Goal: Information Seeking & Learning: Learn about a topic

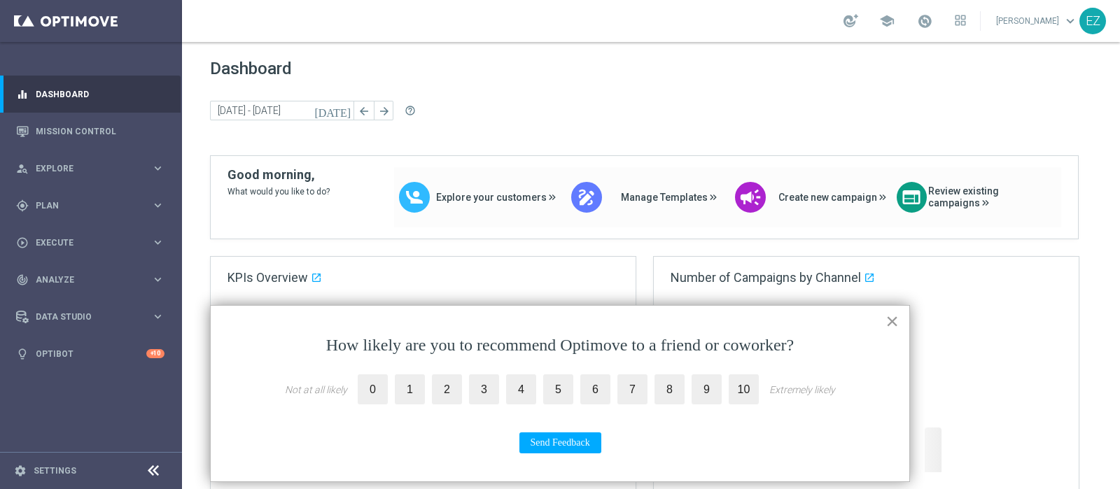
click at [888, 322] on button "×" at bounding box center [891, 321] width 13 height 22
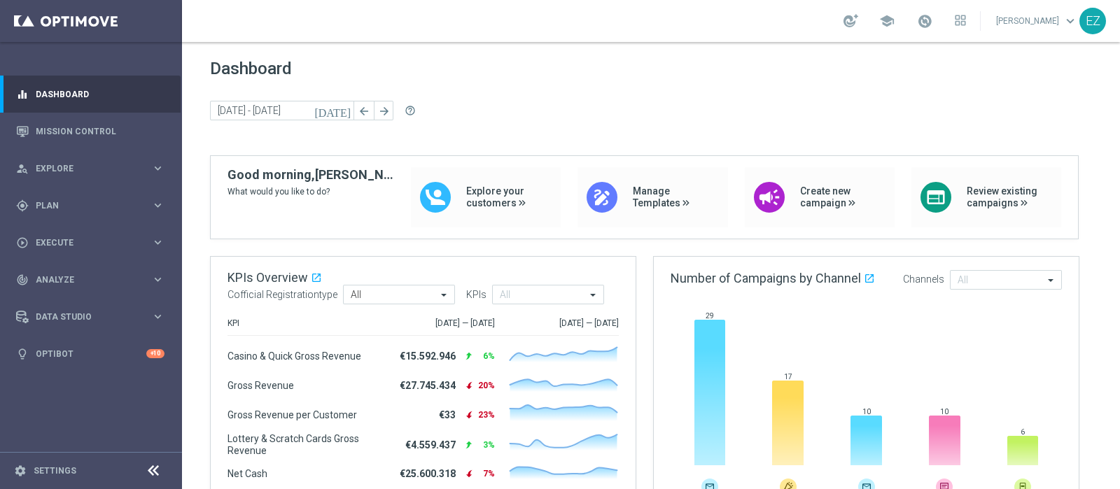
click at [340, 108] on icon "[DATE]" at bounding box center [333, 110] width 38 height 13
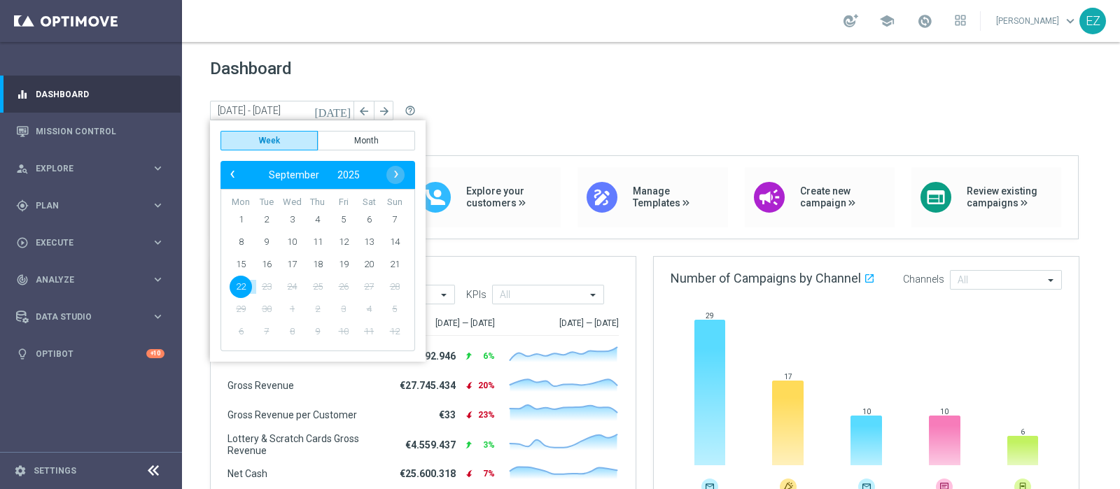
click at [523, 82] on div "Dashboard today 22 Sep 2025 - 22 Sep 2025 arrow_back arrow_forward help_outline" at bounding box center [651, 107] width 882 height 97
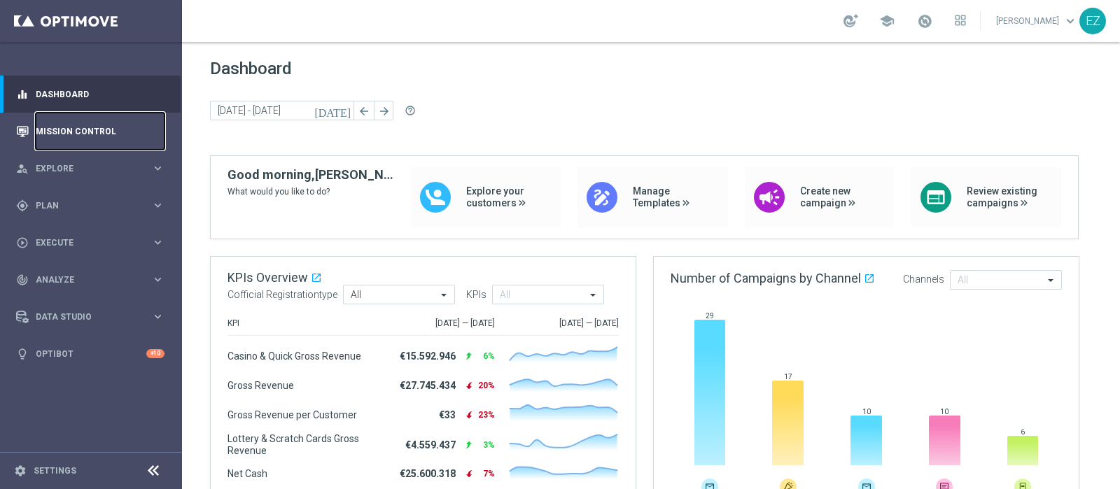
click at [55, 134] on link "Mission Control" at bounding box center [100, 131] width 129 height 37
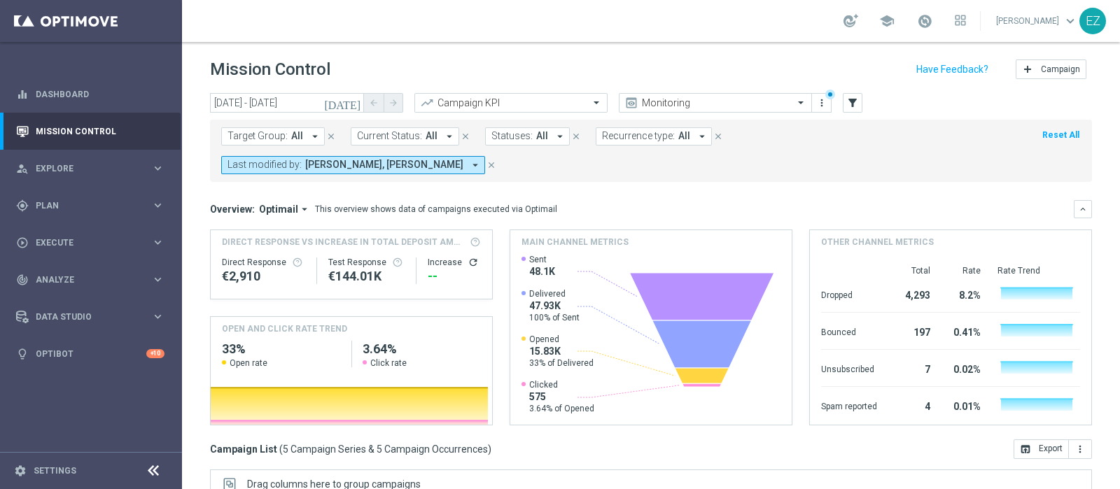
click at [351, 101] on icon "[DATE]" at bounding box center [343, 103] width 38 height 13
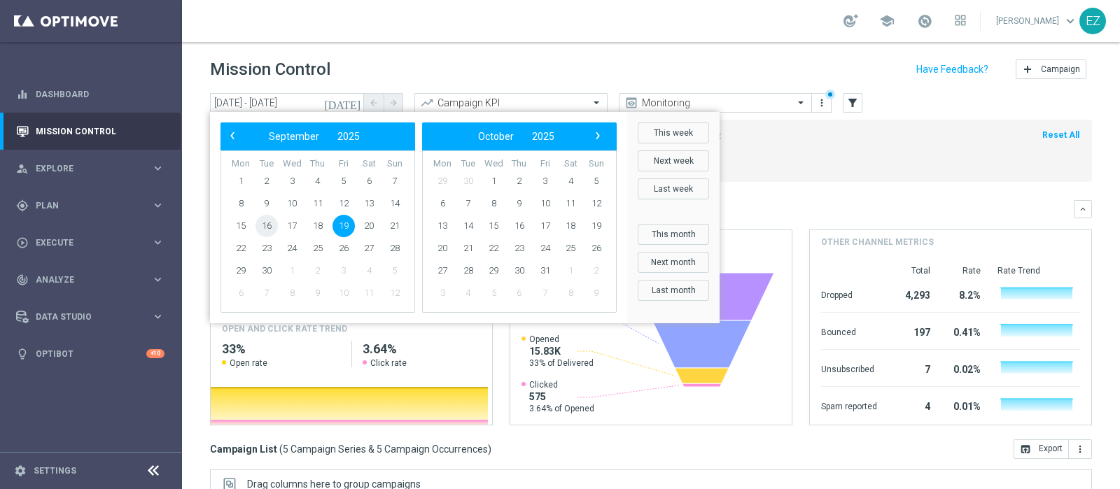
drag, startPoint x: 276, startPoint y: 231, endPoint x: 267, endPoint y: 227, distance: 10.4
click at [267, 227] on span "16" at bounding box center [266, 226] width 22 height 22
type input "16 Sep 2025 - 16 Sep 2025"
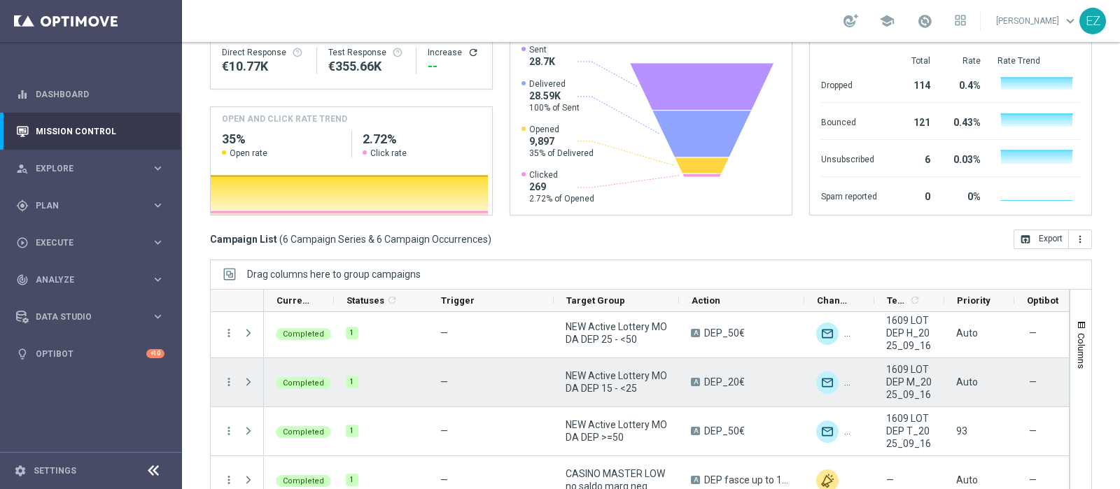
scroll to position [58, 0]
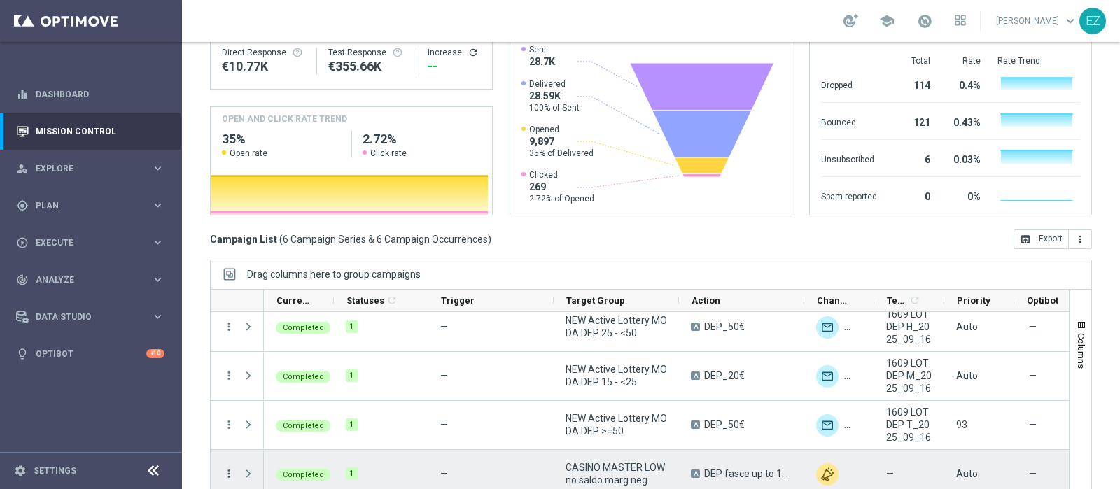
click at [229, 467] on icon "more_vert" at bounding box center [229, 473] width 13 height 13
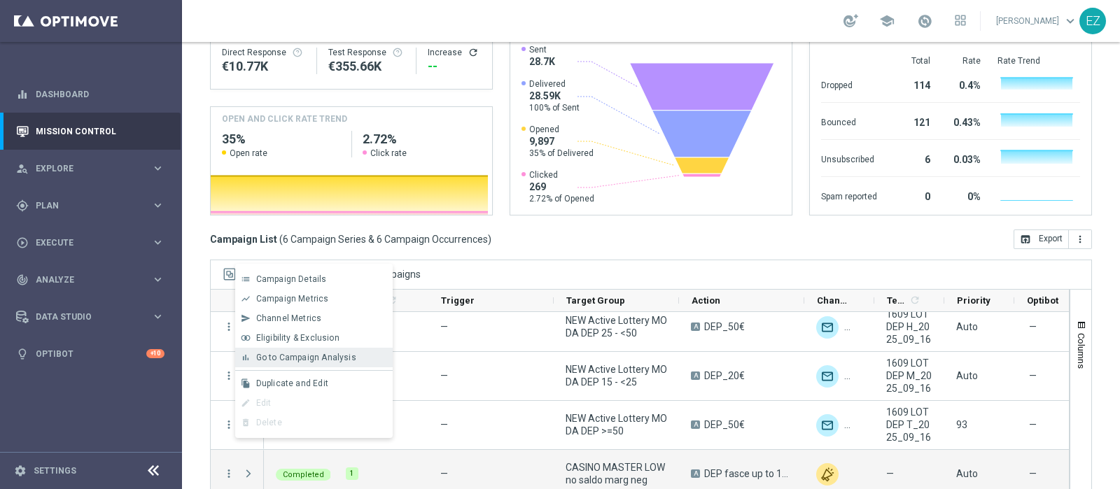
click at [279, 364] on div "bar_chart Go to Campaign Analysis" at bounding box center [313, 358] width 157 height 20
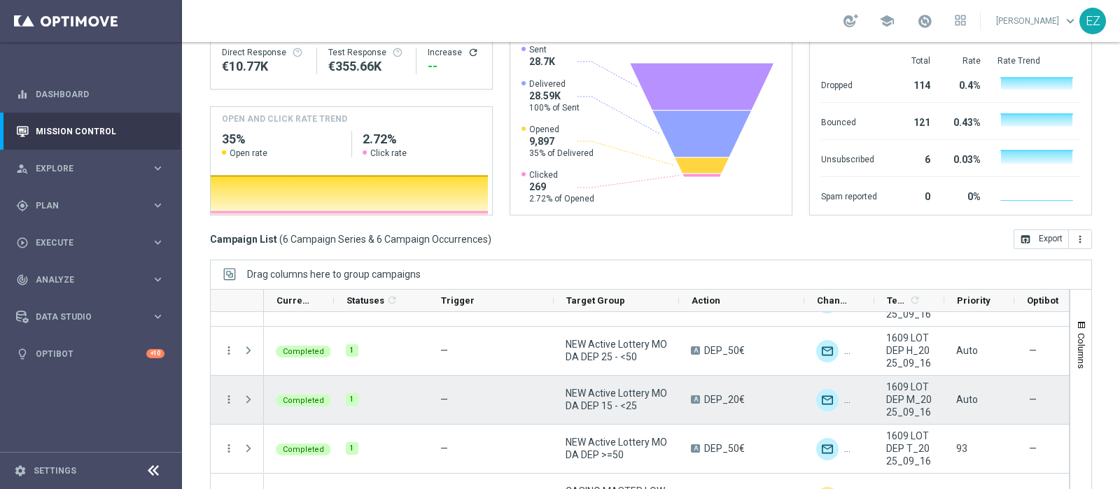
scroll to position [115, 0]
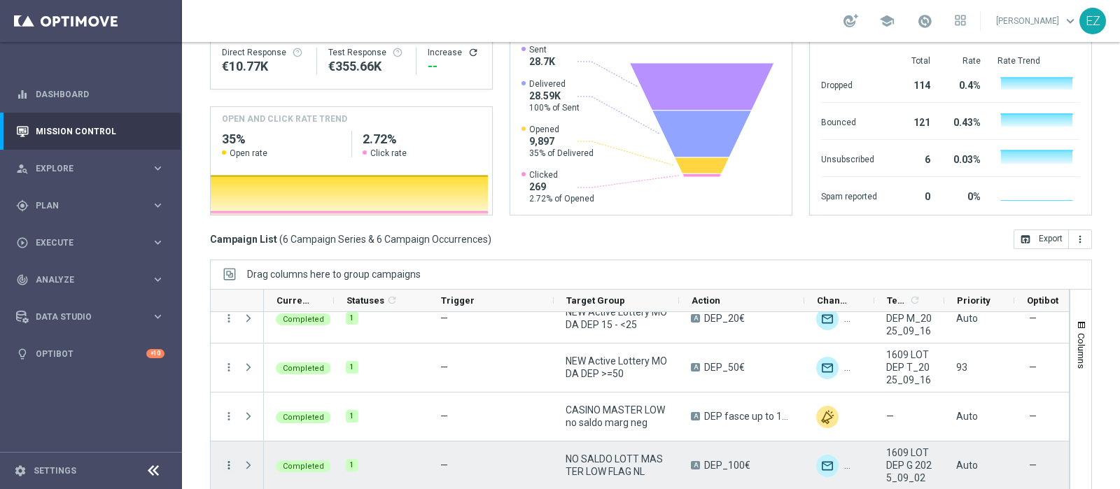
click at [227, 459] on icon "more_vert" at bounding box center [229, 465] width 13 height 13
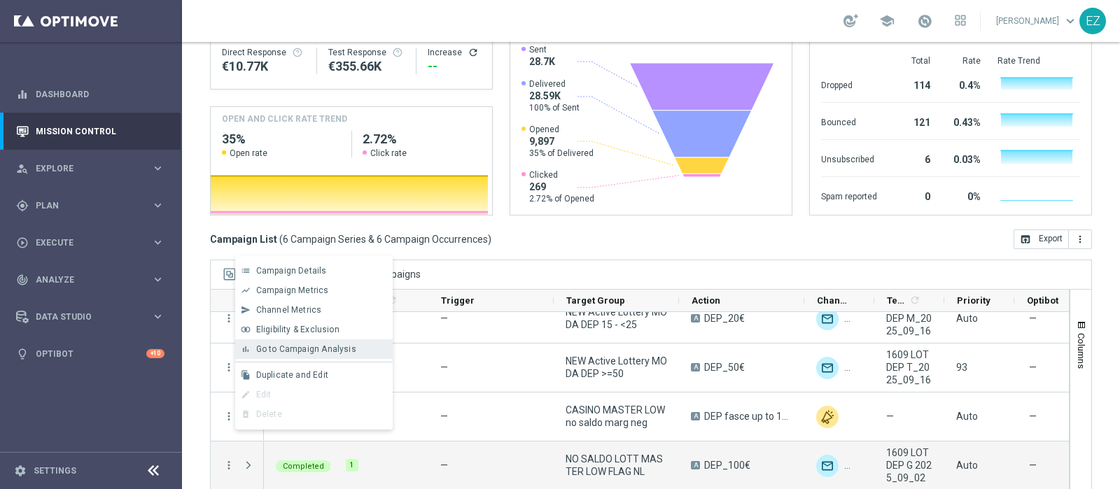
click at [296, 344] on span "Go to Campaign Analysis" at bounding box center [306, 349] width 100 height 10
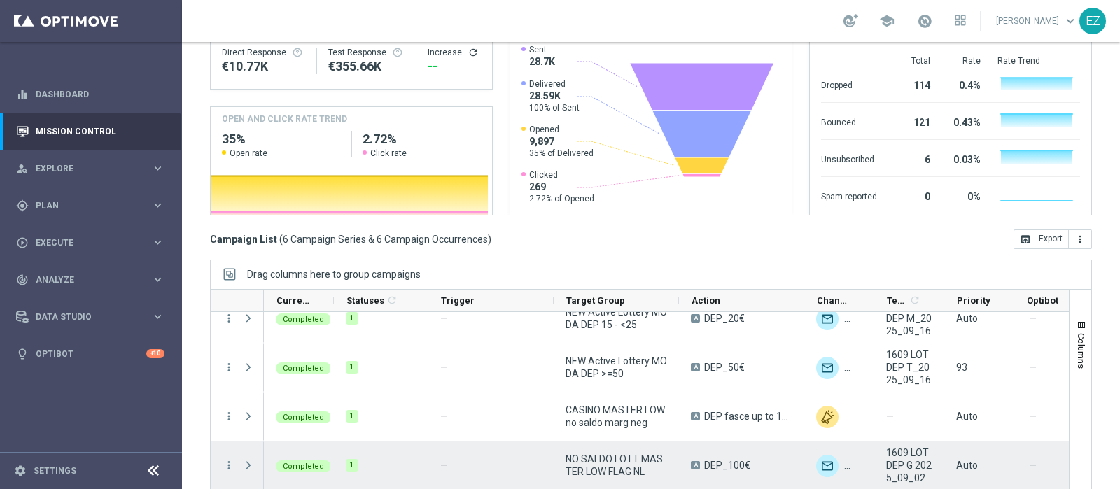
scroll to position [61, 0]
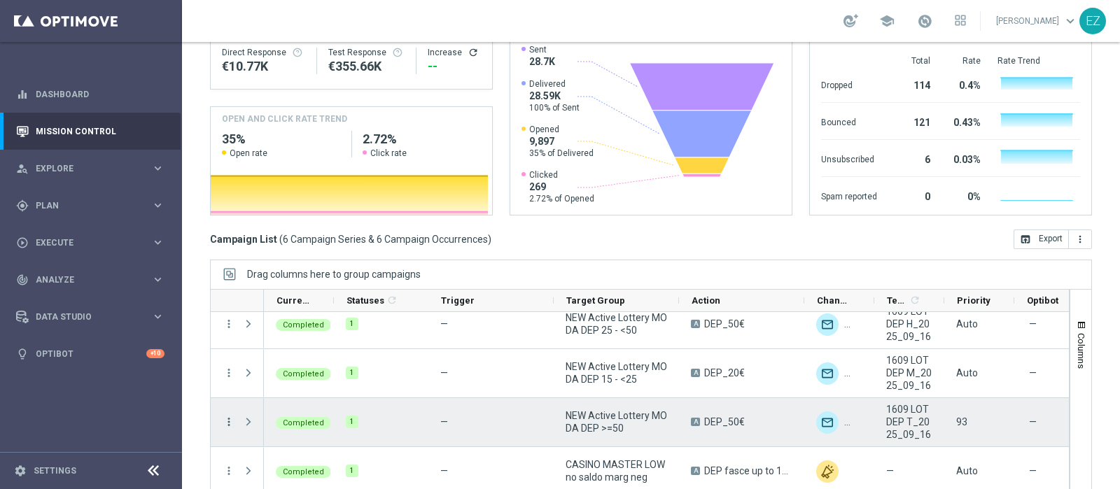
click at [229, 416] on icon "more_vert" at bounding box center [229, 422] width 13 height 13
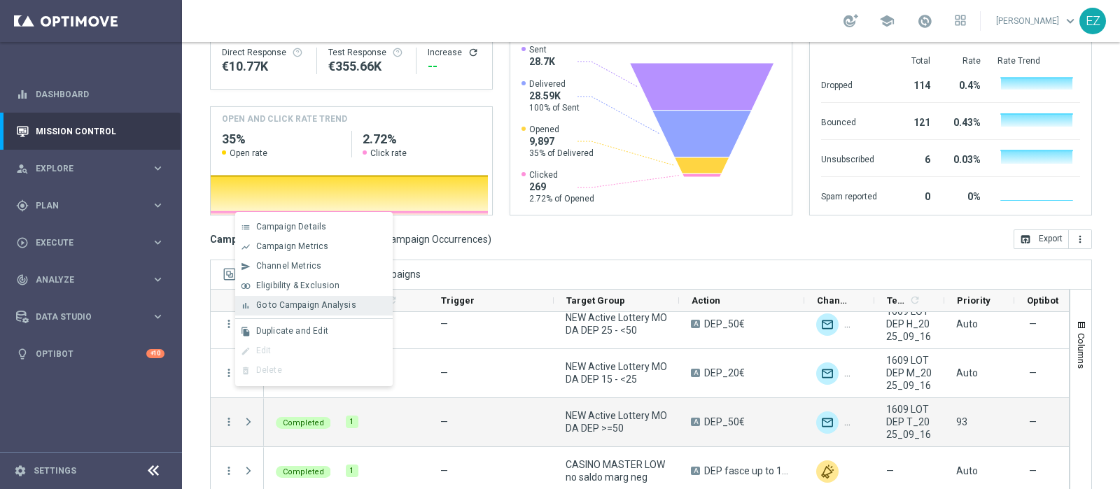
click at [305, 306] on span "Go to Campaign Analysis" at bounding box center [306, 305] width 100 height 10
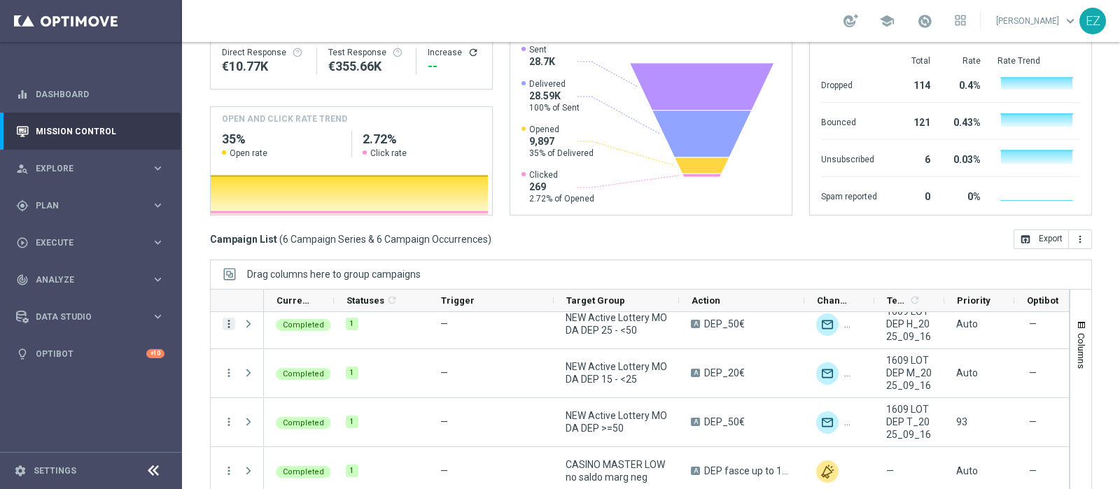
click at [228, 318] on icon "more_vert" at bounding box center [229, 324] width 13 height 13
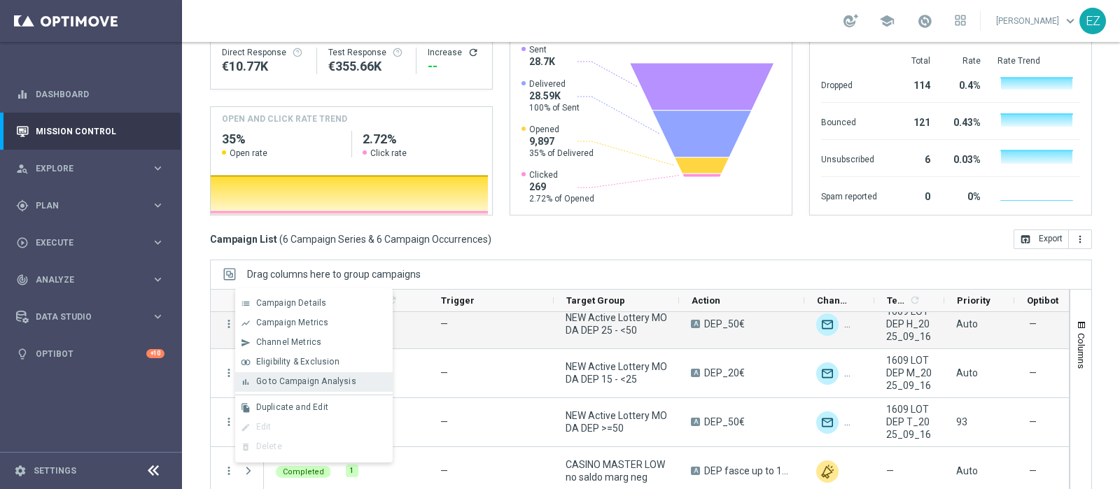
click at [239, 378] on div "bar_chart" at bounding box center [245, 382] width 21 height 10
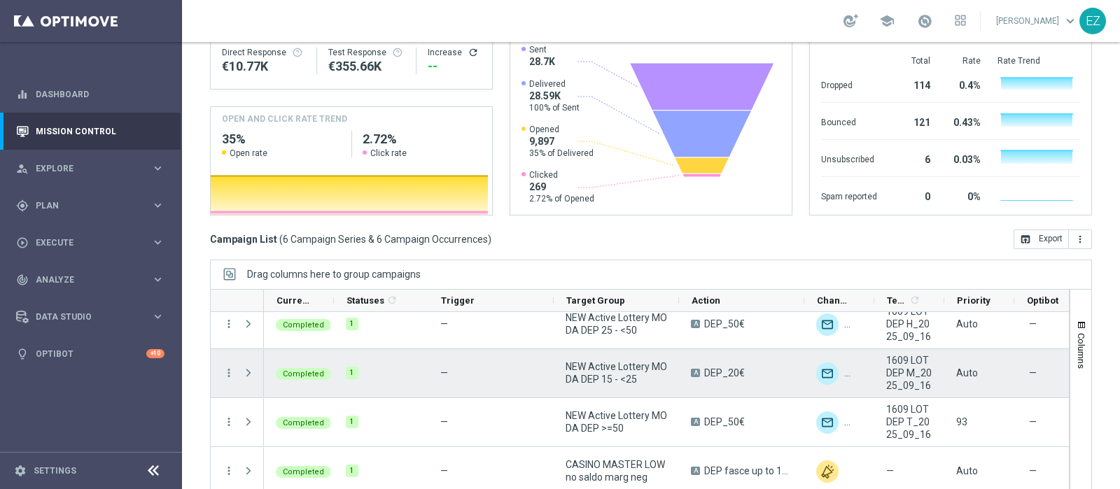
scroll to position [0, 0]
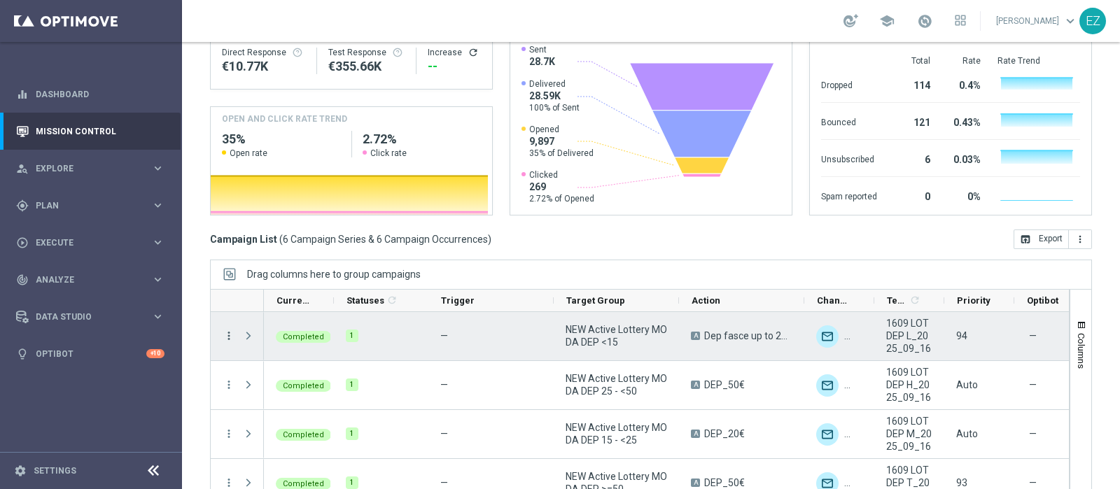
click at [227, 330] on icon "more_vert" at bounding box center [229, 336] width 13 height 13
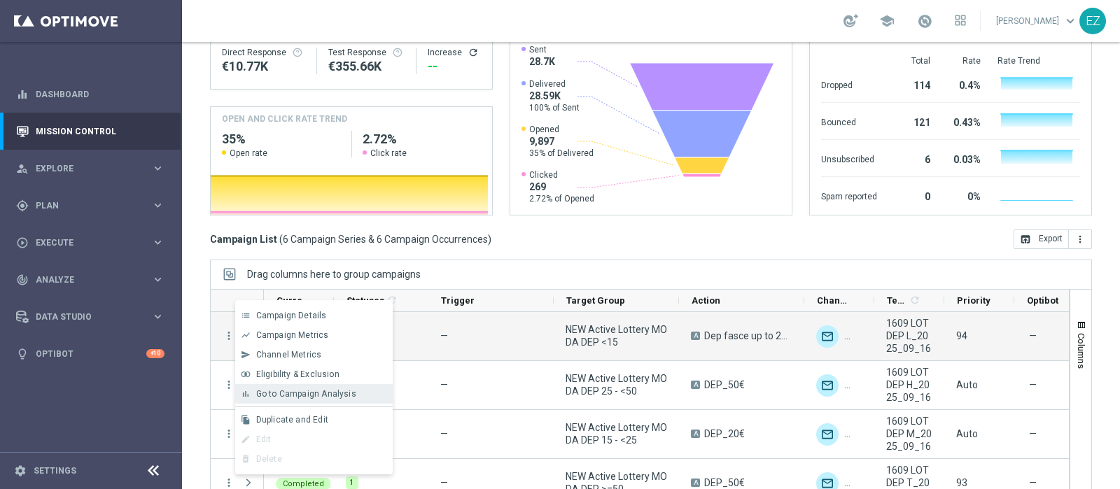
click at [288, 392] on span "Go to Campaign Analysis" at bounding box center [306, 394] width 100 height 10
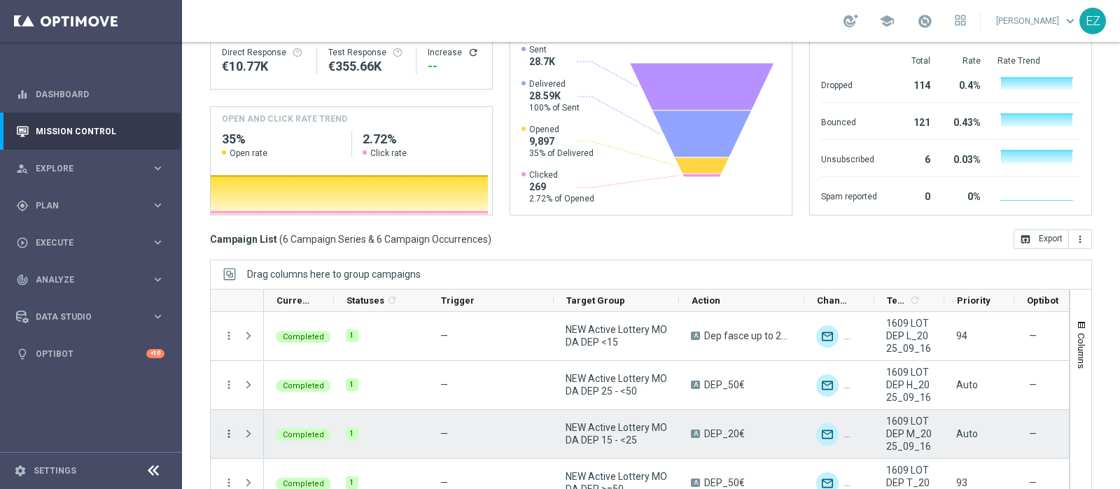
click at [226, 428] on icon "more_vert" at bounding box center [229, 434] width 13 height 13
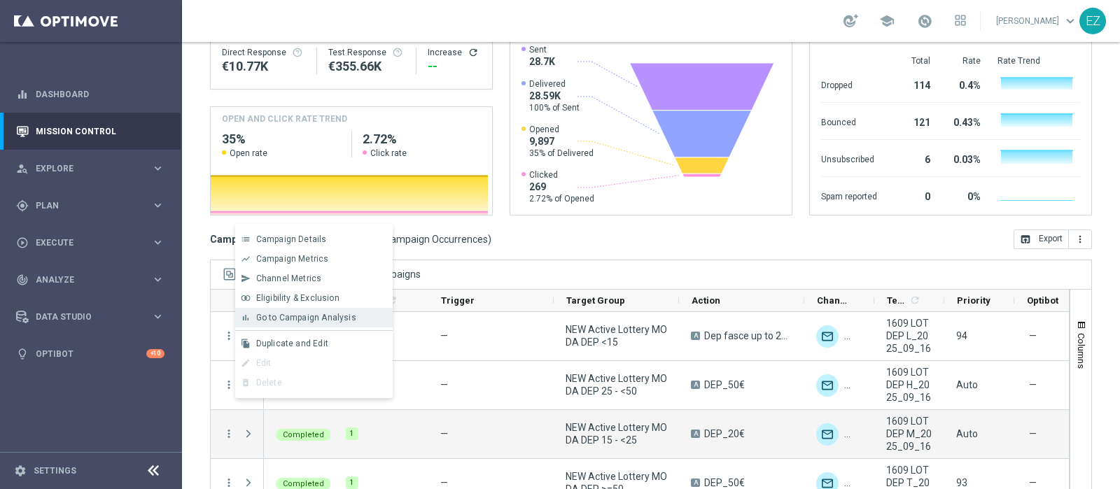
click at [267, 321] on span "Go to Campaign Analysis" at bounding box center [306, 318] width 100 height 10
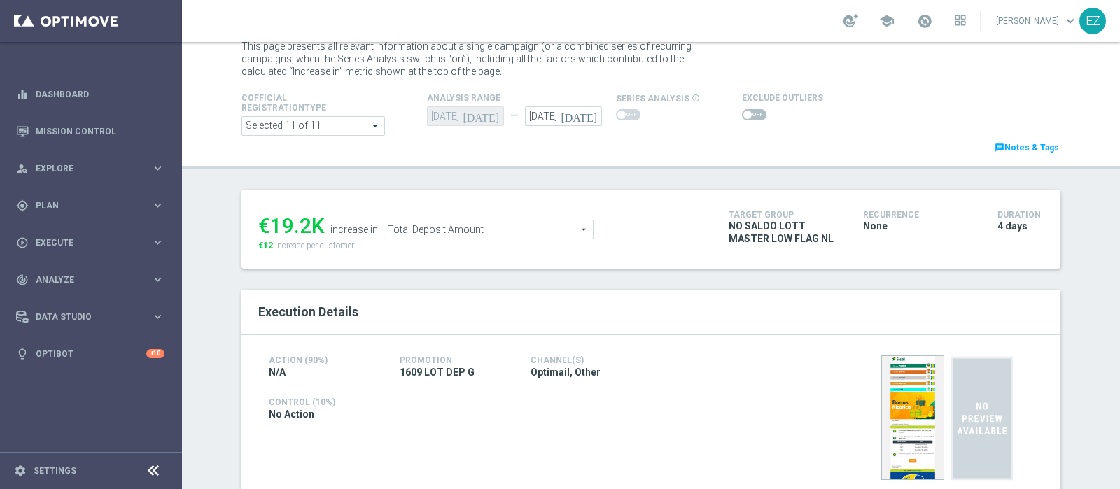
scroll to position [12, 0]
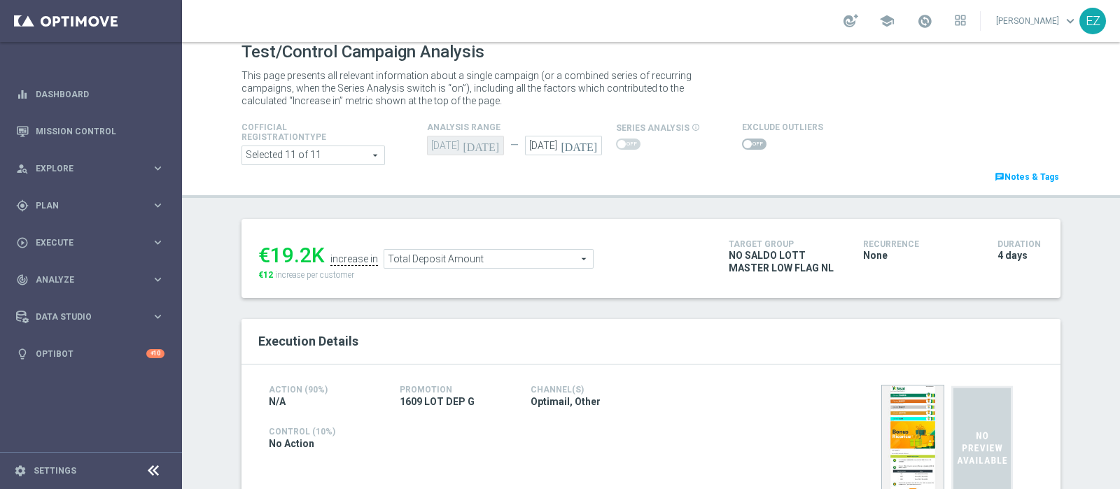
click at [742, 141] on span at bounding box center [754, 144] width 24 height 11
click at [742, 141] on input "checkbox" at bounding box center [754, 144] width 24 height 11
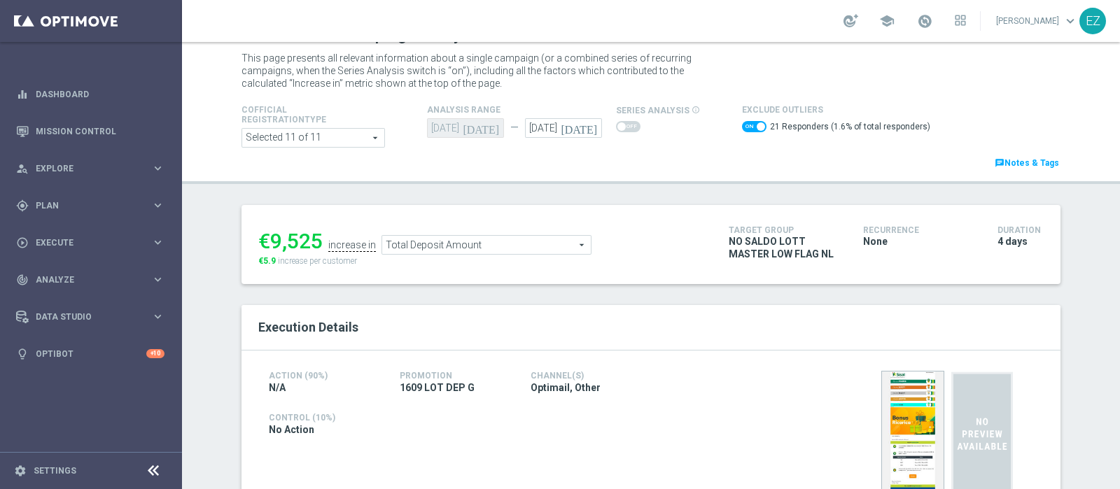
scroll to position [29, 0]
click at [515, 240] on span "Total Deposit Amount" at bounding box center [486, 246] width 209 height 18
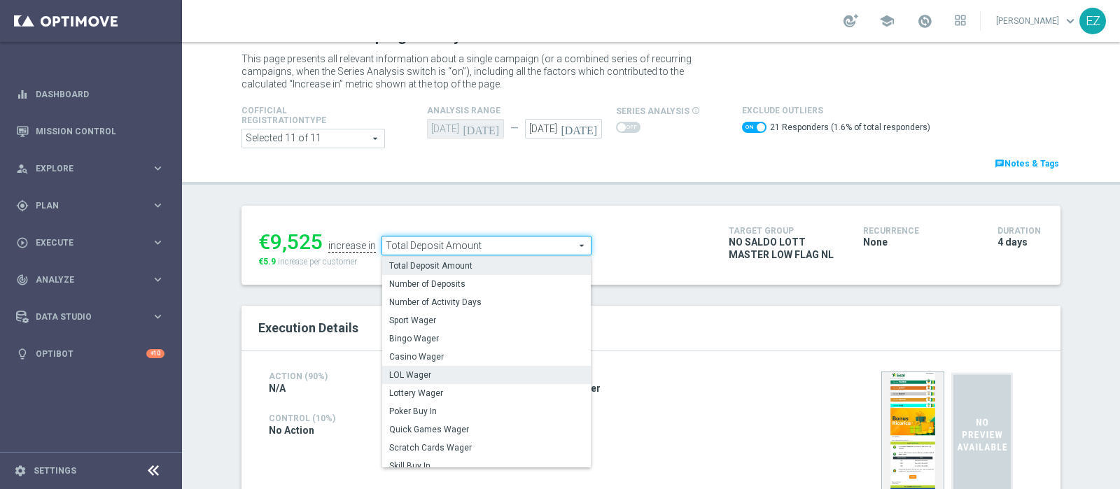
click at [426, 379] on label "LOL Wager" at bounding box center [486, 375] width 209 height 18
checkbox input "false"
type input "LOL Wager"
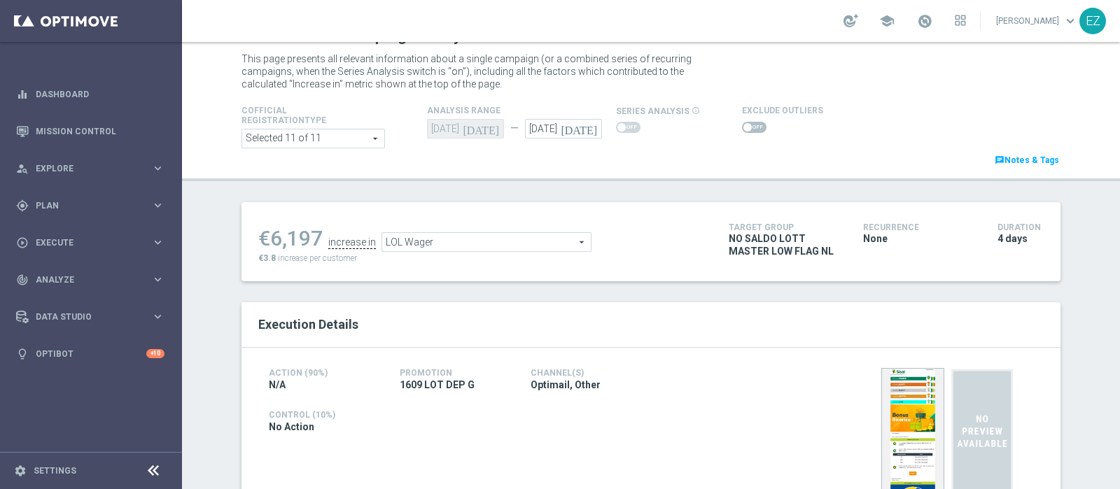
click at [743, 124] on span at bounding box center [754, 127] width 24 height 11
click at [743, 124] on input "checkbox" at bounding box center [754, 127] width 24 height 11
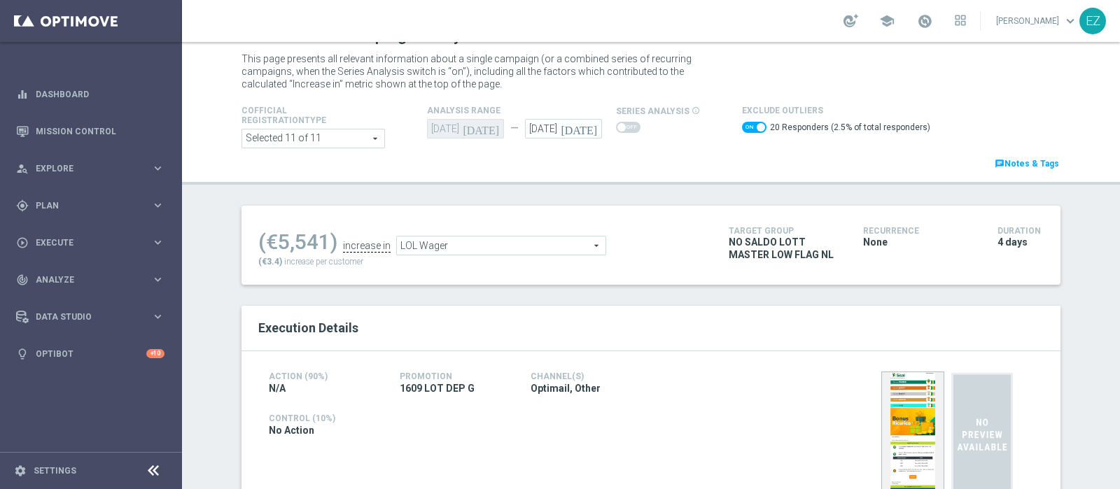
click at [474, 238] on span "LOL Wager" at bounding box center [501, 246] width 209 height 18
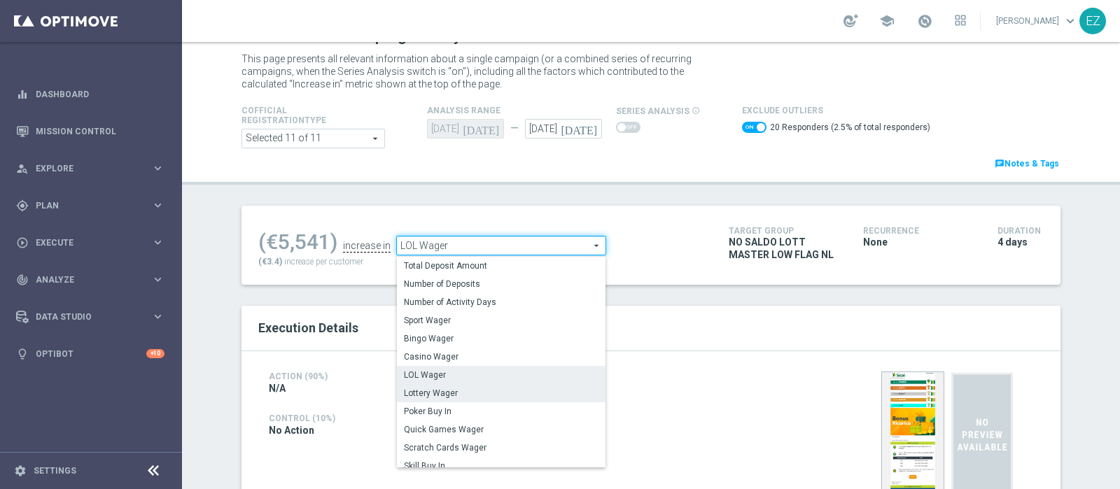
click at [464, 393] on span "Lottery Wager" at bounding box center [501, 393] width 195 height 11
checkbox input "false"
type input "Lottery Wager"
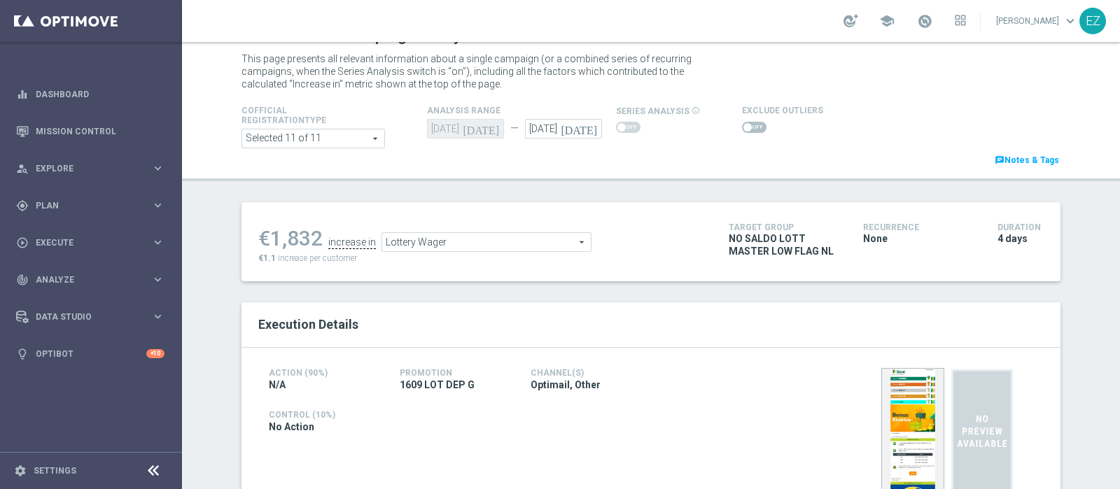
click at [742, 122] on span at bounding box center [754, 127] width 24 height 11
click at [742, 122] on input "checkbox" at bounding box center [754, 127] width 24 height 11
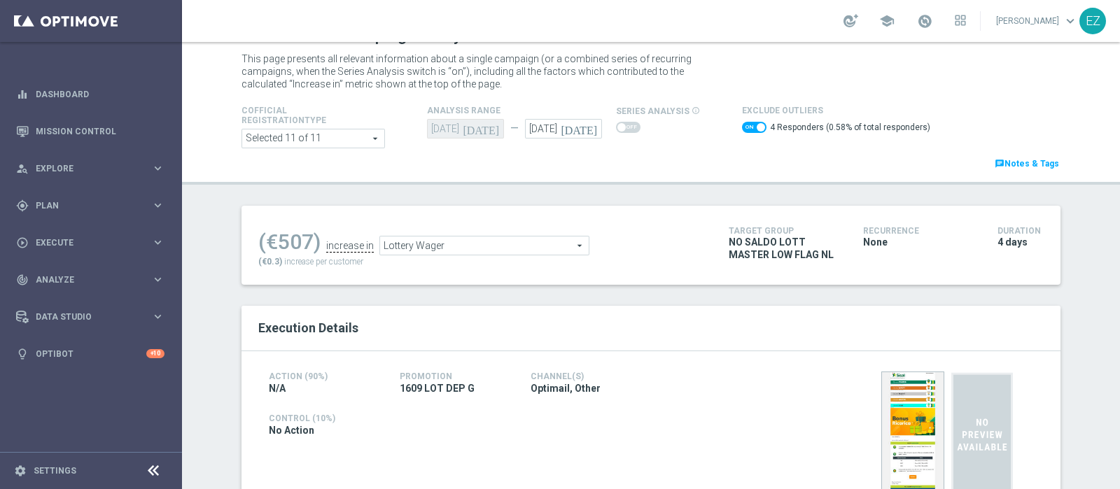
click at [513, 237] on span "Lottery Wager" at bounding box center [484, 246] width 209 height 18
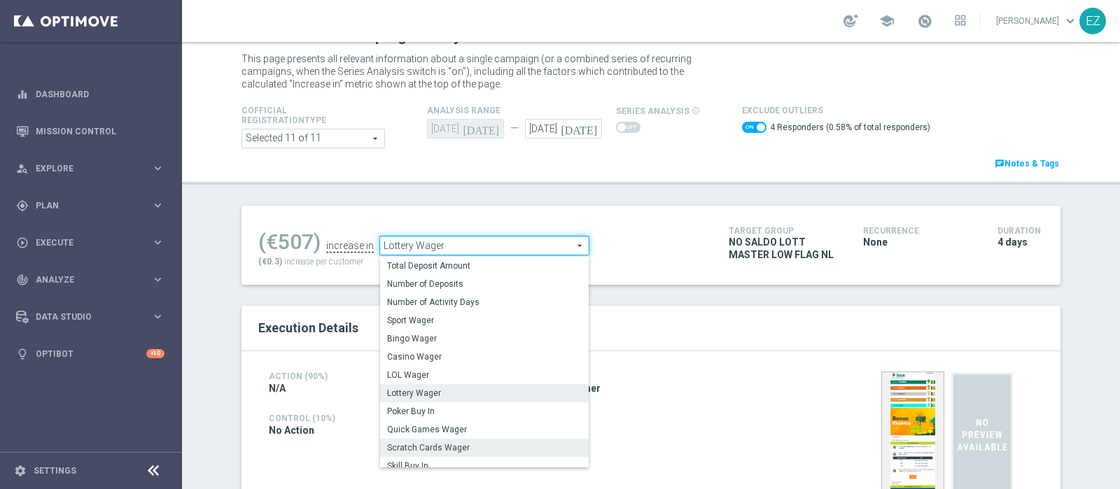
click at [460, 447] on span "Scratch Cards Wager" at bounding box center [484, 447] width 195 height 11
checkbox input "false"
type input "Scratch Cards Wager"
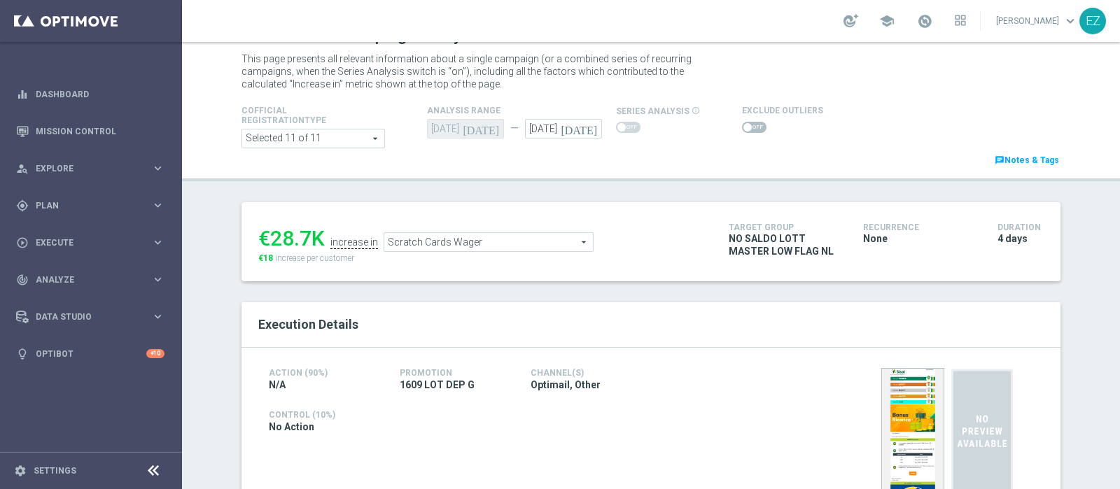
click at [749, 124] on span at bounding box center [754, 127] width 24 height 11
click at [749, 124] on input "checkbox" at bounding box center [754, 127] width 24 height 11
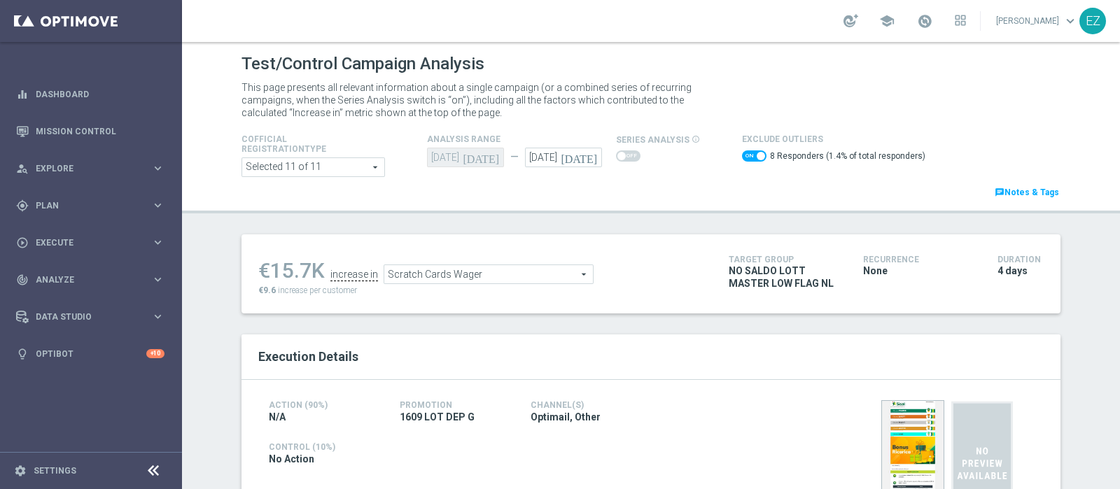
click at [528, 274] on span "Scratch Cards Wager" at bounding box center [488, 274] width 209 height 18
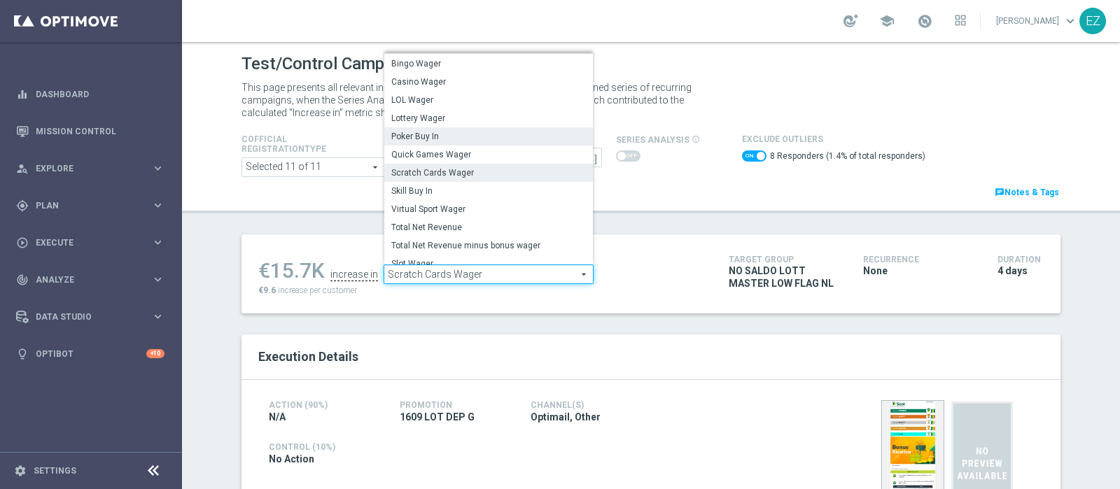
scroll to position [146, 0]
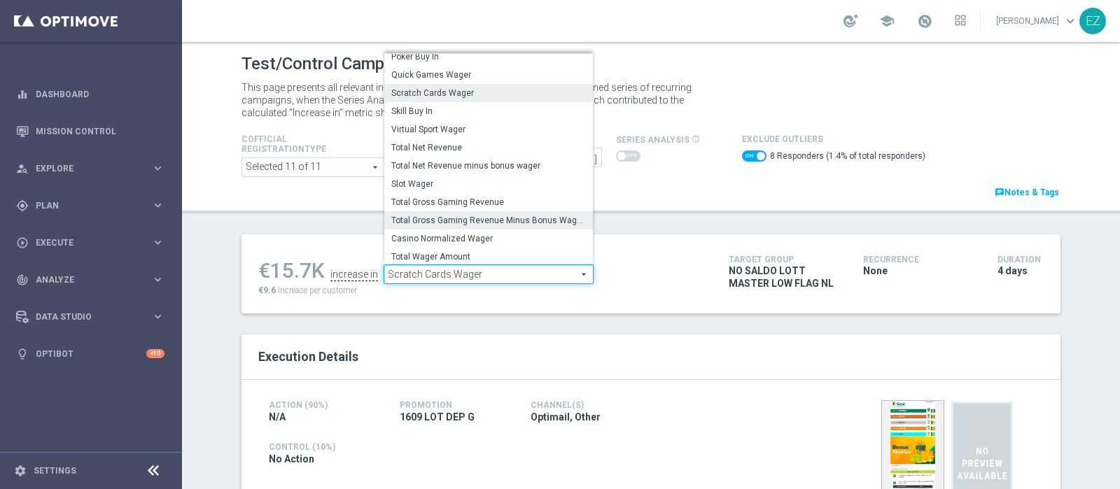
click at [439, 211] on label "Total Gross Gaming Revenue Minus Bonus Wagared" at bounding box center [488, 220] width 209 height 18
checkbox input "false"
type input "Total Gross Gaming Revenue Minus Bonus Wagared"
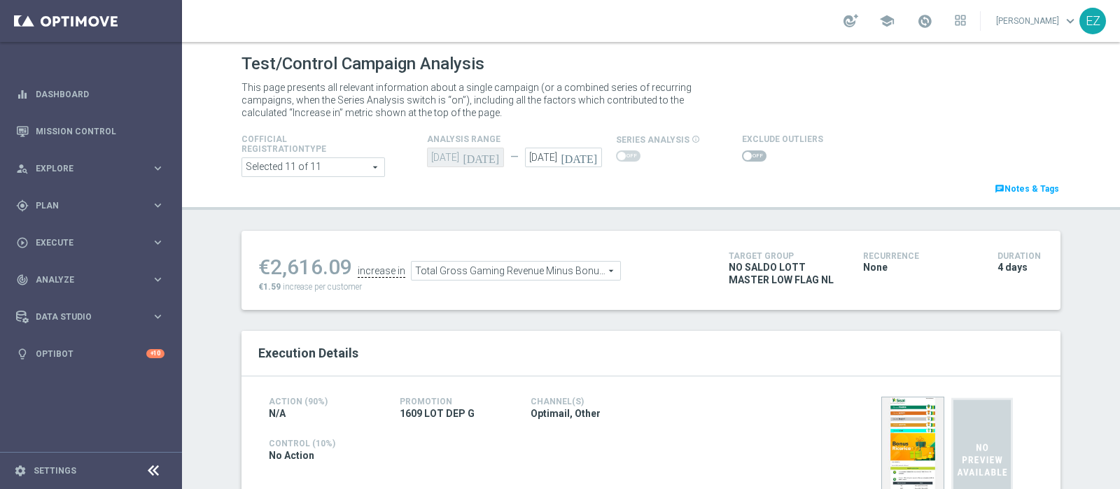
click at [746, 153] on span at bounding box center [754, 155] width 24 height 11
click at [746, 153] on input "checkbox" at bounding box center [754, 155] width 24 height 11
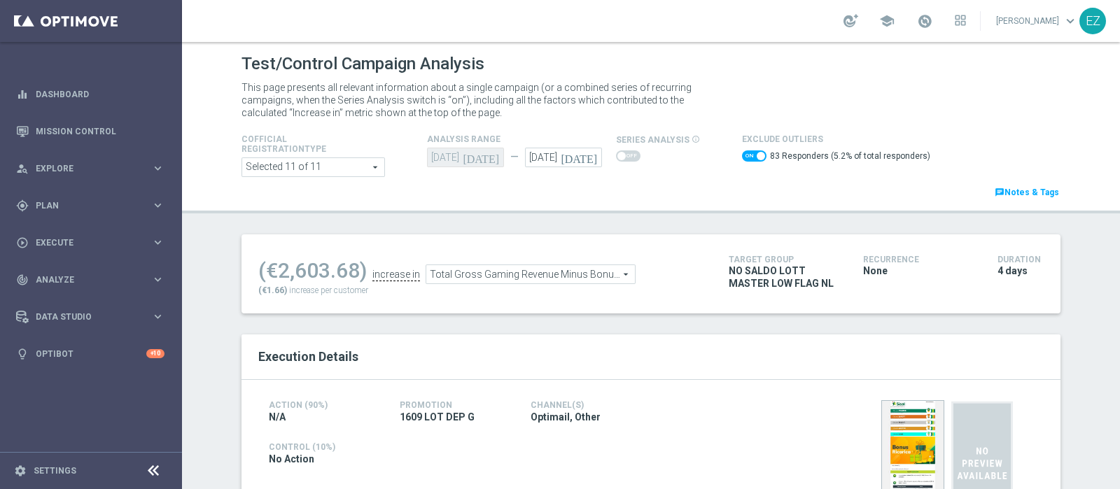
click at [578, 274] on span "Total Gross Gaming Revenue Minus Bonus Wagared" at bounding box center [530, 274] width 209 height 18
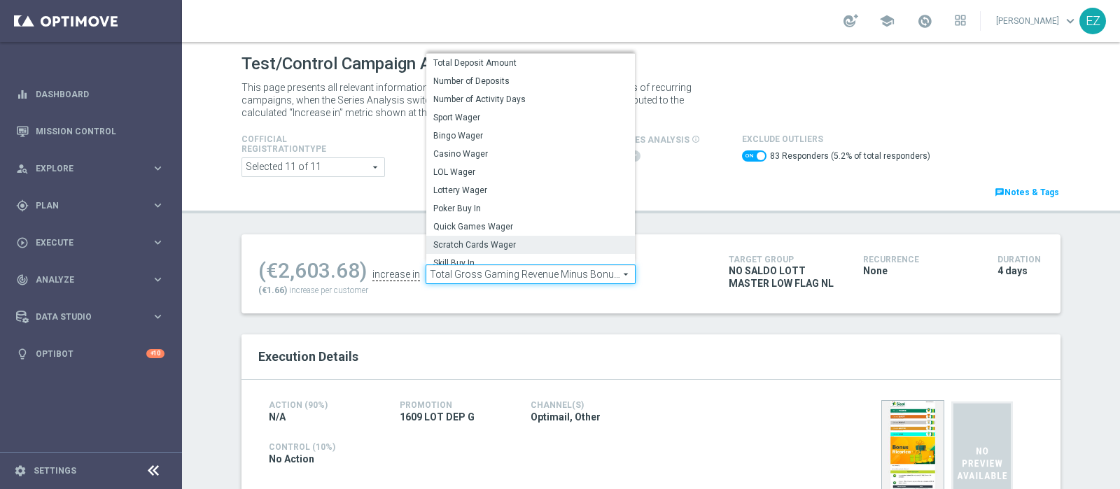
click at [501, 243] on span "Scratch Cards Wager" at bounding box center [530, 244] width 195 height 11
checkbox input "false"
type input "Scratch Cards Wager"
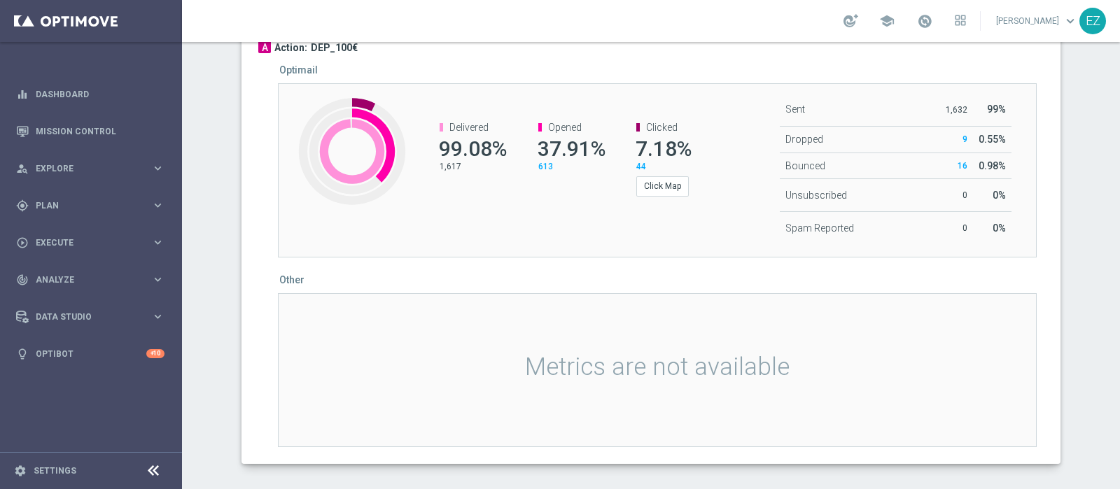
scroll to position [14, 0]
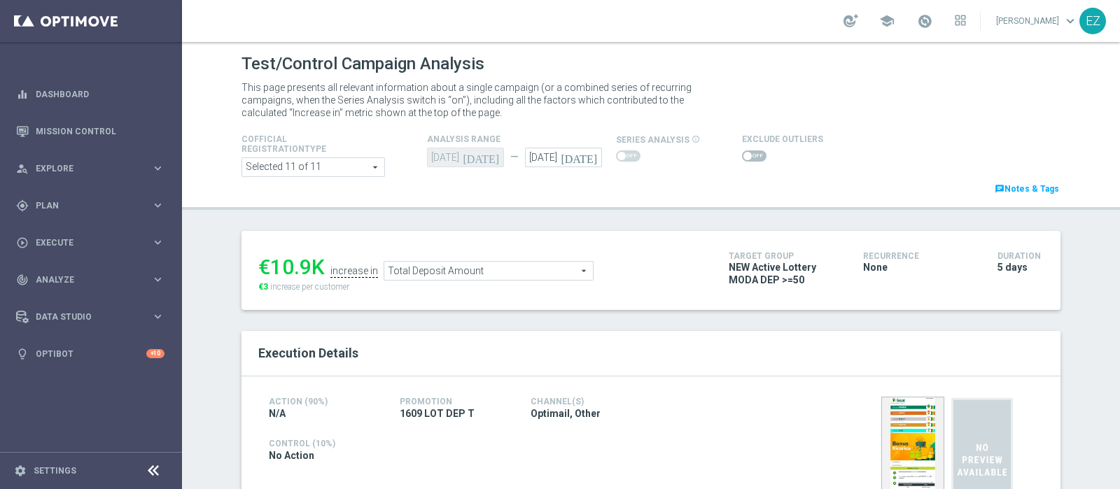
click at [746, 157] on span at bounding box center [754, 155] width 24 height 11
click at [746, 157] on input "checkbox" at bounding box center [754, 155] width 24 height 11
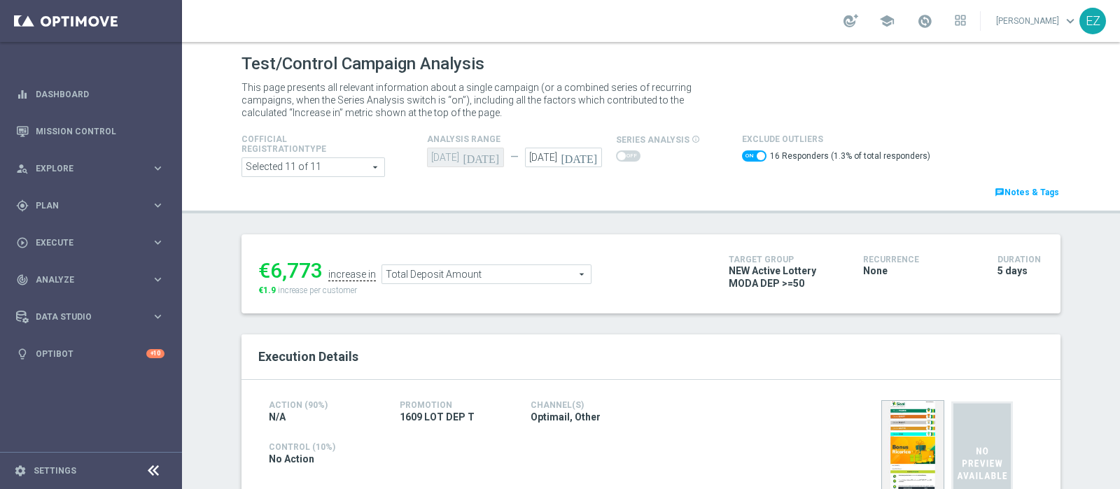
drag, startPoint x: 513, startPoint y: 274, endPoint x: 458, endPoint y: 260, distance: 56.9
click at [458, 260] on ul "€6,773 increase in Total Deposit Amount Total Deposit Amount arrow_drop_down se…" at bounding box center [483, 267] width 456 height 33
click at [465, 269] on span "Total Deposit Amount" at bounding box center [486, 274] width 209 height 18
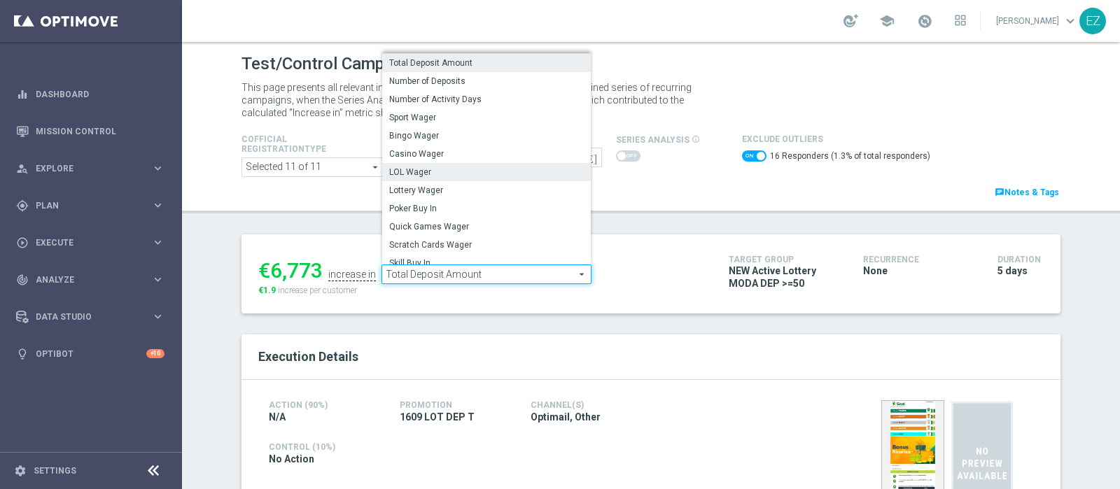
click at [437, 173] on span "LOL Wager" at bounding box center [486, 172] width 195 height 11
checkbox input "false"
type input "LOL Wager"
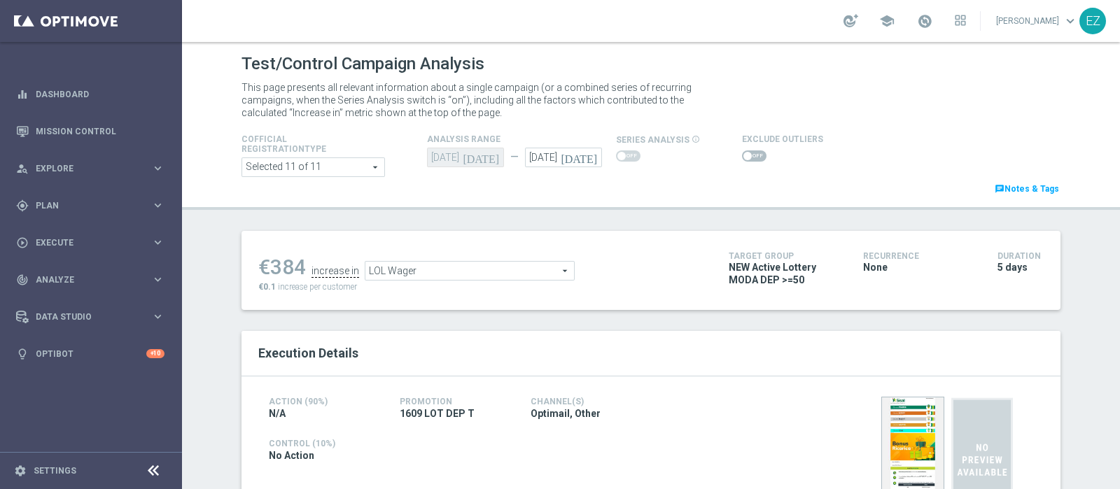
click at [742, 155] on span at bounding box center [754, 155] width 24 height 11
click at [742, 155] on input "checkbox" at bounding box center [754, 155] width 24 height 11
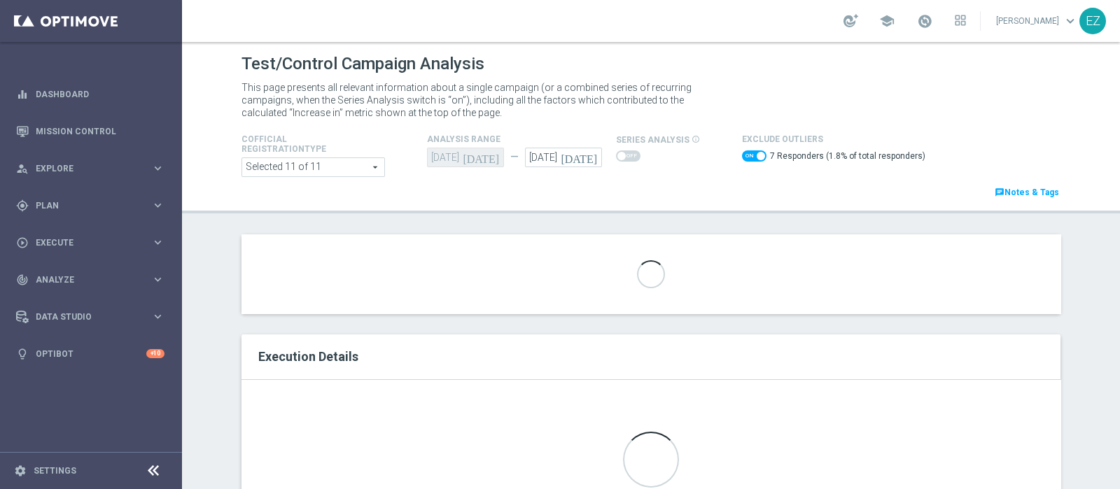
scroll to position [840, 0]
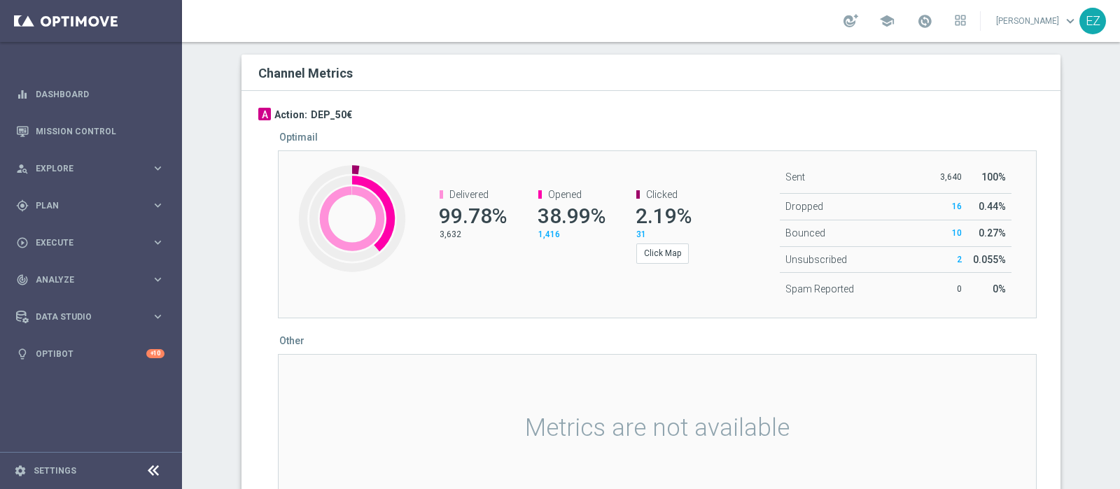
checkbox input "false"
type input "Lottery Wager"
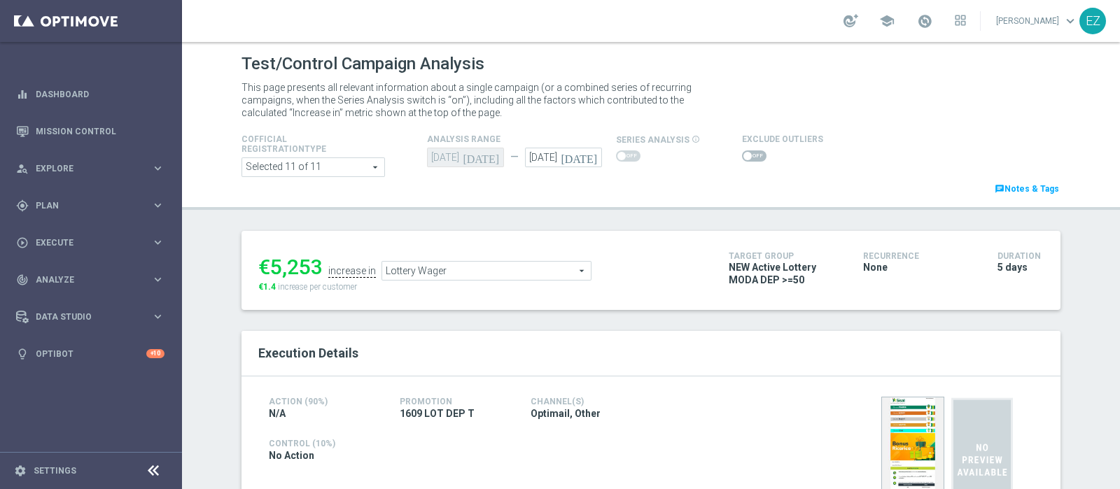
click at [742, 161] on span at bounding box center [754, 155] width 24 height 11
click at [742, 161] on input "checkbox" at bounding box center [754, 155] width 24 height 11
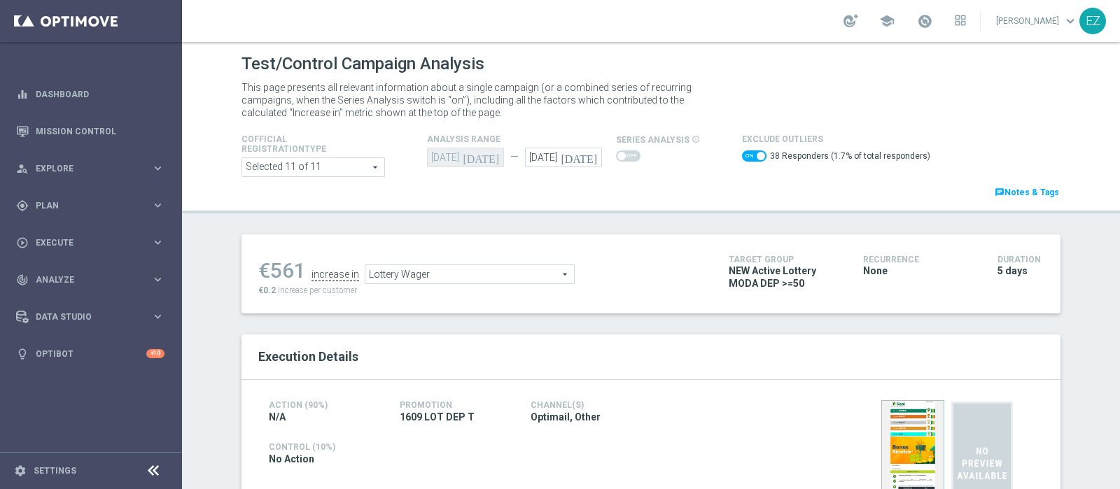
click at [507, 265] on span "Lottery Wager" at bounding box center [469, 274] width 209 height 18
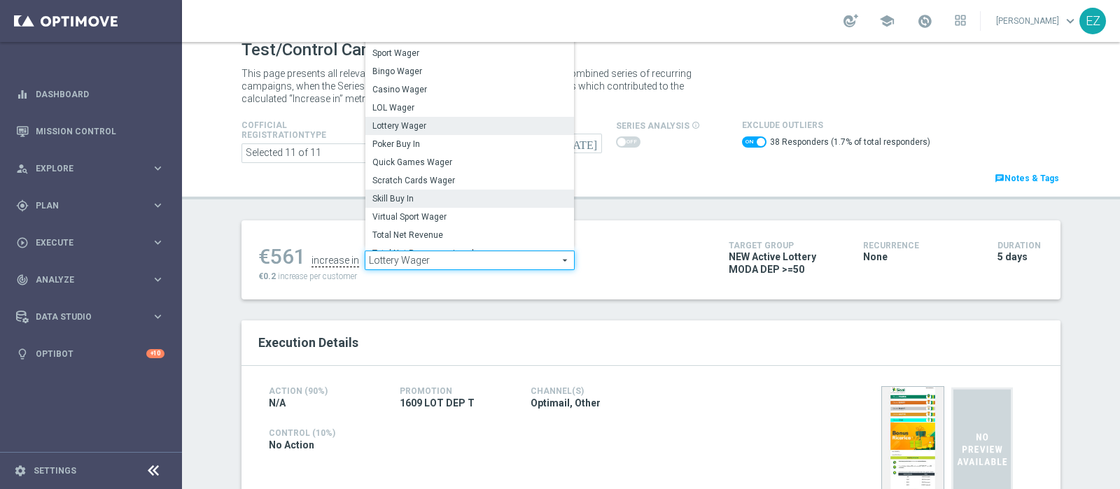
scroll to position [51, 0]
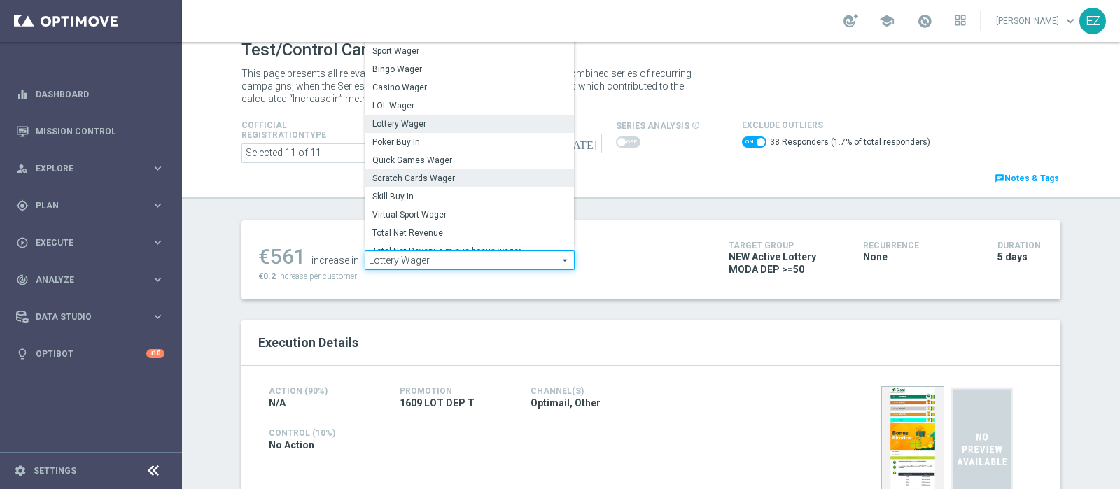
click at [472, 184] on label "Scratch Cards Wager" at bounding box center [469, 178] width 209 height 18
checkbox input "false"
type input "Scratch Cards Wager"
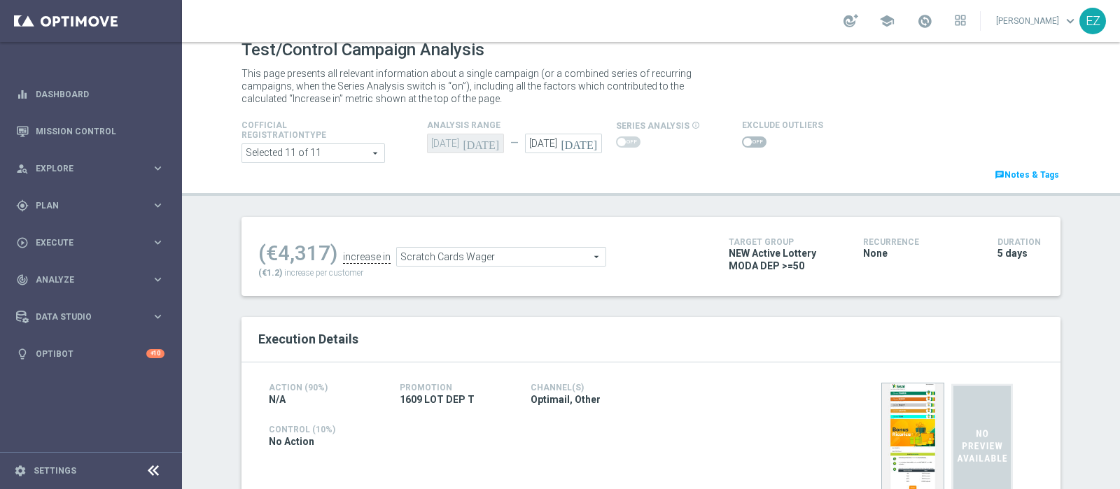
click at [743, 138] on span at bounding box center [747, 142] width 8 height 8
click at [742, 138] on input "checkbox" at bounding box center [754, 141] width 24 height 11
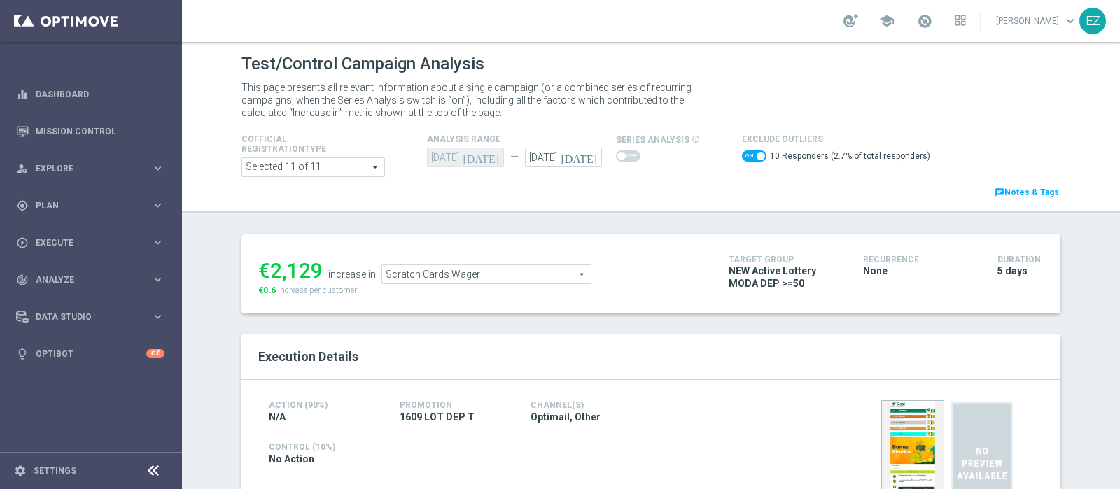
click at [743, 160] on span at bounding box center [754, 155] width 24 height 11
click at [743, 160] on input "checkbox" at bounding box center [754, 155] width 24 height 11
checkbox input "false"
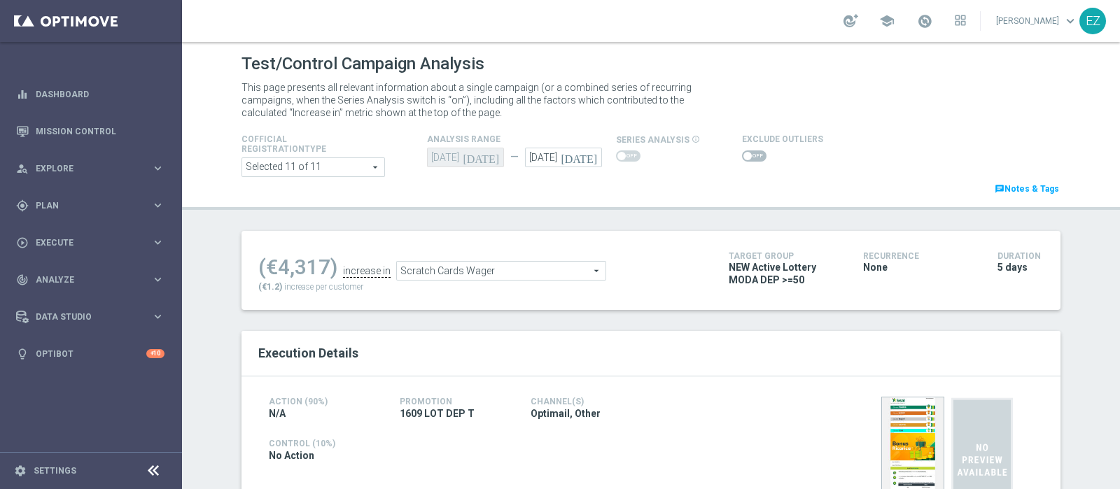
click at [535, 266] on span "Scratch Cards Wager" at bounding box center [501, 271] width 209 height 18
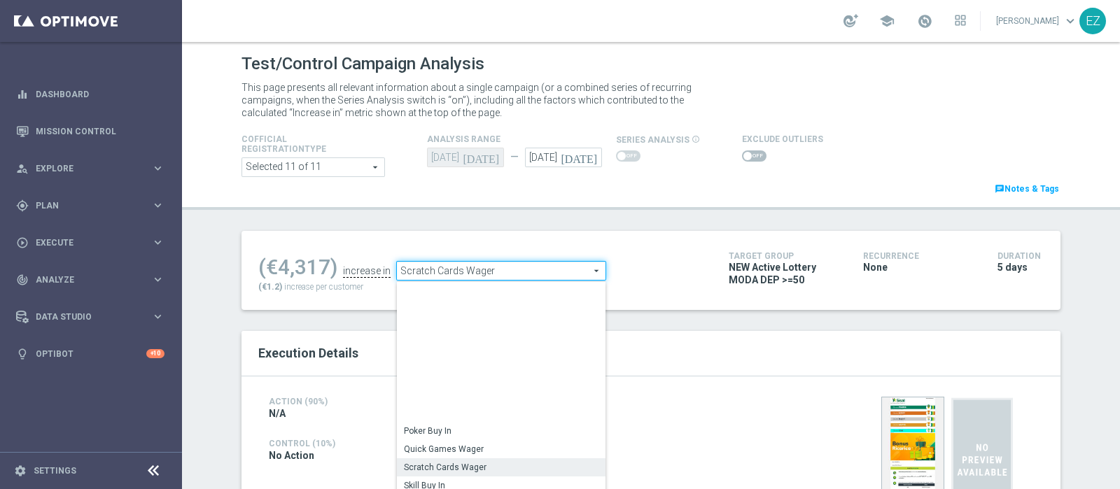
drag, startPoint x: 491, startPoint y: 448, endPoint x: 458, endPoint y: 453, distance: 33.3
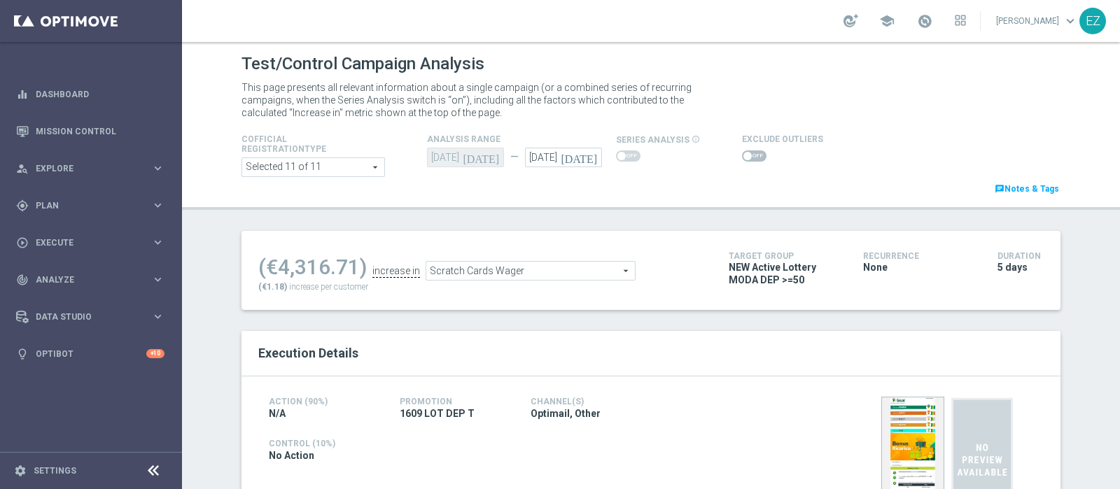
type input "Total Gross Gaming Revenue Minus Bonus Wagared"
click at [458, 453] on div "No Action" at bounding box center [520, 456] width 502 height 15
click at [743, 152] on span at bounding box center [747, 156] width 8 height 8
click at [742, 150] on input "checkbox" at bounding box center [754, 155] width 24 height 11
checkbox input "true"
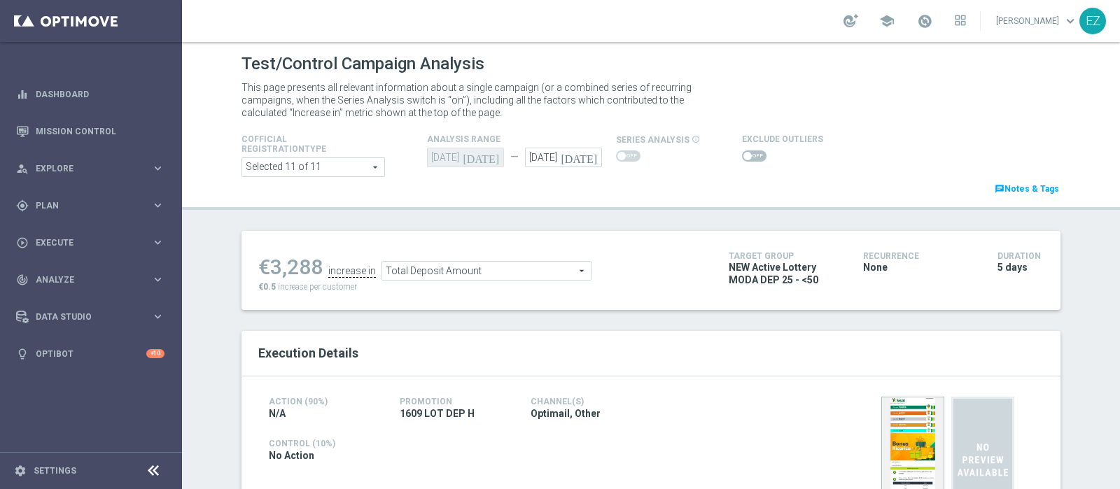
click at [743, 152] on span at bounding box center [747, 156] width 8 height 8
click at [742, 152] on input "checkbox" at bounding box center [754, 155] width 24 height 11
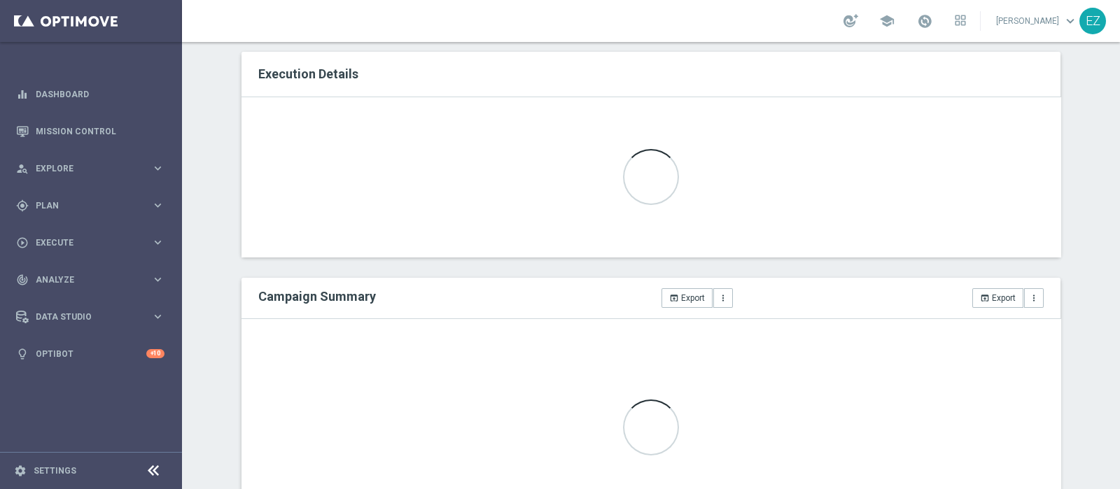
scroll to position [4, 0]
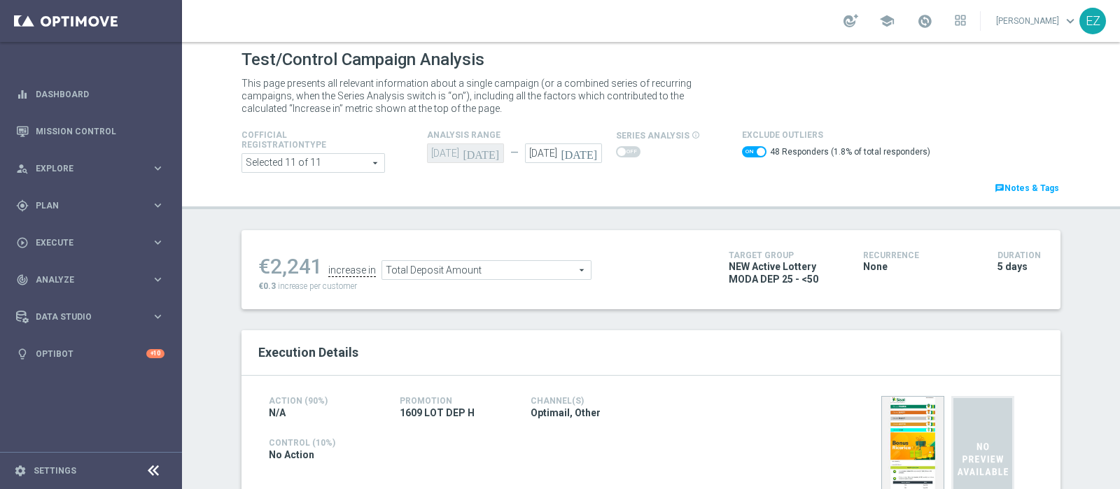
click at [566, 264] on span "Total Deposit Amount" at bounding box center [486, 270] width 209 height 18
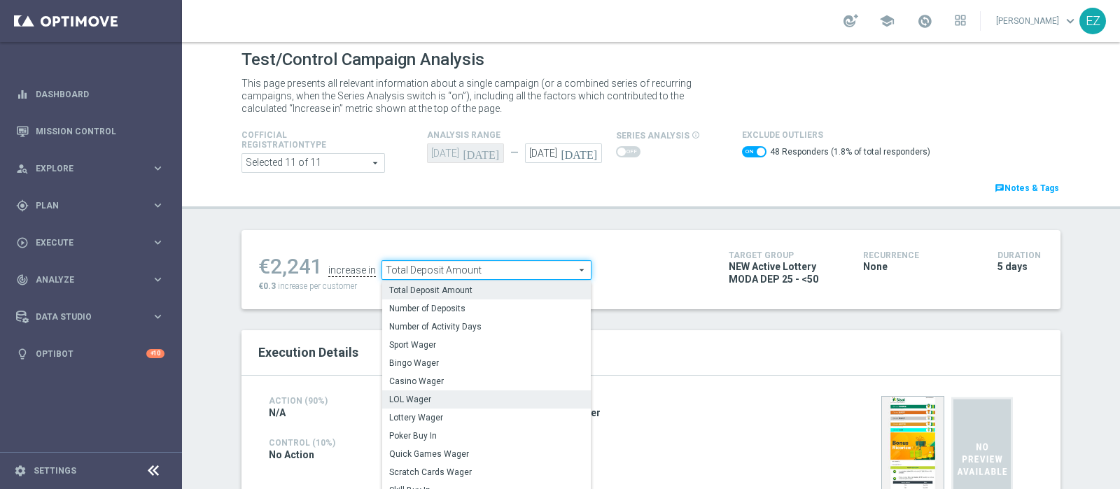
click at [423, 405] on label "LOL Wager" at bounding box center [486, 400] width 209 height 18
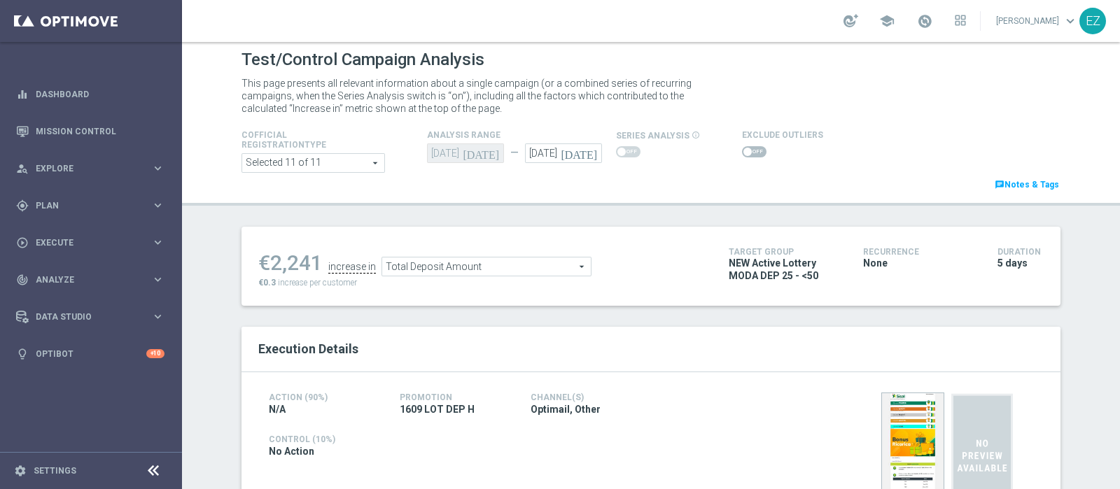
checkbox input "false"
type input "LOL Wager"
click at [745, 145] on div at bounding box center [782, 151] width 81 height 17
click at [743, 152] on span at bounding box center [747, 152] width 8 height 8
click at [742, 152] on input "checkbox" at bounding box center [754, 151] width 24 height 11
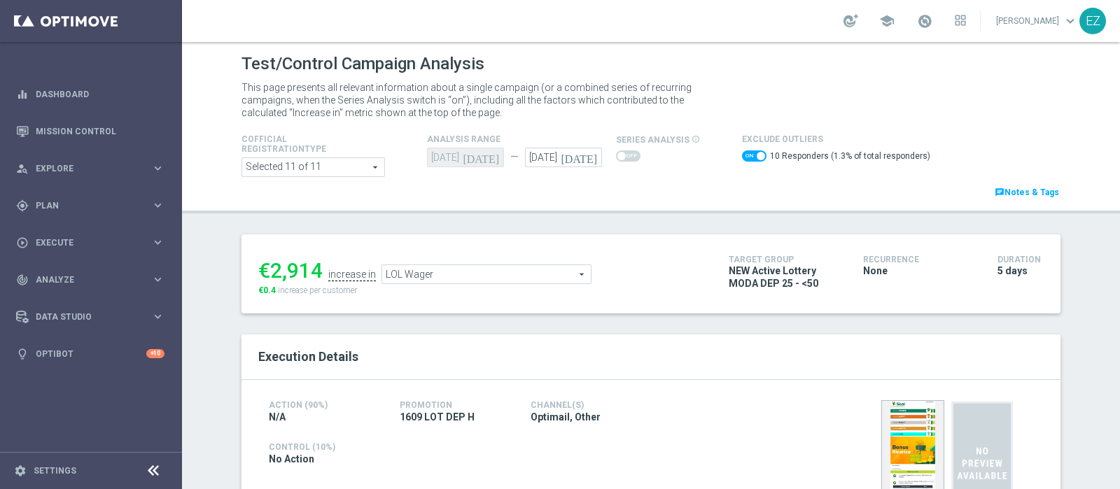
click at [742, 155] on span at bounding box center [754, 155] width 24 height 11
click at [742, 155] on input "checkbox" at bounding box center [754, 155] width 24 height 11
checkbox input "false"
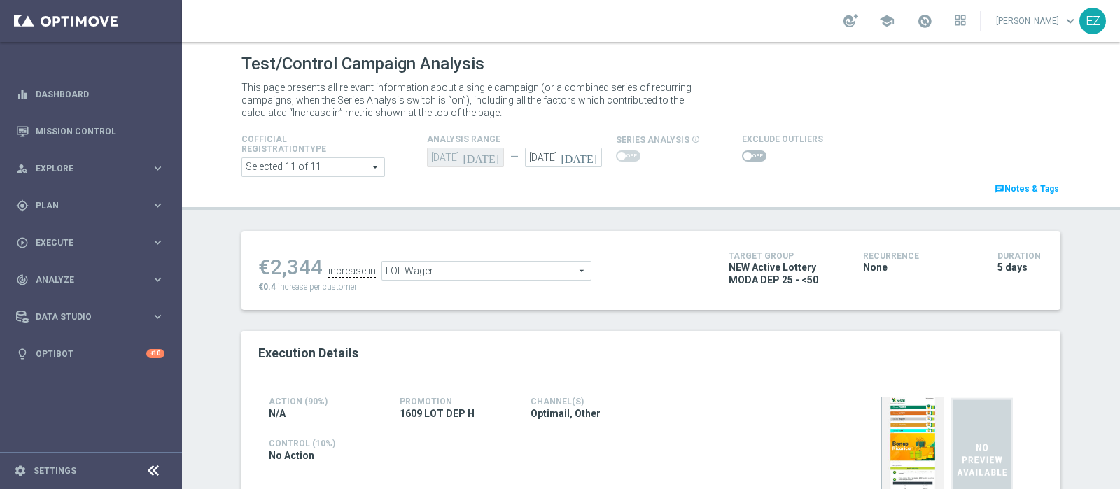
click at [525, 270] on span "LOL Wager" at bounding box center [486, 271] width 209 height 18
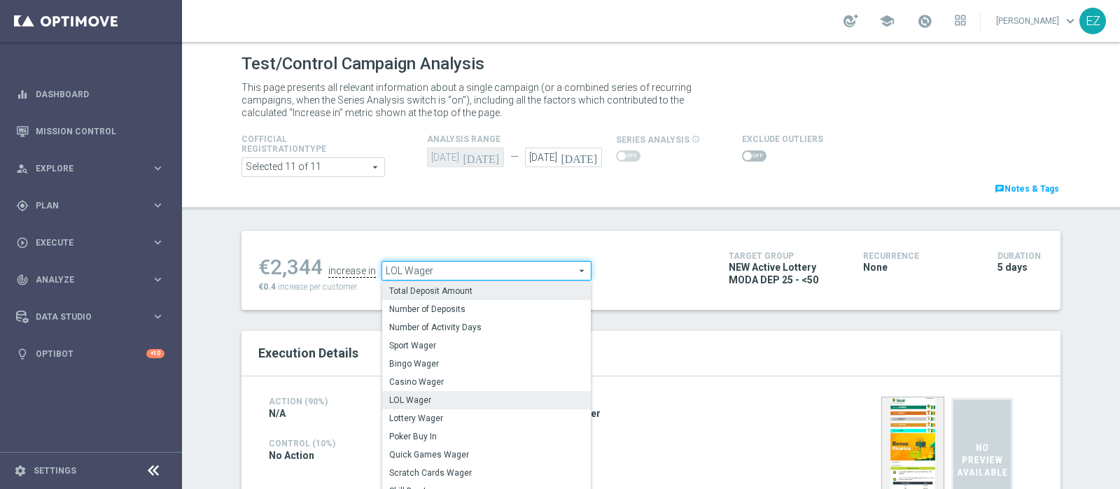
click at [518, 282] on label "Total Deposit Amount" at bounding box center [486, 291] width 209 height 18
type input "Total Deposit Amount"
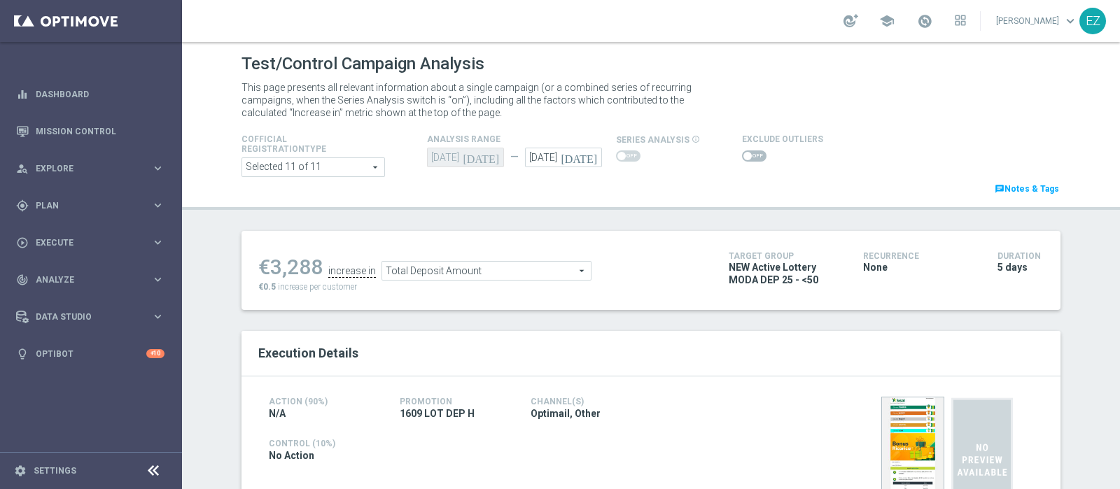
click at [742, 155] on span at bounding box center [754, 155] width 24 height 11
click at [742, 155] on input "checkbox" at bounding box center [754, 155] width 24 height 11
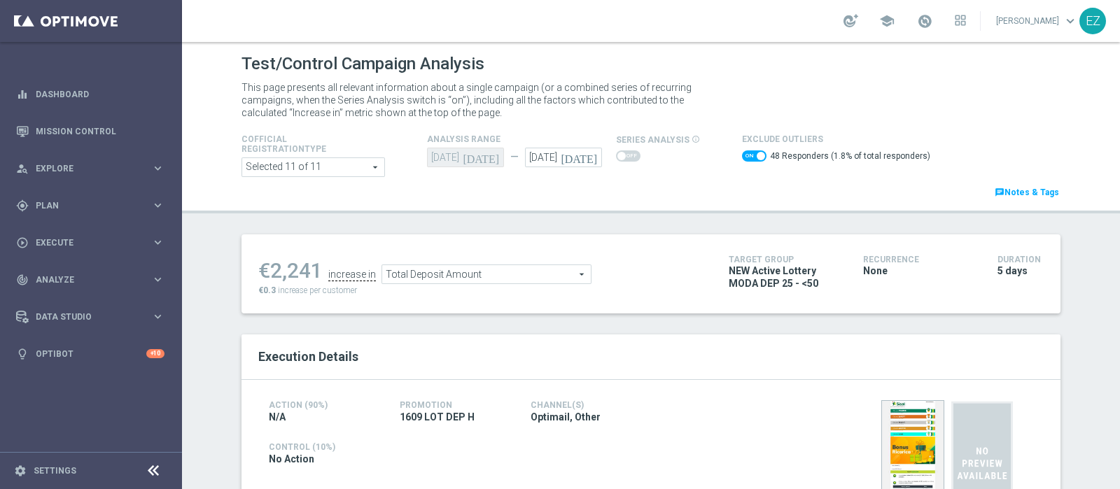
click at [497, 274] on span "Total Deposit Amount" at bounding box center [486, 274] width 209 height 18
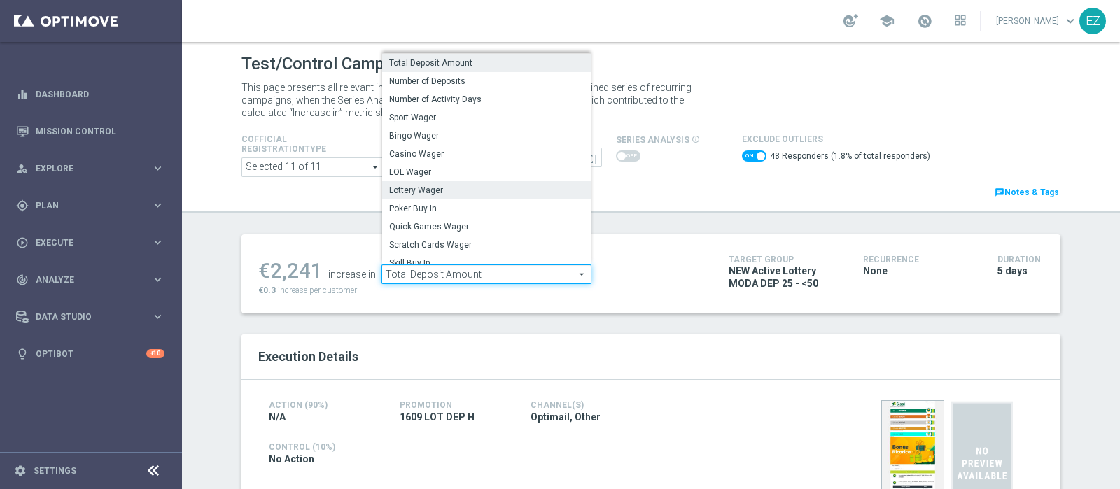
click at [446, 186] on span "Lottery Wager" at bounding box center [486, 190] width 195 height 11
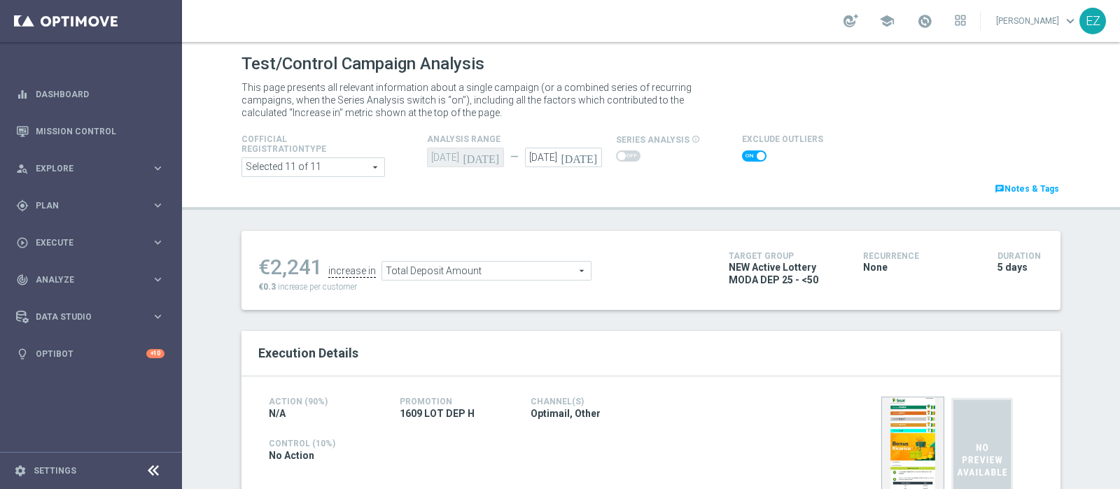
checkbox input "false"
type input "Lottery Wager"
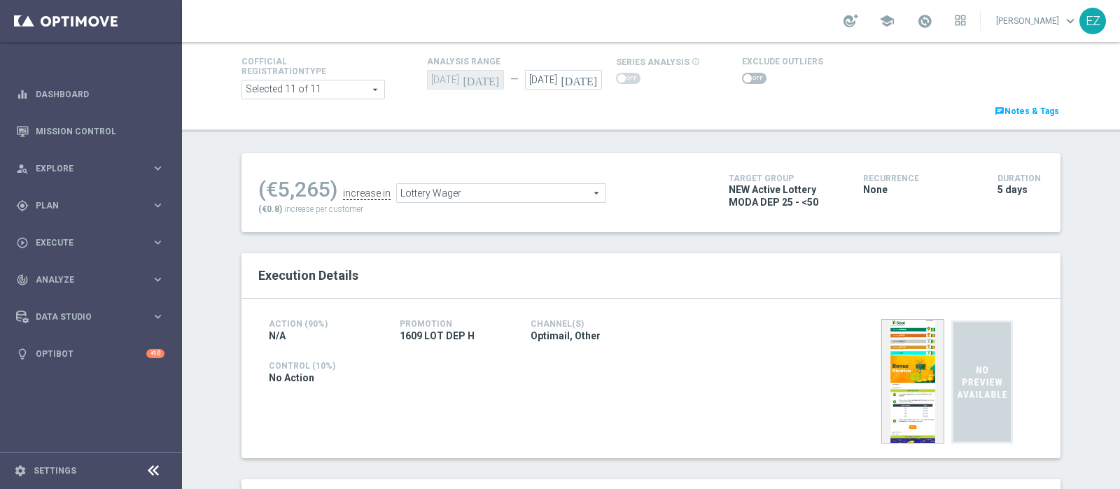
scroll to position [78, 0]
click at [744, 81] on span at bounding box center [754, 77] width 24 height 11
click at [744, 81] on input "checkbox" at bounding box center [754, 77] width 24 height 11
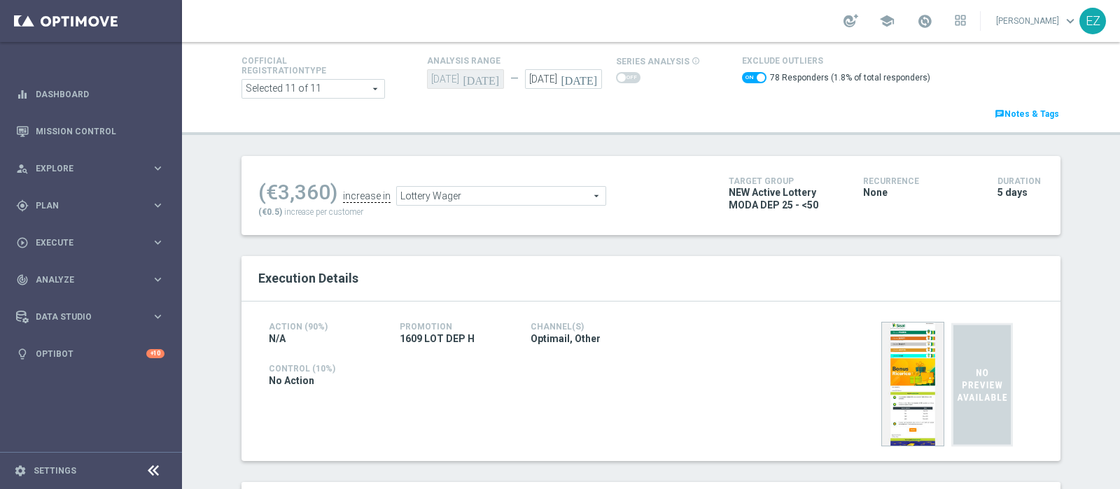
click at [554, 190] on span "Lottery Wager" at bounding box center [501, 196] width 209 height 18
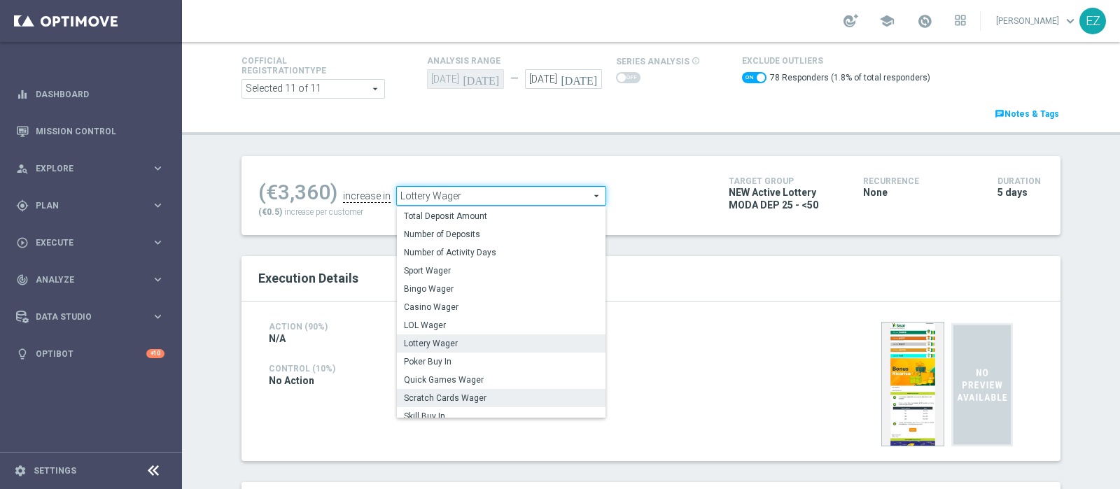
click at [489, 393] on span "Scratch Cards Wager" at bounding box center [501, 398] width 195 height 11
checkbox input "false"
type input "Scratch Cards Wager"
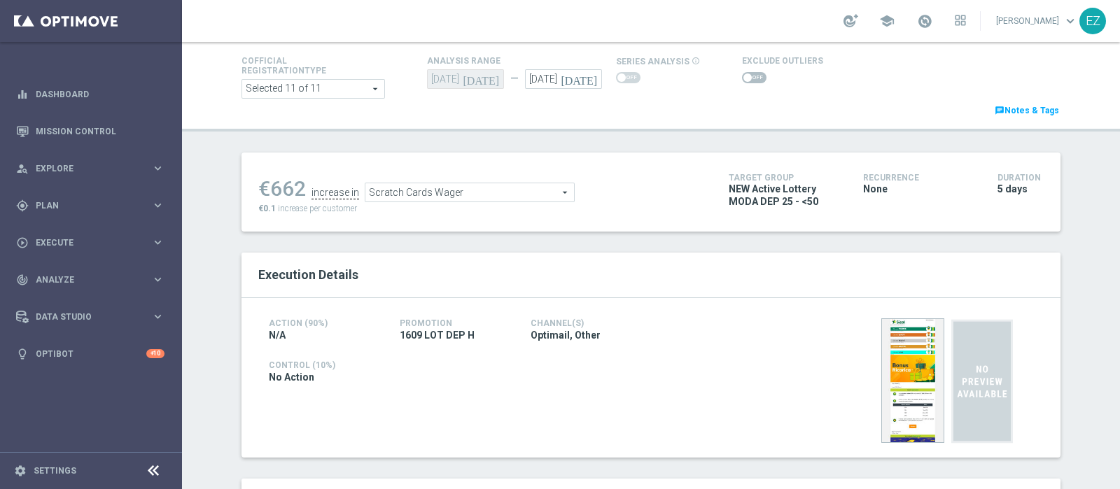
click at [742, 72] on span at bounding box center [754, 77] width 24 height 11
click at [742, 72] on input "checkbox" at bounding box center [754, 77] width 24 height 11
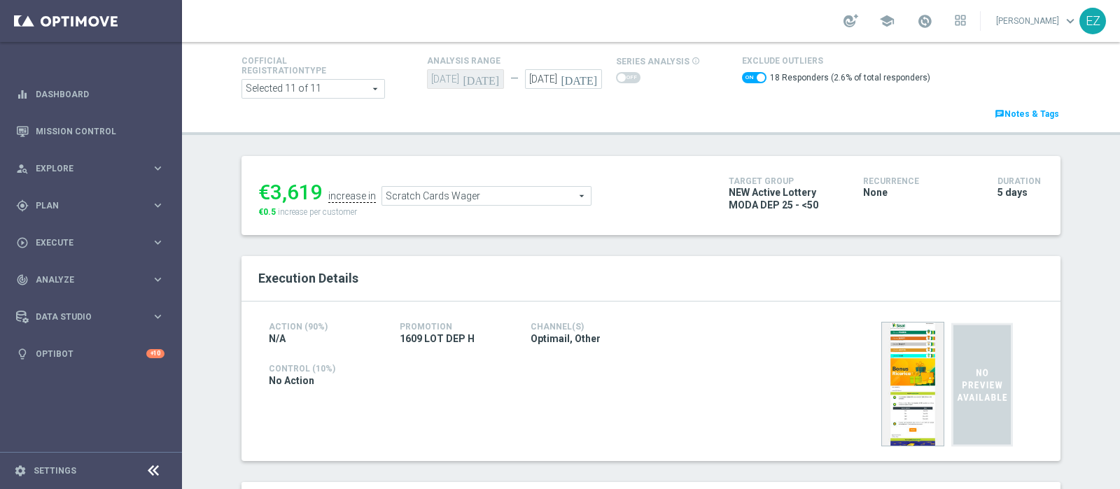
scroll to position [113, 0]
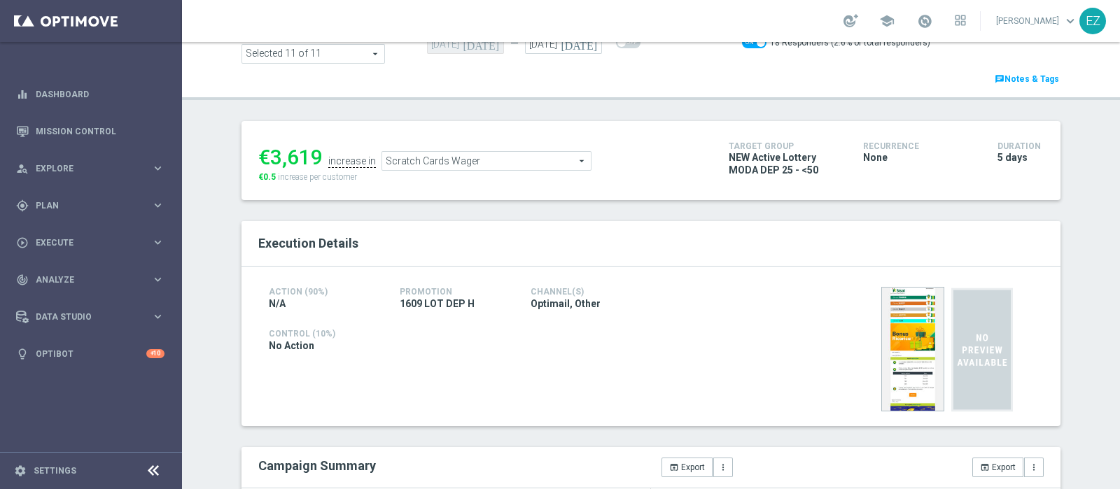
click at [564, 156] on span "Scratch Cards Wager" at bounding box center [486, 161] width 209 height 18
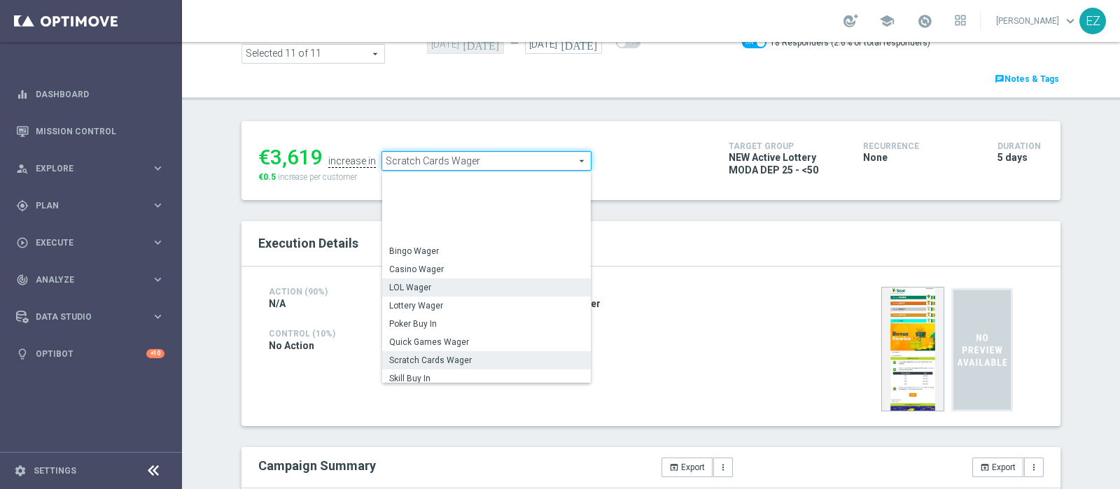
scroll to position [140, 0]
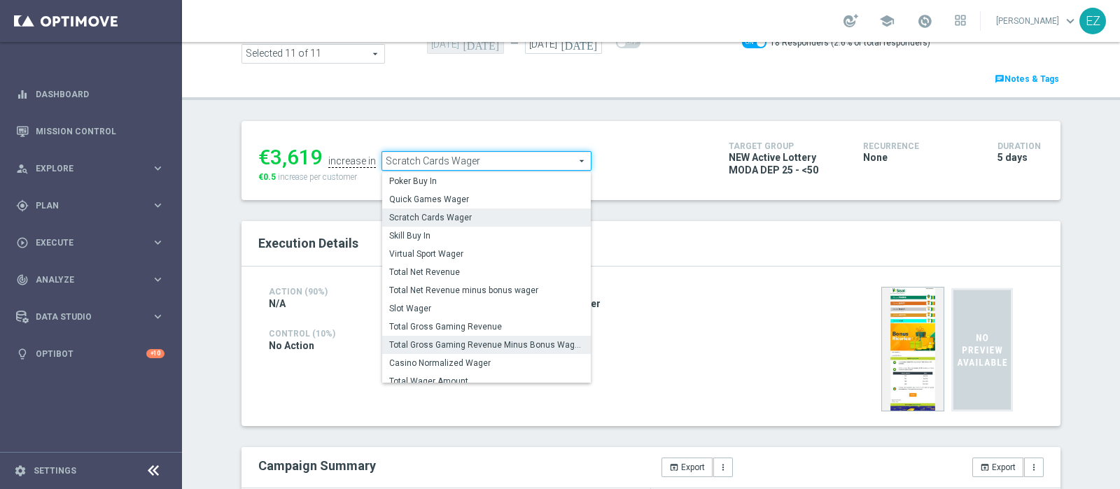
click at [479, 340] on span "Total Gross Gaming Revenue Minus Bonus Wagared" at bounding box center [486, 344] width 195 height 11
checkbox input "false"
type input "Total Gross Gaming Revenue Minus Bonus Wagared"
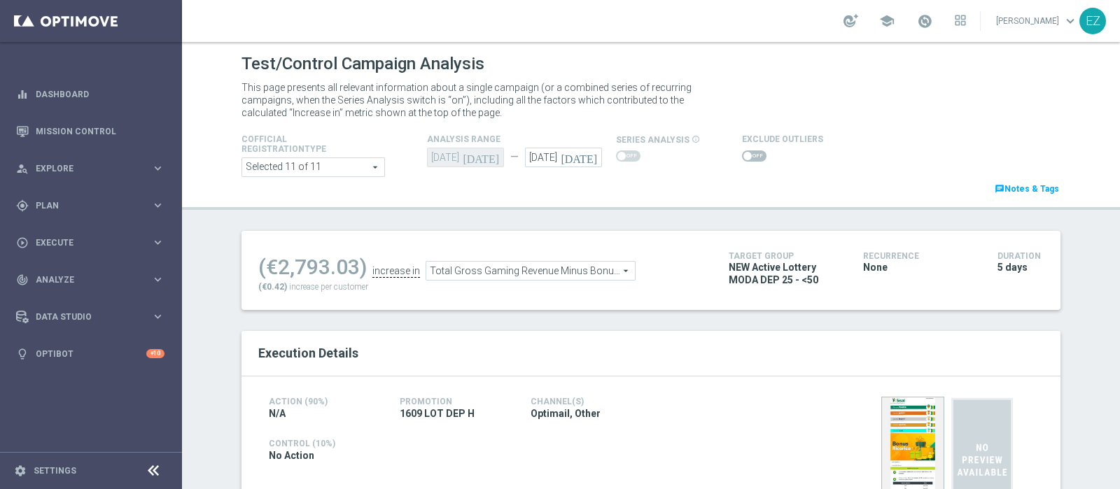
click at [743, 154] on span at bounding box center [754, 155] width 24 height 11
click at [743, 154] on input "checkbox" at bounding box center [754, 155] width 24 height 11
checkbox input "true"
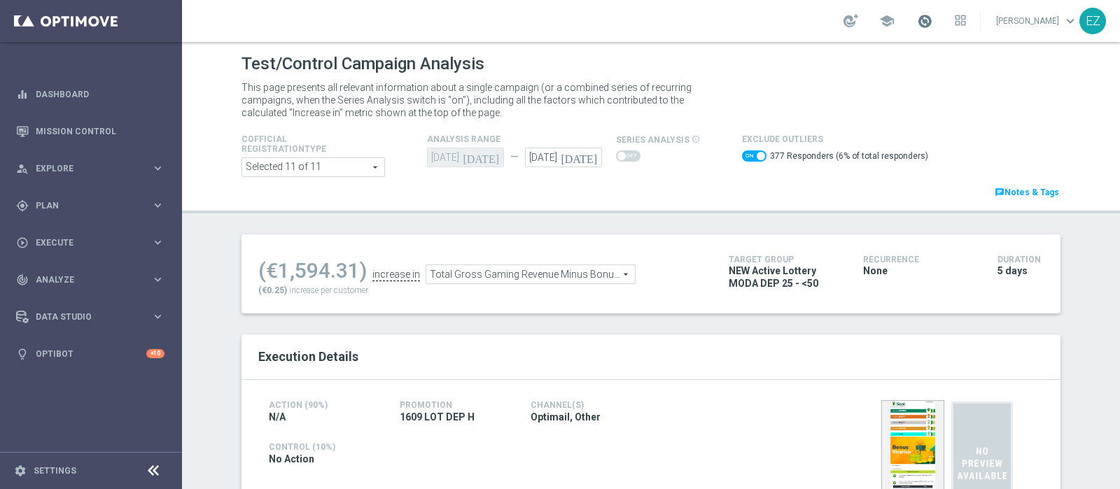
click at [932, 26] on span at bounding box center [924, 20] width 15 height 15
click at [934, 30] on link "Last available data: [DATE] Batch process is scheduled to occur within the next…" at bounding box center [924, 21] width 18 height 22
click at [670, 232] on div "Test/Control Campaign Analysis This page presents all relevant information abou…" at bounding box center [651, 265] width 938 height 447
drag, startPoint x: 749, startPoint y: 337, endPoint x: 607, endPoint y: 262, distance: 160.3
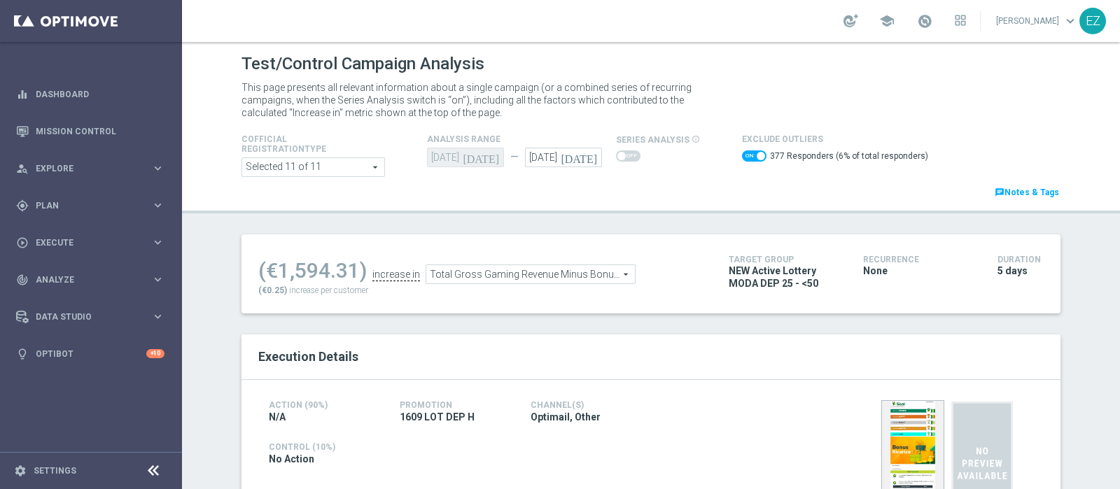
click at [600, 296] on div "(€1,594.31) increase in Total Gross Gaming Revenue Minus Bonus Wagared Total Gr…" at bounding box center [650, 273] width 819 height 79
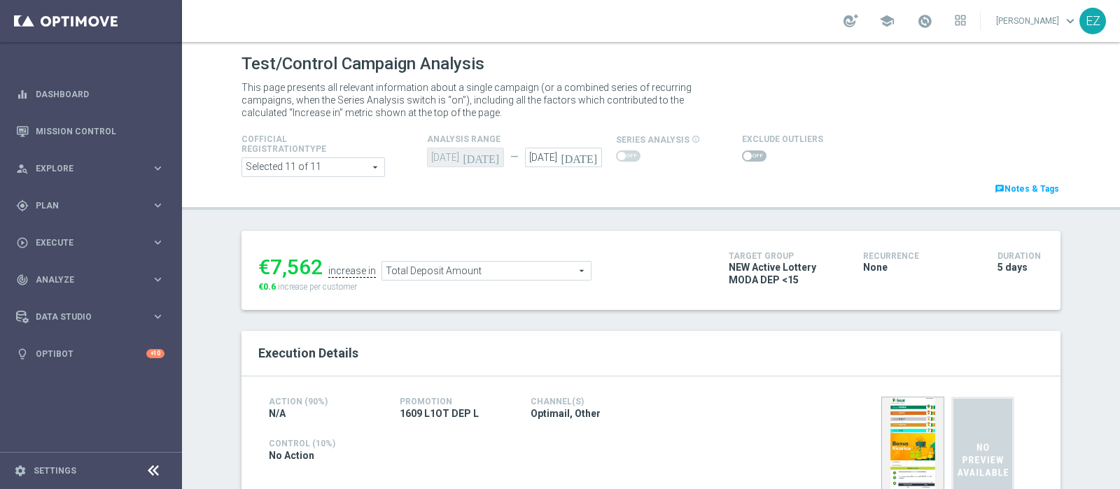
click at [743, 153] on span at bounding box center [747, 156] width 8 height 8
click at [742, 153] on input "checkbox" at bounding box center [754, 155] width 24 height 11
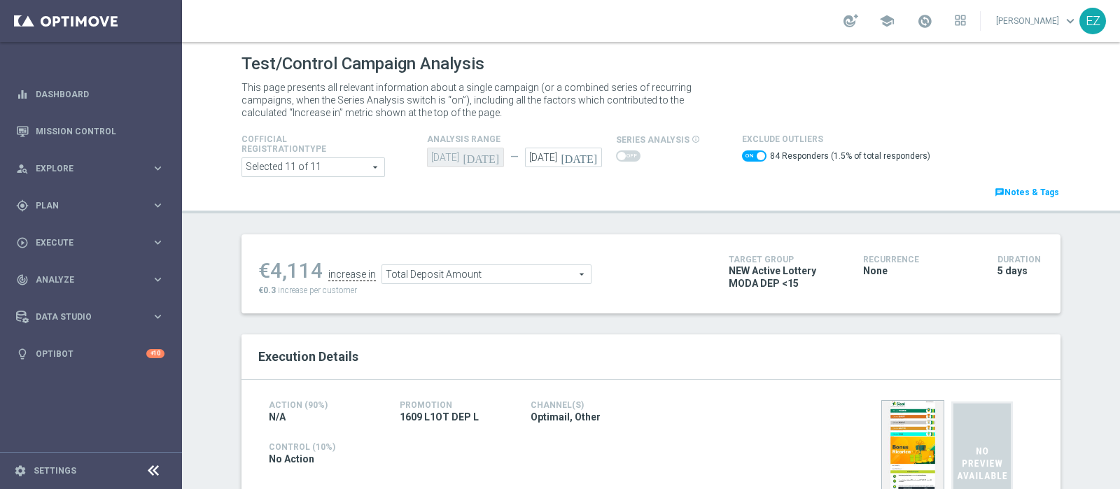
click at [549, 269] on span "Total Deposit Amount" at bounding box center [486, 274] width 209 height 18
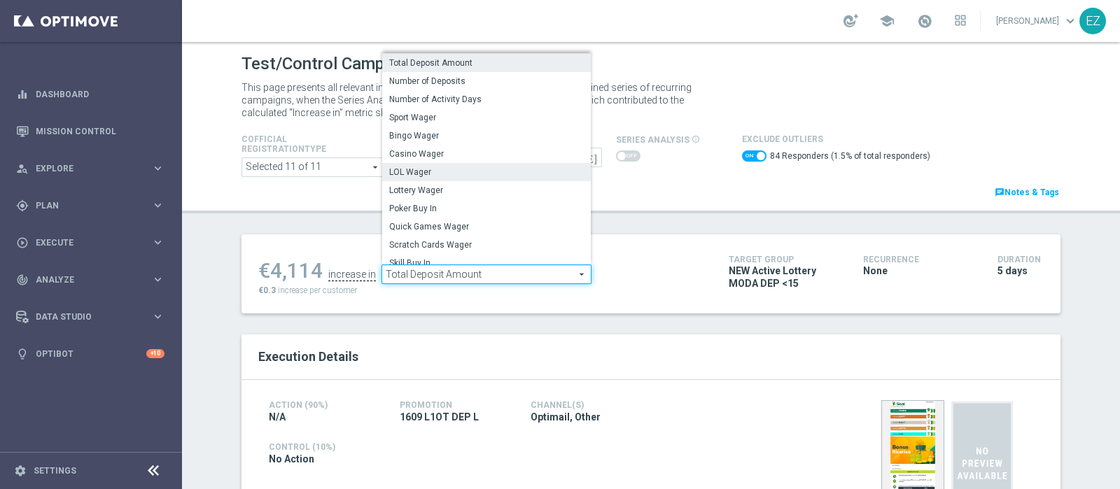
click at [458, 173] on span "LOL Wager" at bounding box center [486, 172] width 195 height 11
checkbox input "false"
type input "LOL Wager"
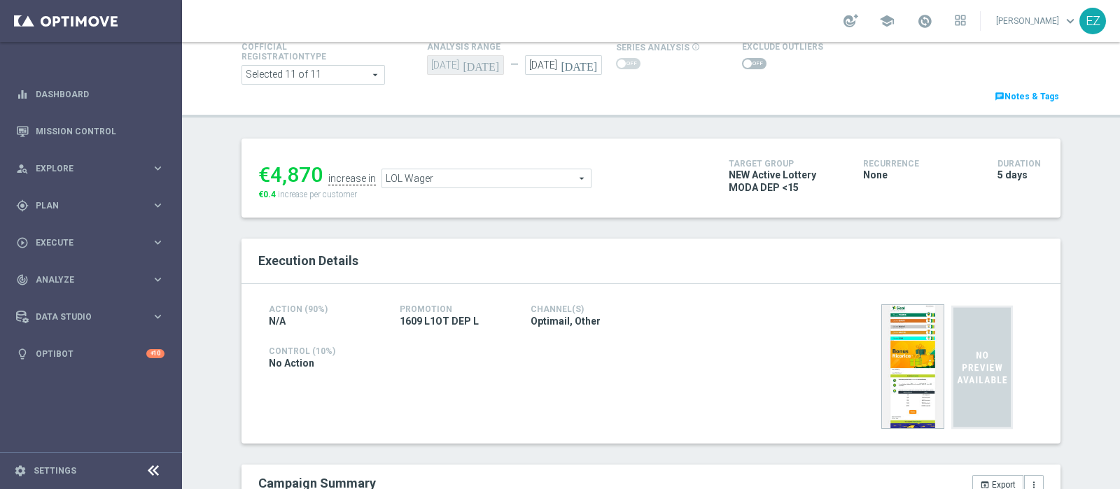
scroll to position [67, 0]
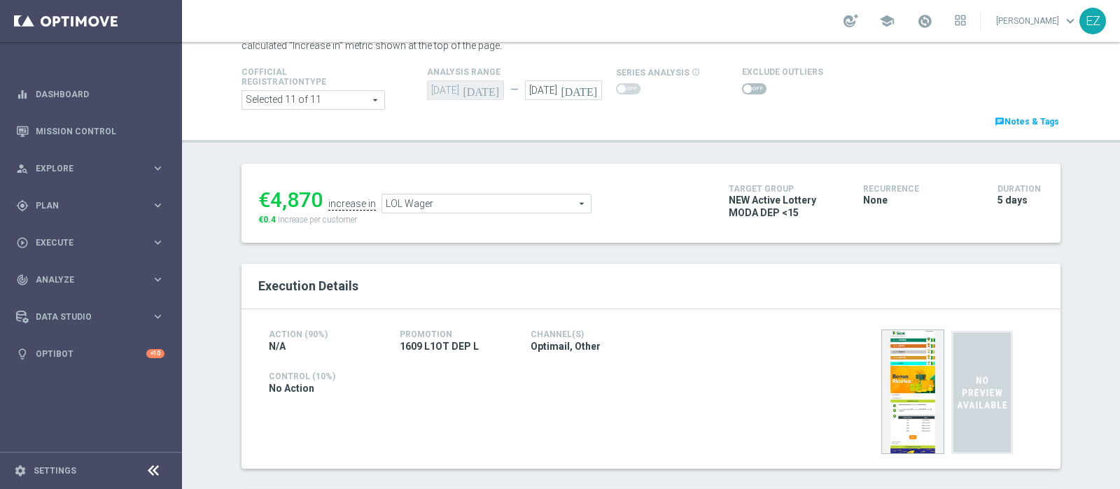
click at [743, 93] on div "Test/Control Campaign Analysis This page presents all relevant information abou…" at bounding box center [651, 265] width 938 height 447
click at [742, 94] on span at bounding box center [754, 88] width 24 height 11
click at [742, 94] on input "checkbox" at bounding box center [754, 88] width 24 height 11
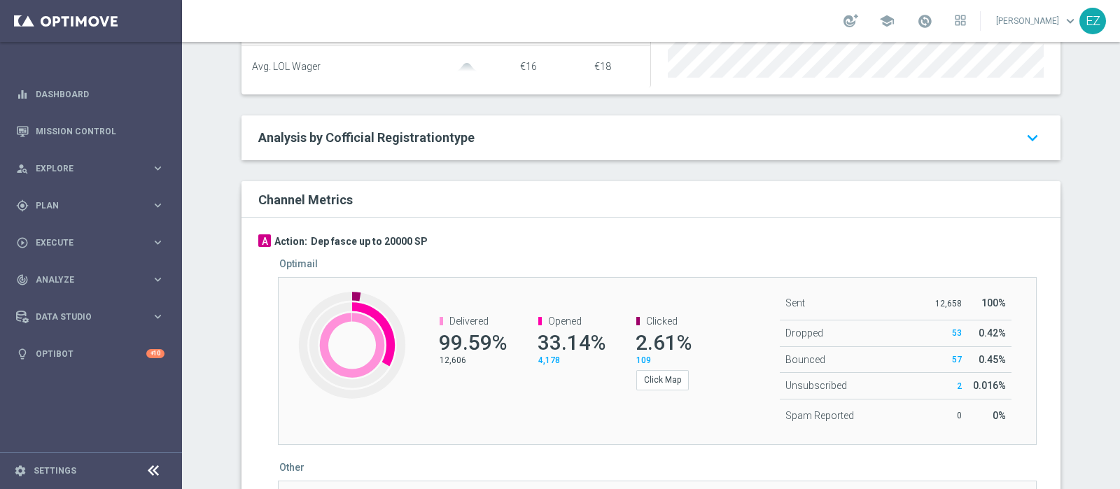
scroll to position [0, 0]
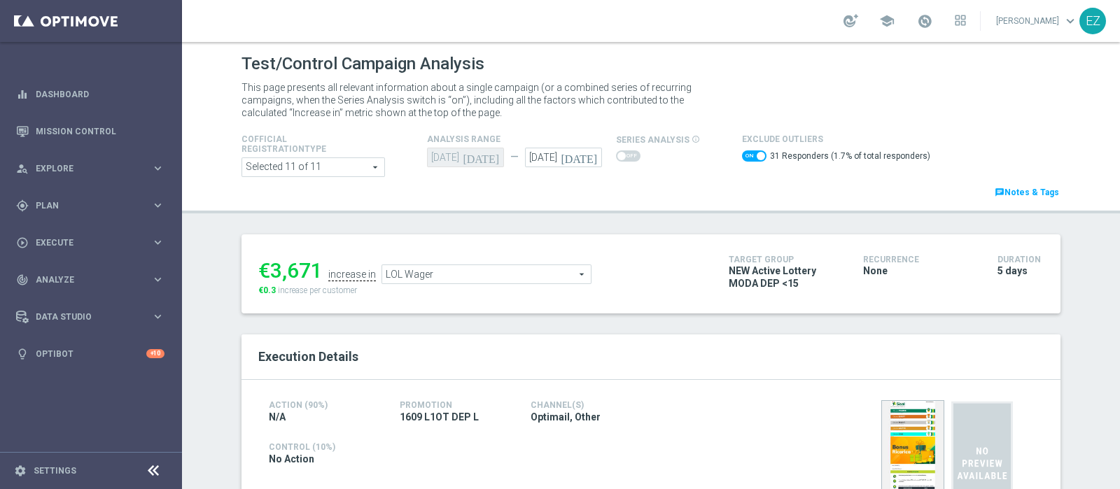
click at [470, 276] on span "LOL Wager" at bounding box center [486, 274] width 209 height 18
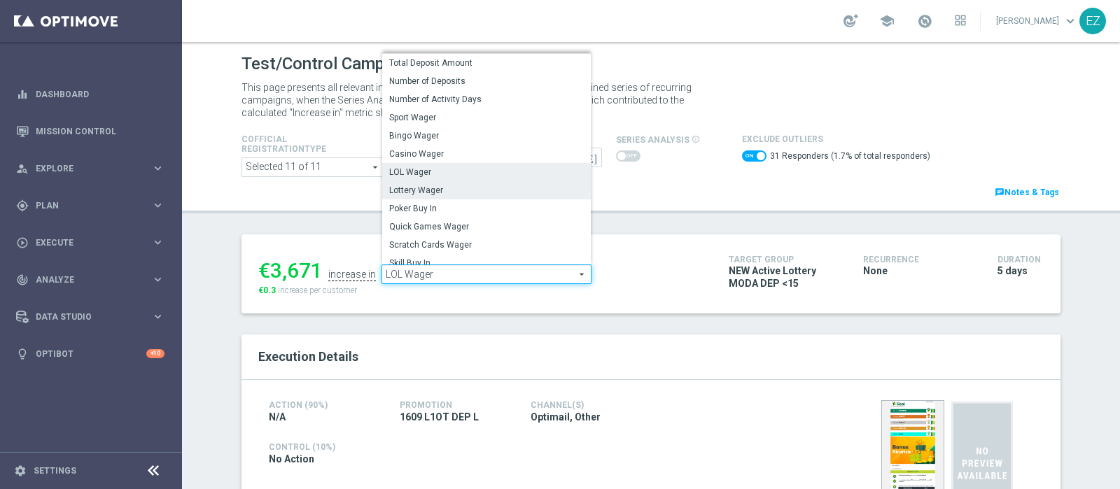
click at [438, 187] on span "Lottery Wager" at bounding box center [486, 190] width 195 height 11
checkbox input "false"
type input "Lottery Wager"
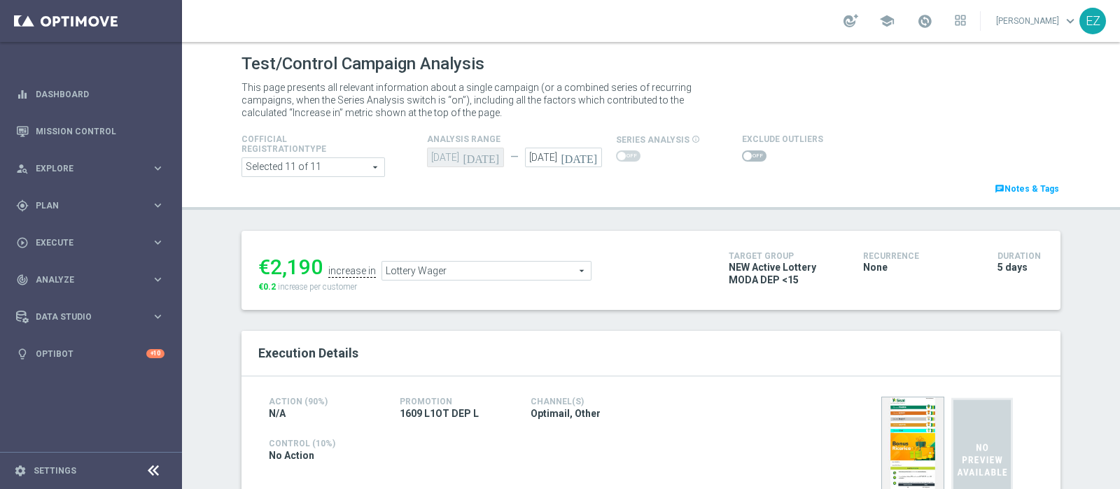
click at [742, 159] on span at bounding box center [754, 155] width 24 height 11
click at [742, 159] on input "checkbox" at bounding box center [754, 155] width 24 height 11
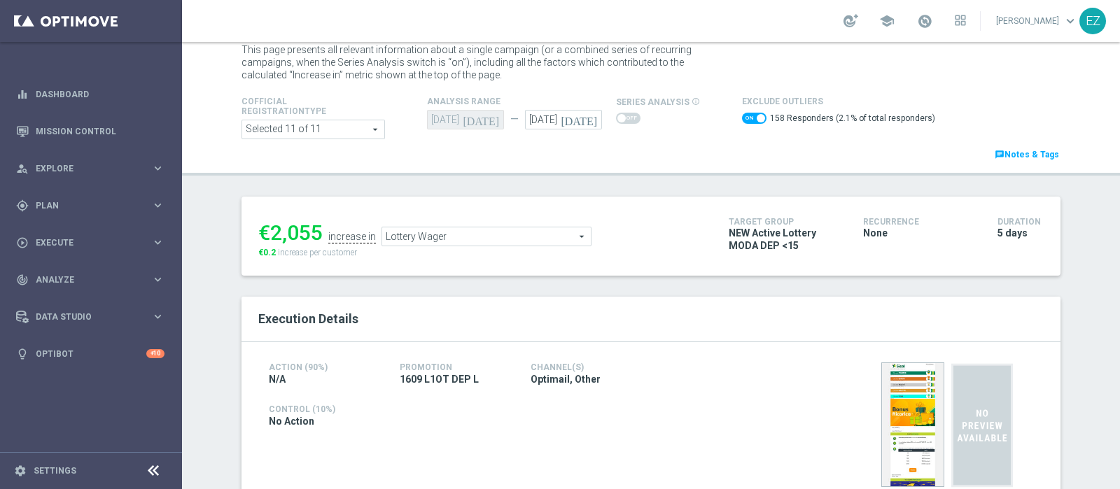
scroll to position [46, 0]
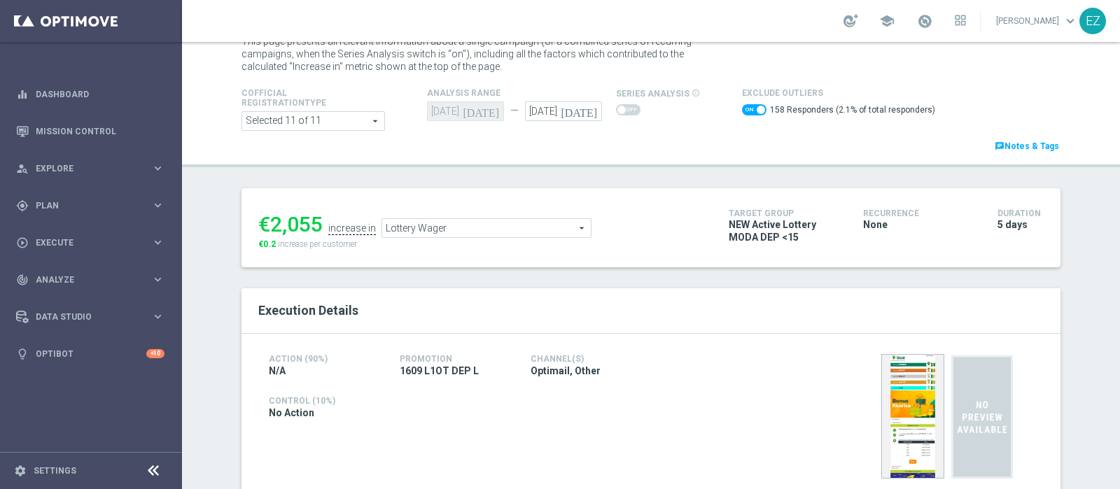
click at [490, 224] on span "Lottery Wager" at bounding box center [486, 228] width 209 height 18
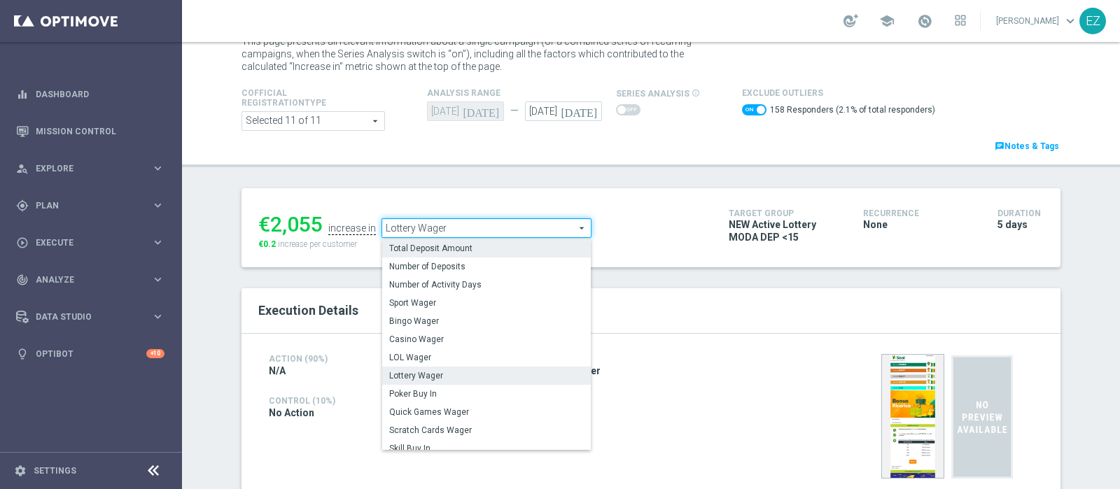
click at [473, 243] on span "Total Deposit Amount" at bounding box center [486, 248] width 195 height 11
checkbox input "false"
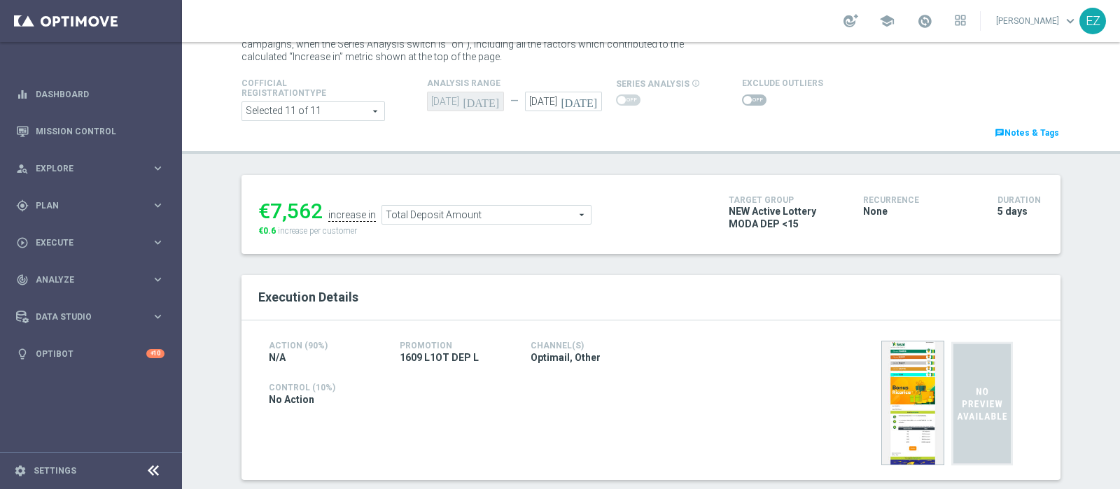
scroll to position [55, 0]
click at [509, 223] on span "Total Deposit Amount" at bounding box center [486, 215] width 209 height 18
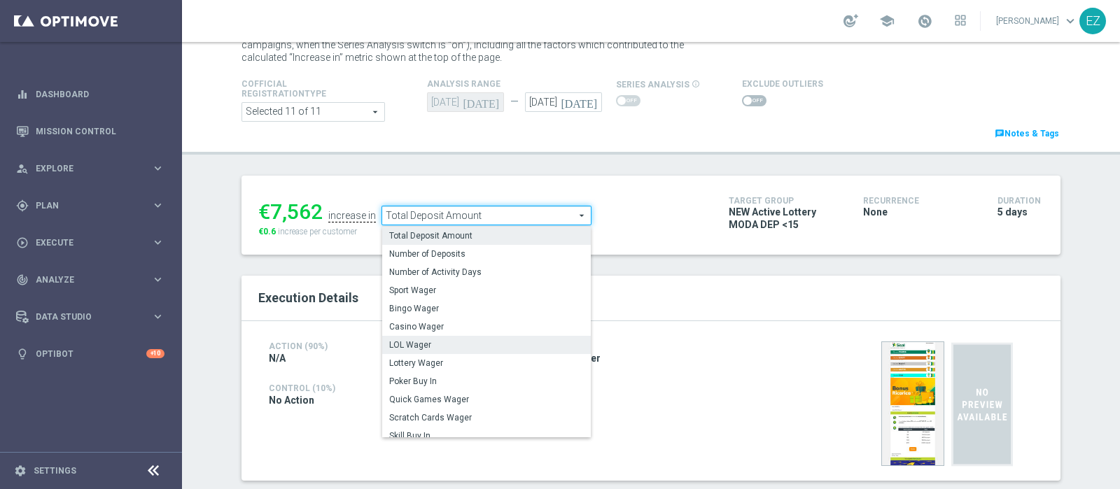
click at [481, 337] on label "LOL Wager" at bounding box center [486, 345] width 209 height 18
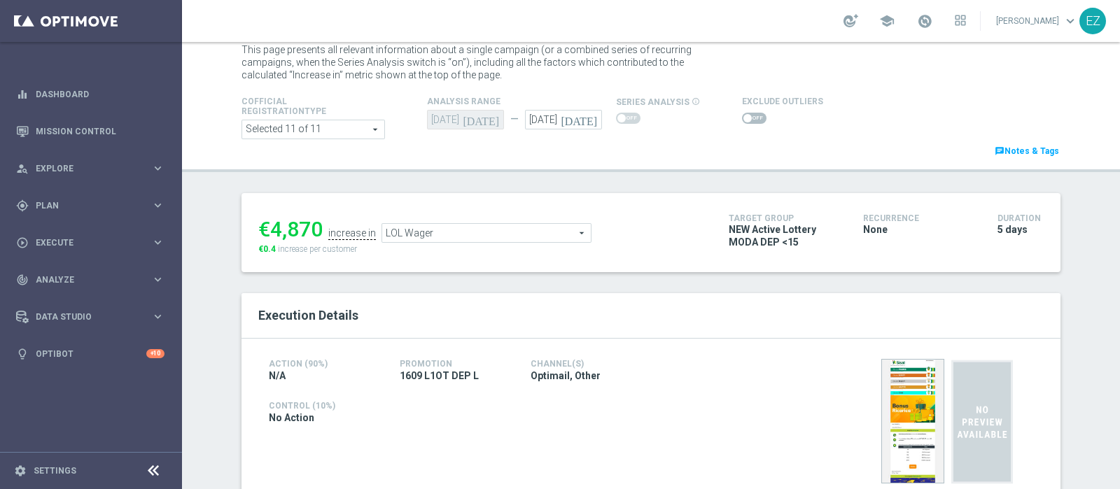
scroll to position [22, 0]
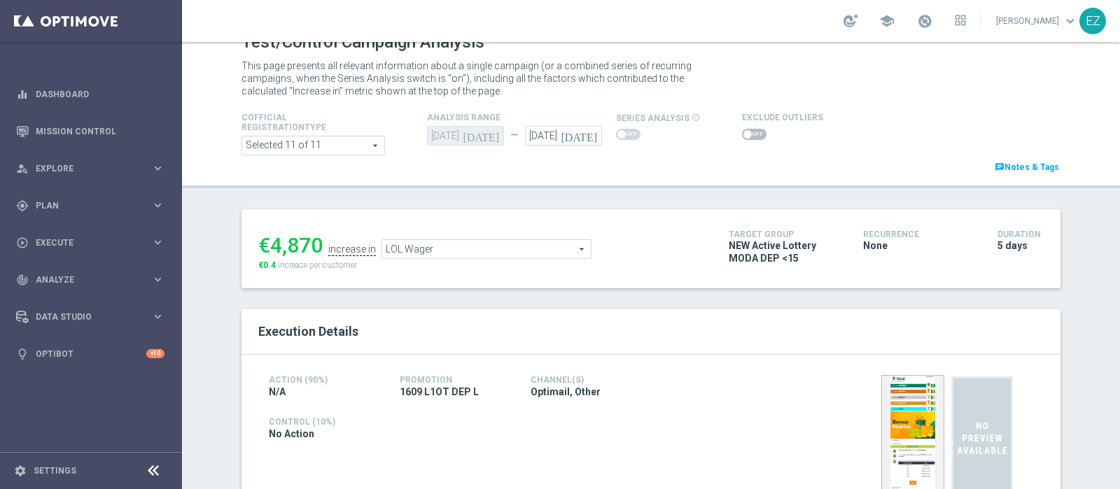
click at [479, 248] on span "LOL Wager" at bounding box center [486, 249] width 209 height 18
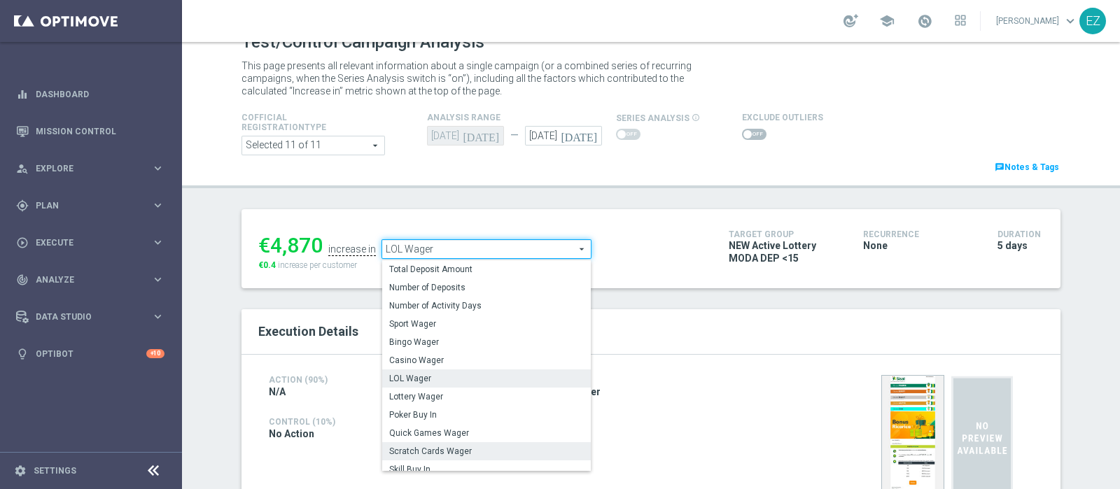
click at [442, 453] on span "Scratch Cards Wager" at bounding box center [486, 451] width 195 height 11
type input "Scratch Cards Wager"
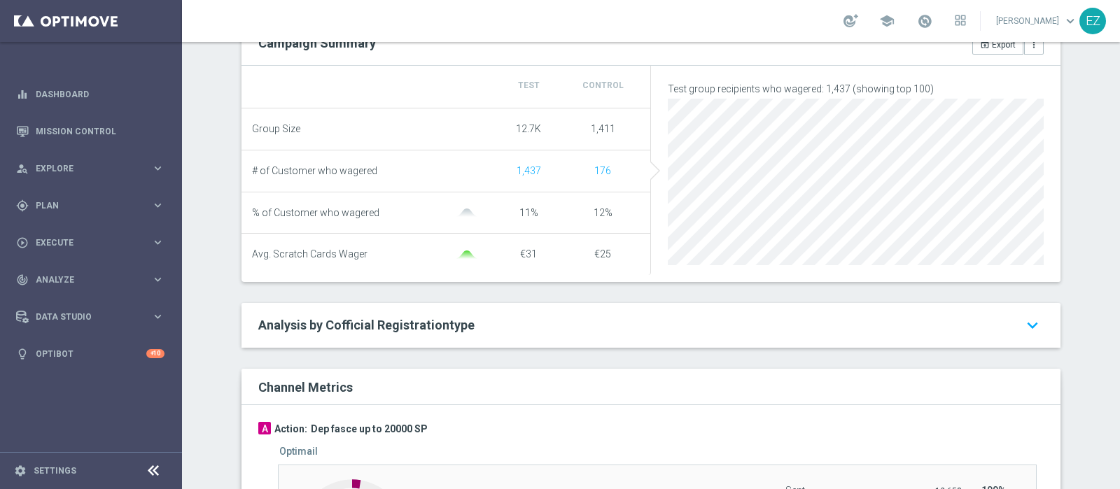
scroll to position [113, 0]
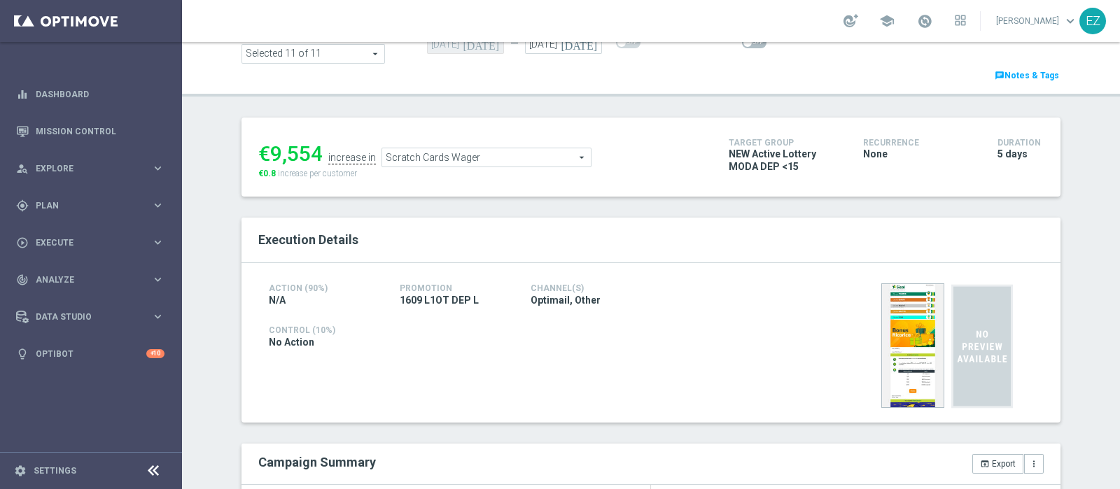
click at [742, 48] on div at bounding box center [782, 42] width 81 height 17
click at [743, 44] on span at bounding box center [747, 42] width 8 height 8
click at [742, 44] on input "checkbox" at bounding box center [754, 42] width 24 height 11
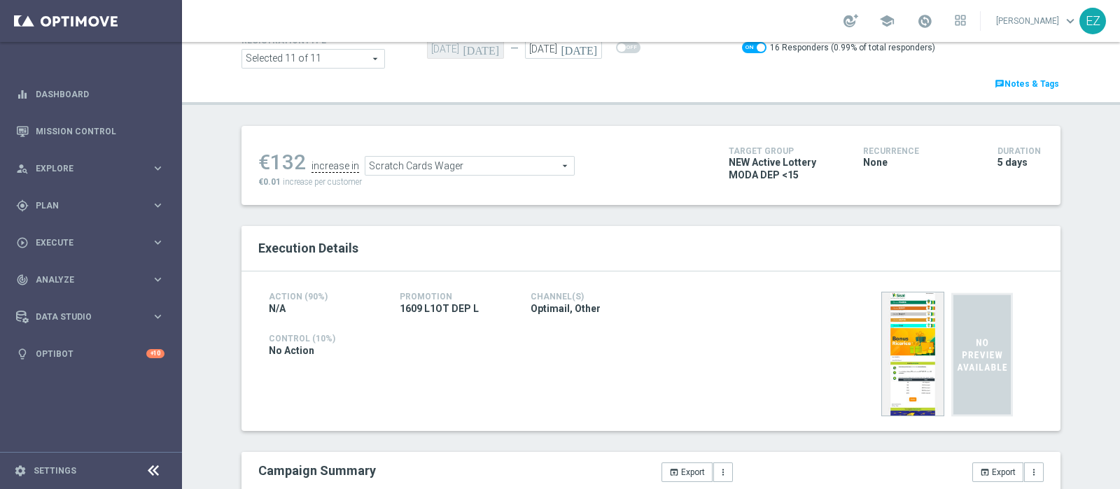
scroll to position [0, 0]
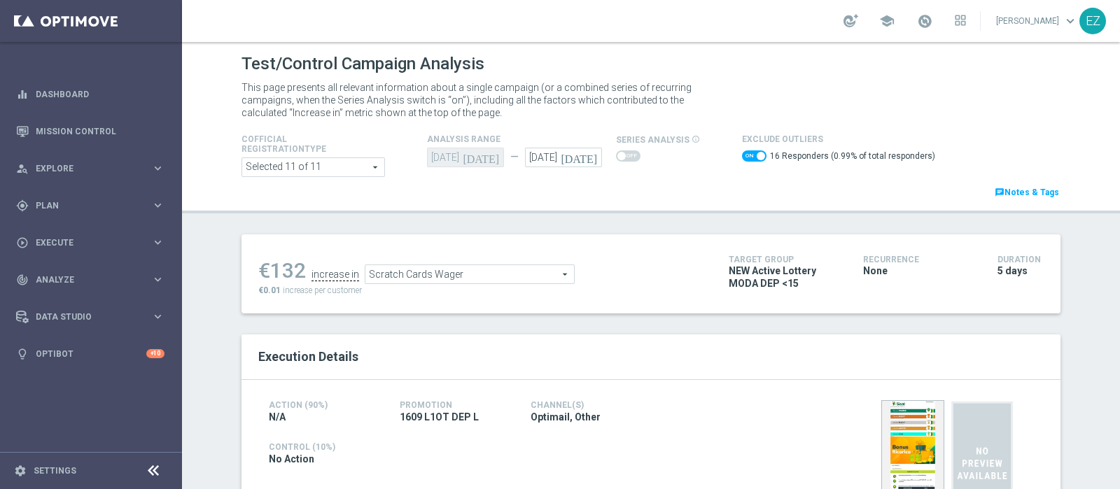
click at [538, 272] on span "Scratch Cards Wager" at bounding box center [469, 274] width 209 height 18
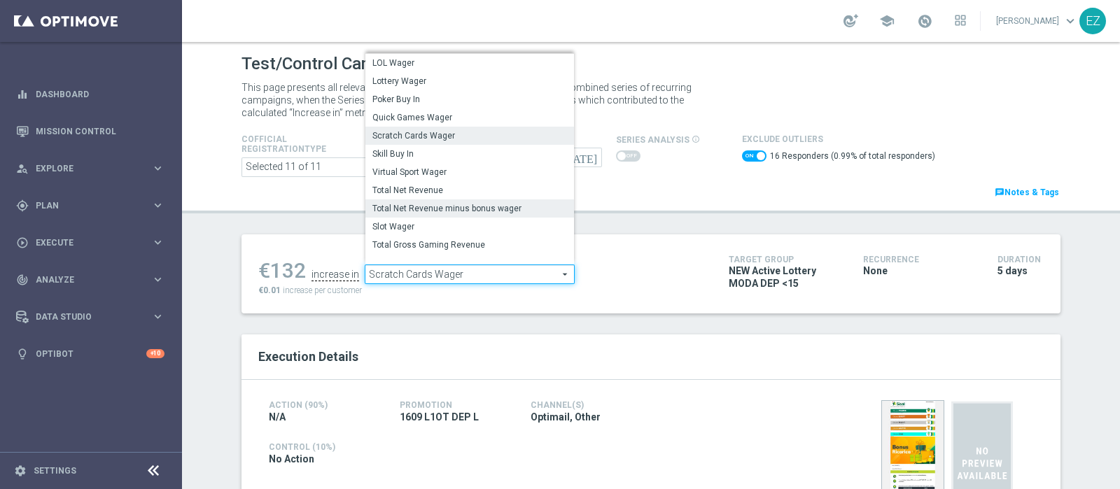
scroll to position [108, 0]
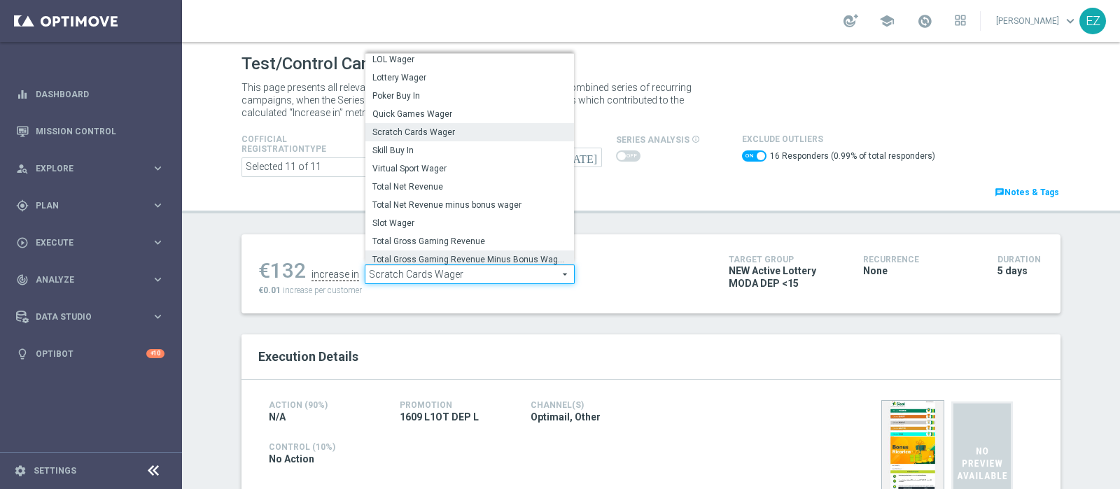
click at [472, 254] on span "Total Gross Gaming Revenue Minus Bonus Wagared" at bounding box center [469, 259] width 195 height 11
checkbox input "false"
type input "Total Gross Gaming Revenue Minus Bonus Wagared"
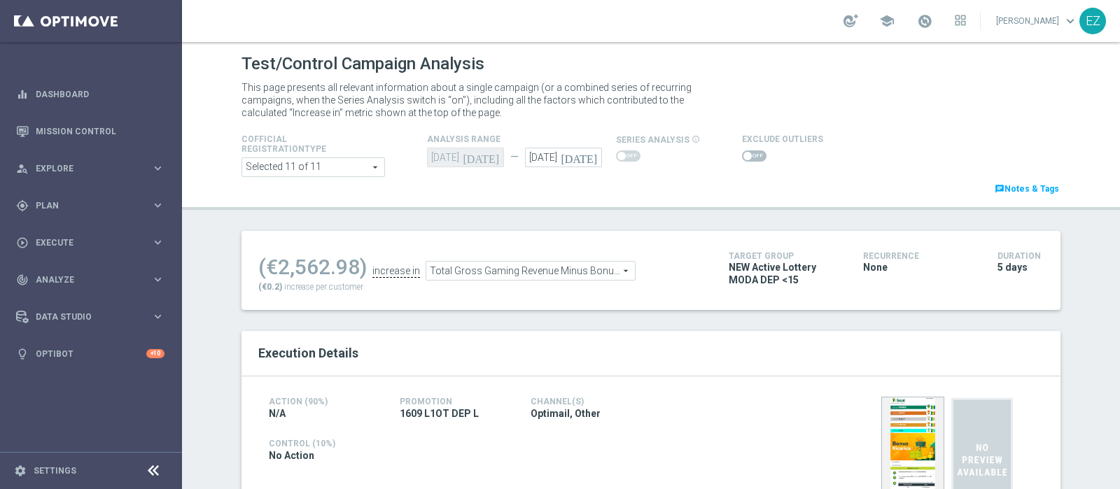
click at [743, 159] on span at bounding box center [747, 156] width 8 height 8
click at [742, 159] on input "checkbox" at bounding box center [754, 155] width 24 height 11
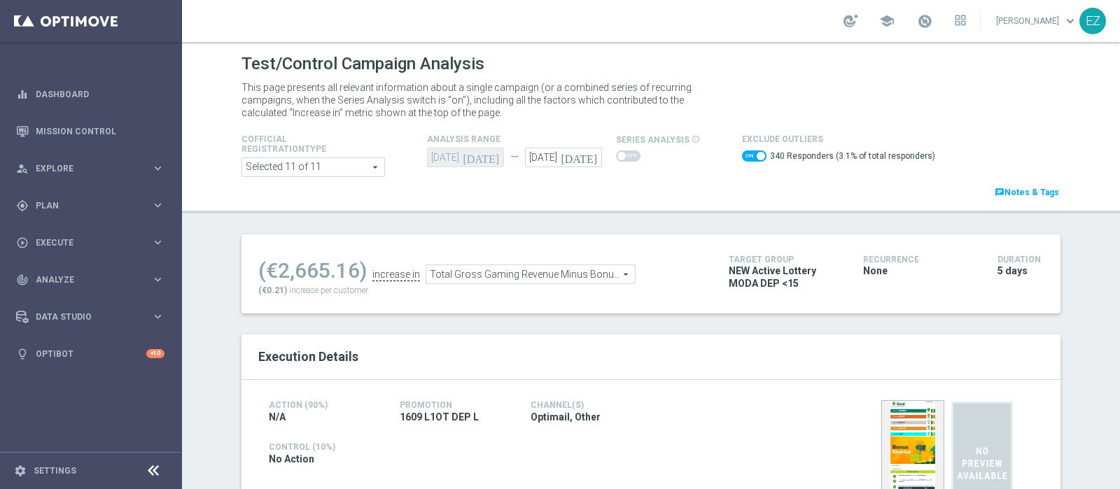
click at [572, 275] on span "Total Gross Gaming Revenue Minus Bonus Wagared" at bounding box center [530, 274] width 209 height 18
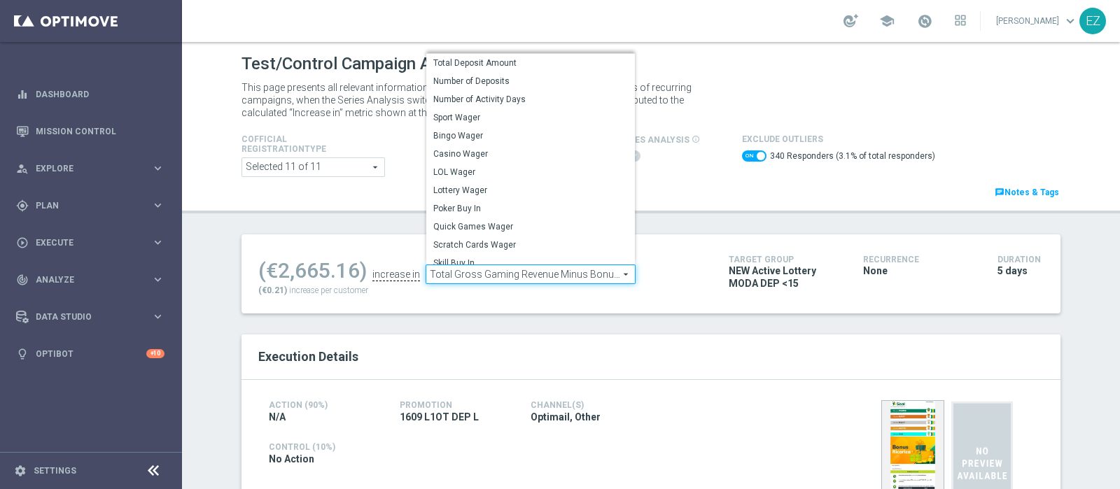
click at [693, 206] on header "Test/Control Campaign Analysis This page presents all relevant information abou…" at bounding box center [651, 127] width 938 height 171
checkbox input "false"
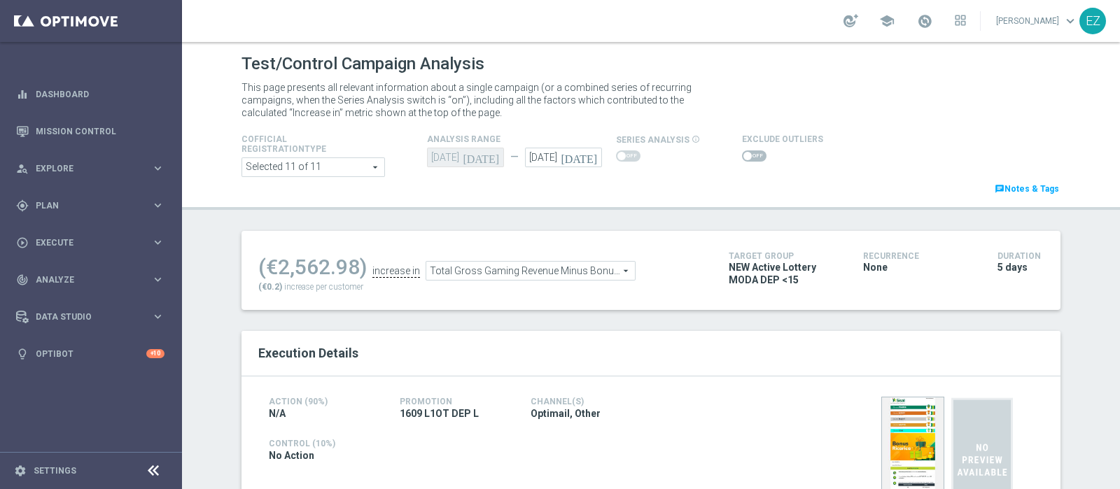
click at [589, 262] on span "Total Gross Gaming Revenue Minus Bonus Wagared" at bounding box center [530, 271] width 209 height 18
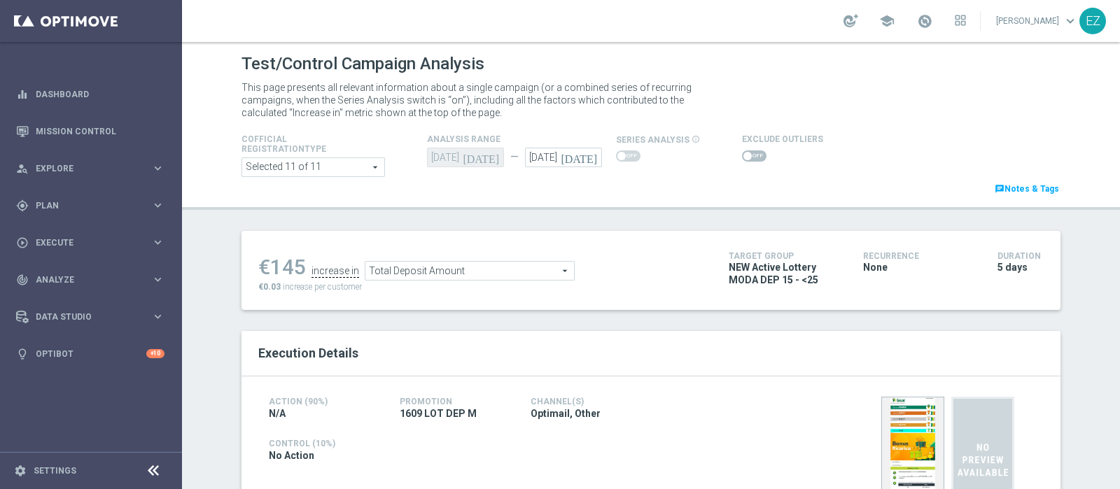
click at [742, 157] on span at bounding box center [754, 155] width 24 height 11
click at [742, 157] on input "checkbox" at bounding box center [754, 155] width 24 height 11
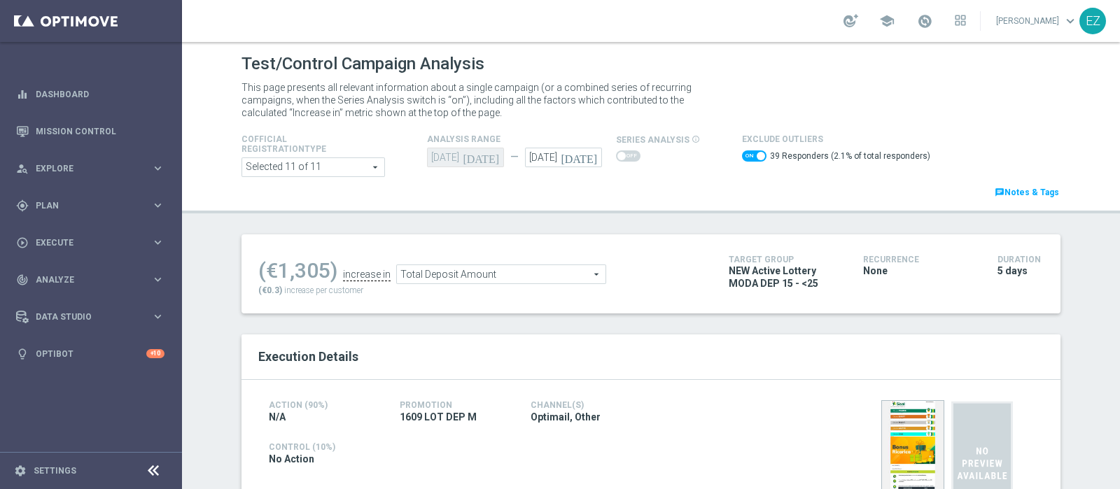
click at [572, 272] on span "Total Deposit Amount" at bounding box center [501, 274] width 209 height 18
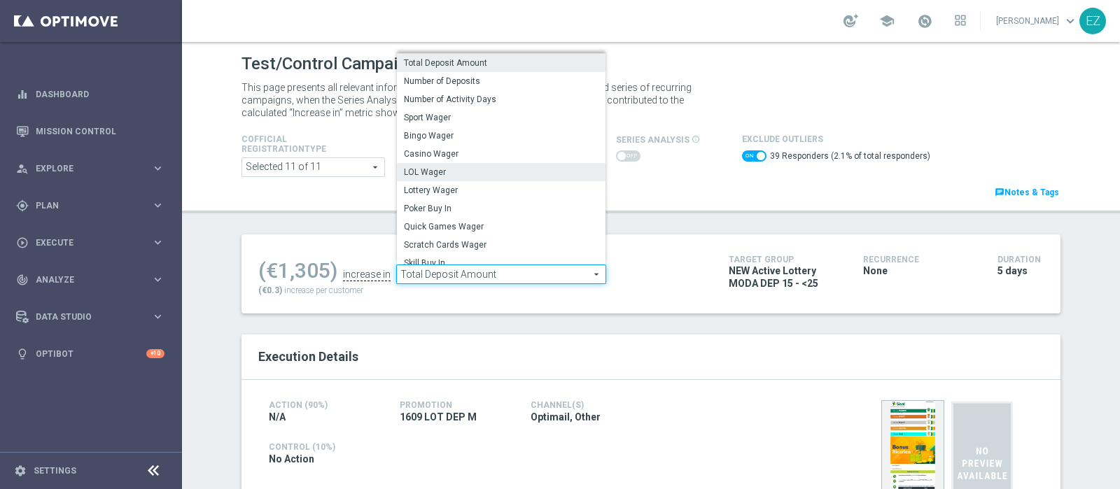
click at [469, 170] on span "LOL Wager" at bounding box center [501, 172] width 195 height 11
checkbox input "false"
type input "LOL Wager"
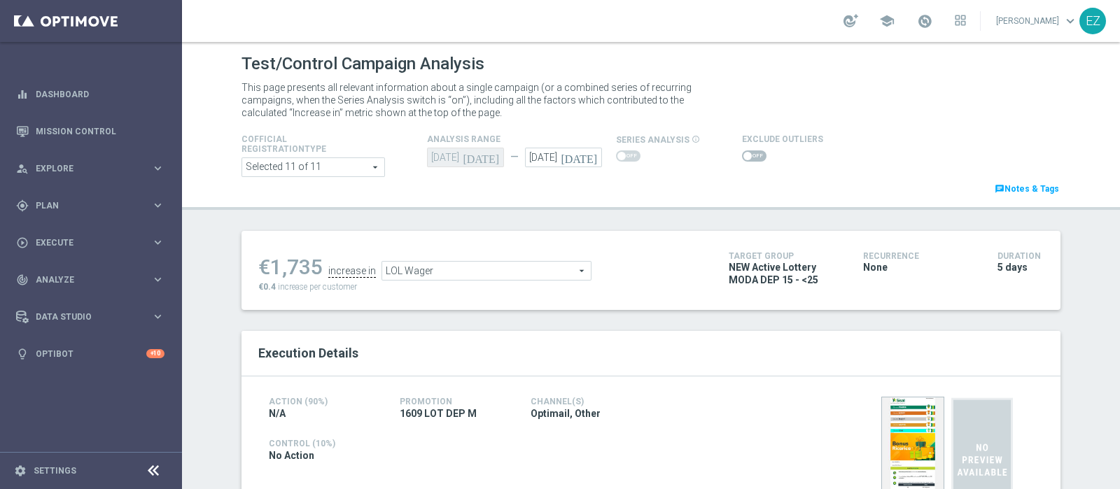
scroll to position [64, 0]
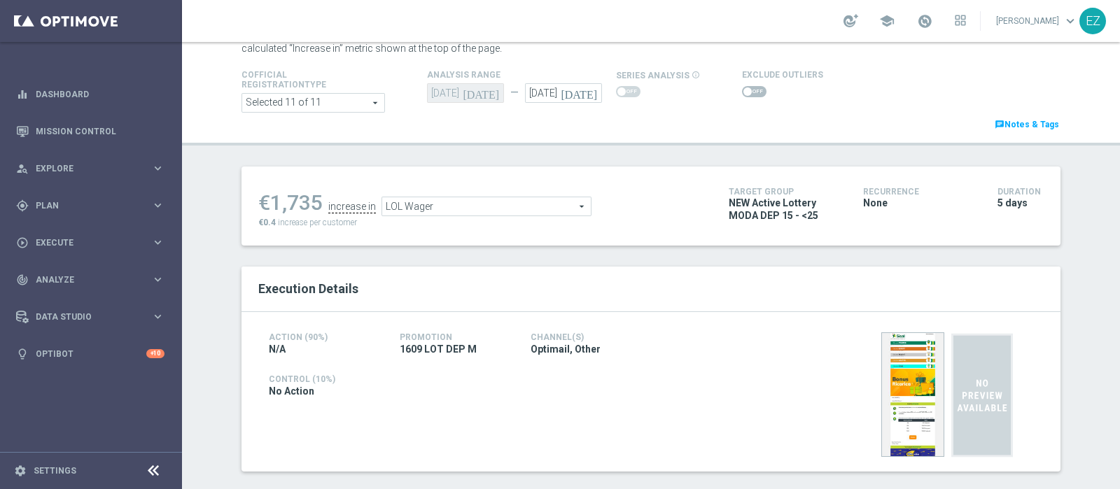
click at [749, 92] on span at bounding box center [754, 91] width 24 height 11
click at [749, 92] on input "checkbox" at bounding box center [754, 91] width 24 height 11
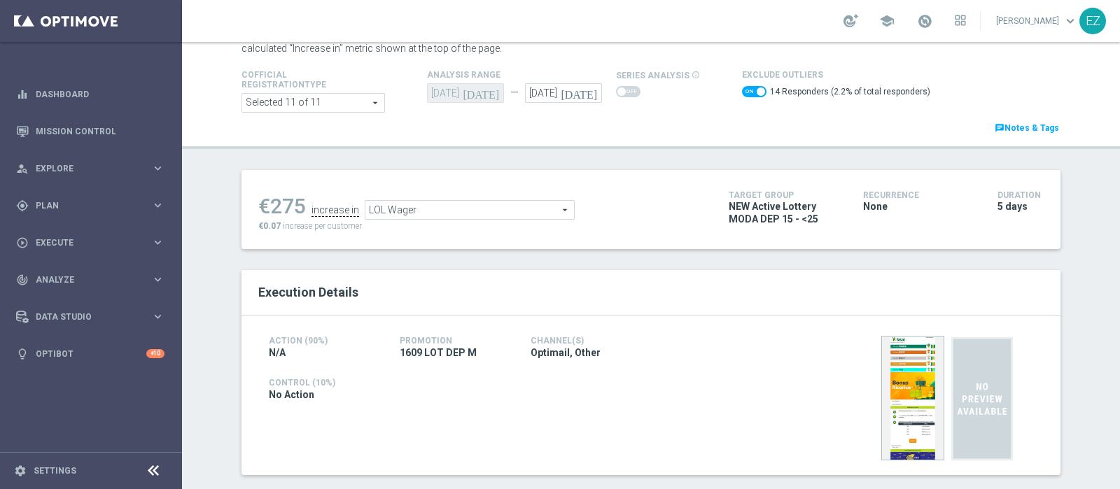
click at [532, 207] on span "LOL Wager" at bounding box center [469, 210] width 209 height 18
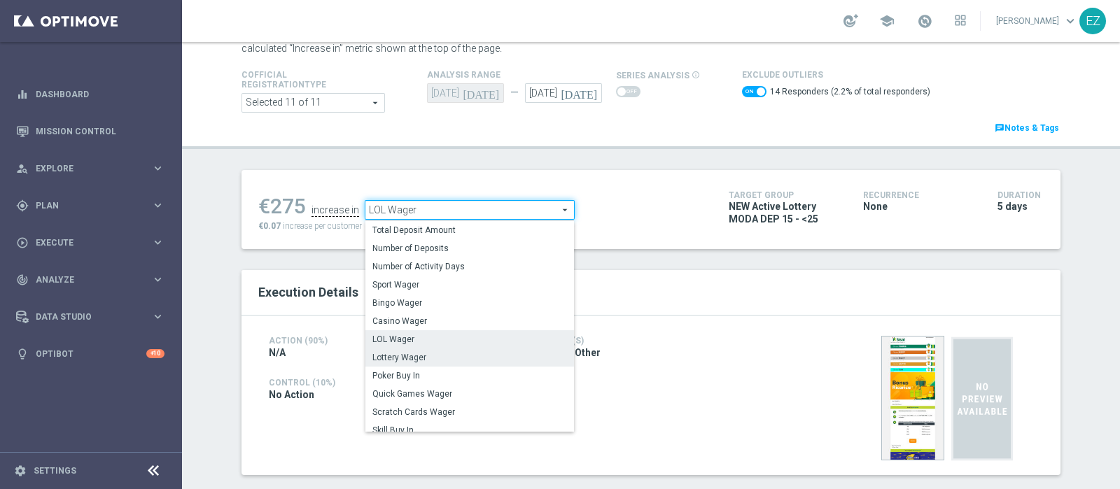
click at [434, 358] on span "Lottery Wager" at bounding box center [469, 357] width 195 height 11
checkbox input "false"
type input "Lottery Wager"
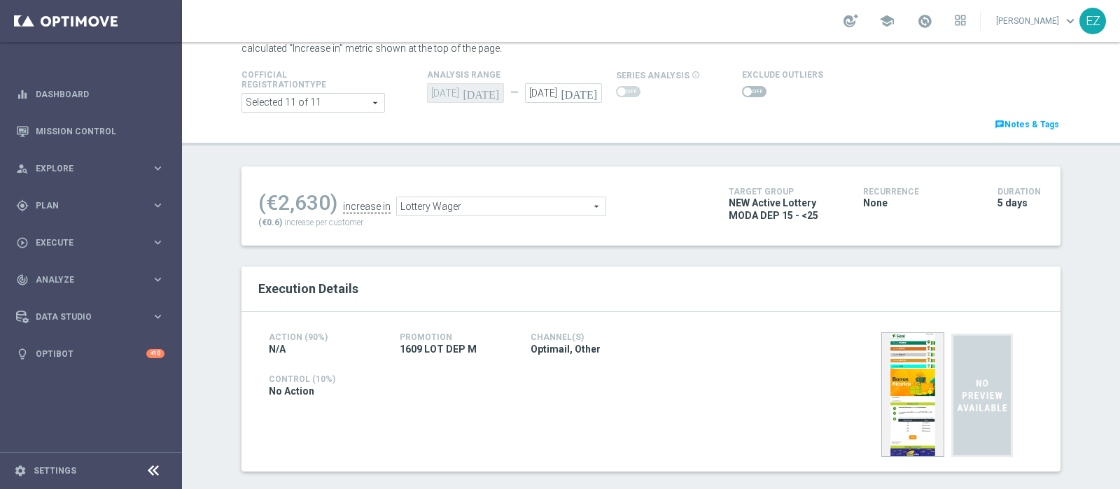
click at [742, 93] on span at bounding box center [754, 91] width 24 height 11
click at [742, 93] on input "checkbox" at bounding box center [754, 91] width 24 height 11
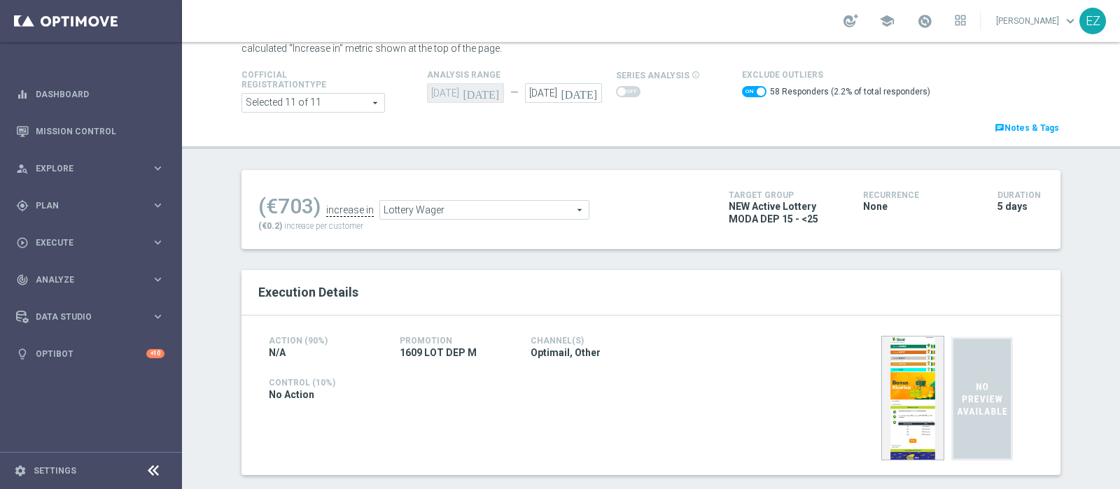
click at [541, 209] on span "Lottery Wager" at bounding box center [484, 210] width 209 height 18
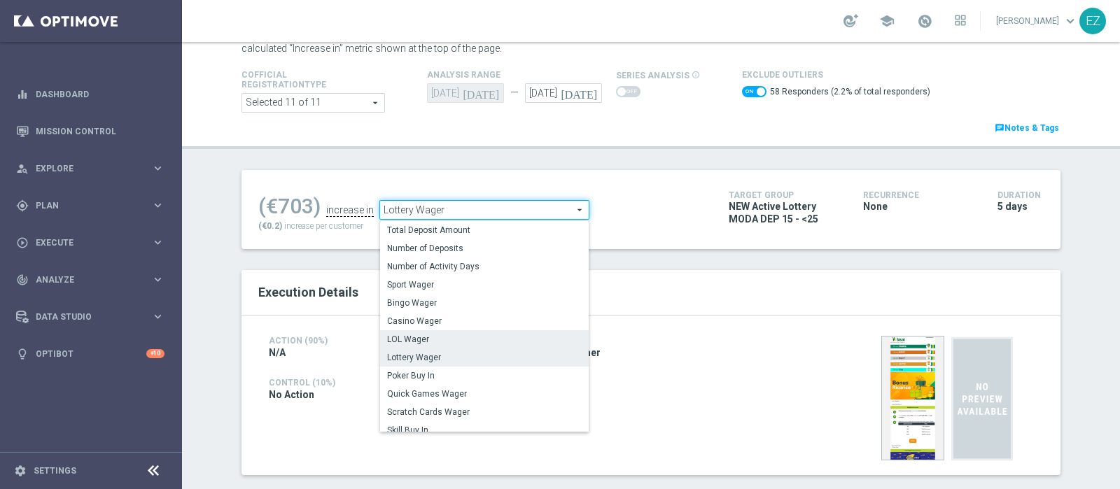
click at [462, 339] on span "LOL Wager" at bounding box center [484, 339] width 195 height 11
checkbox input "false"
type input "LOL Wager"
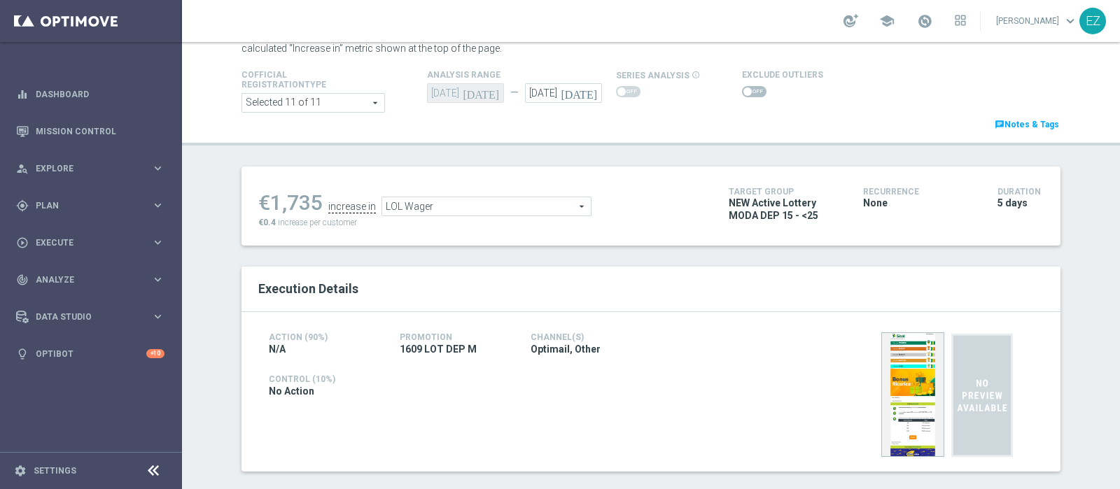
click at [746, 93] on span at bounding box center [754, 91] width 24 height 11
click at [746, 93] on input "checkbox" at bounding box center [754, 91] width 24 height 11
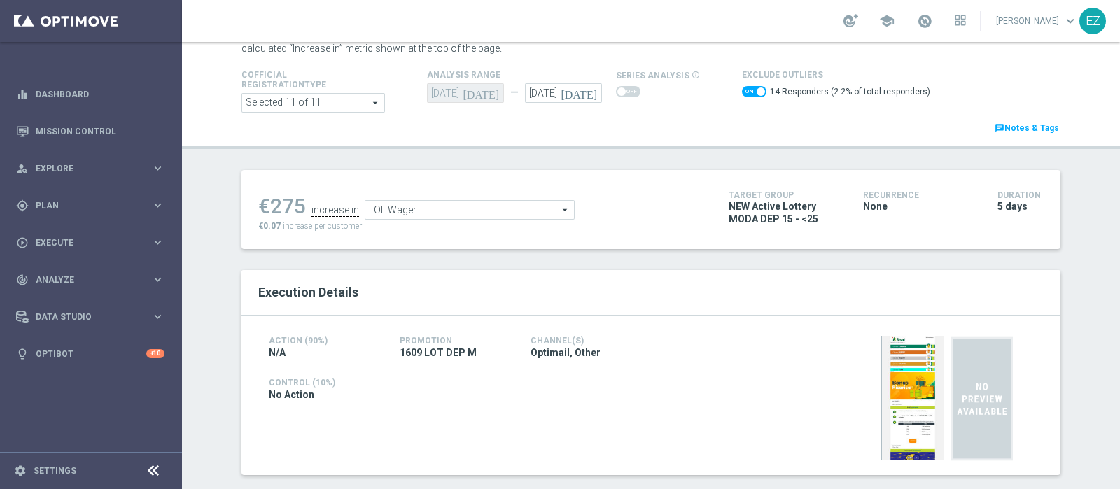
click at [449, 216] on span "LOL Wager" at bounding box center [469, 210] width 209 height 18
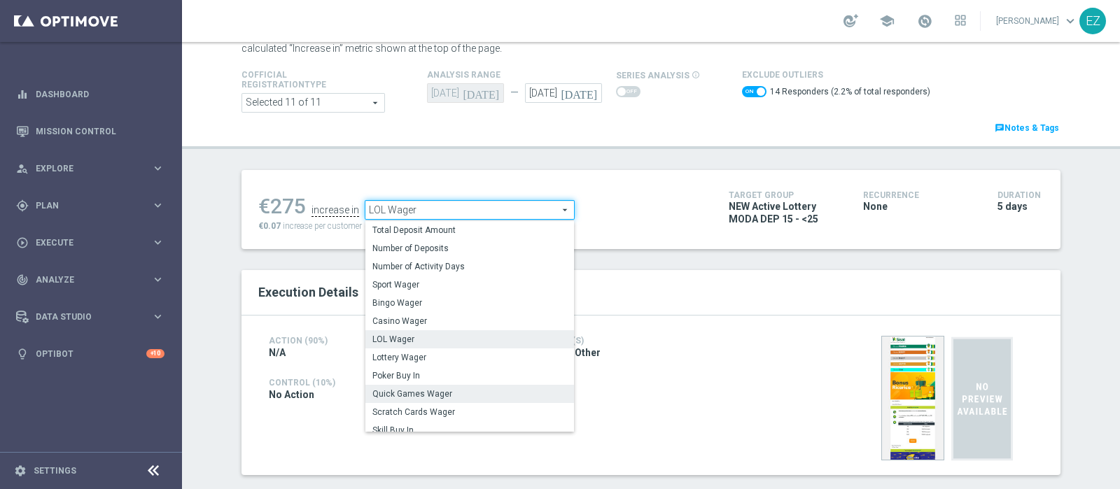
click at [419, 403] on label "Scratch Cards Wager" at bounding box center [469, 412] width 209 height 18
checkbox input "false"
type input "Scratch Cards Wager"
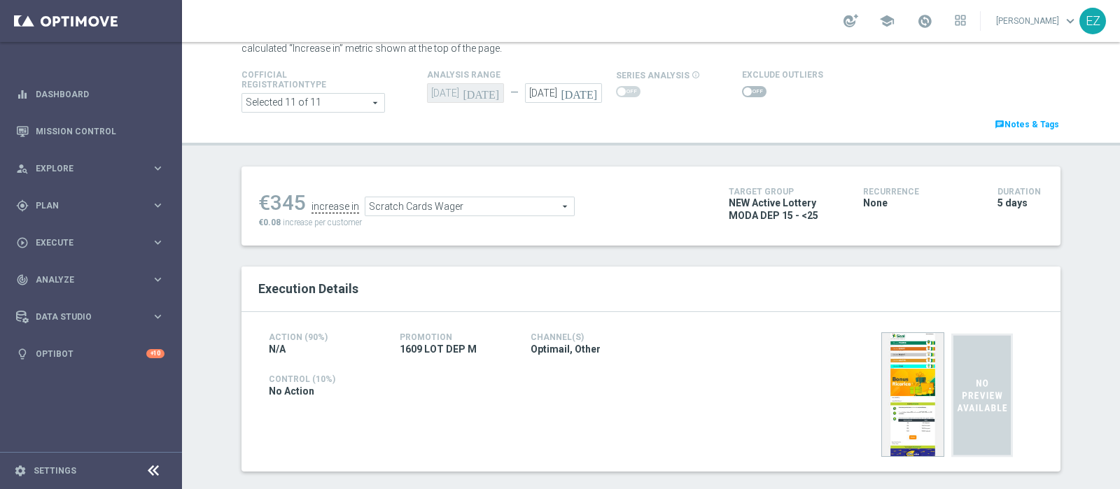
click at [743, 94] on span at bounding box center [754, 91] width 24 height 11
click at [743, 94] on input "checkbox" at bounding box center [754, 91] width 24 height 11
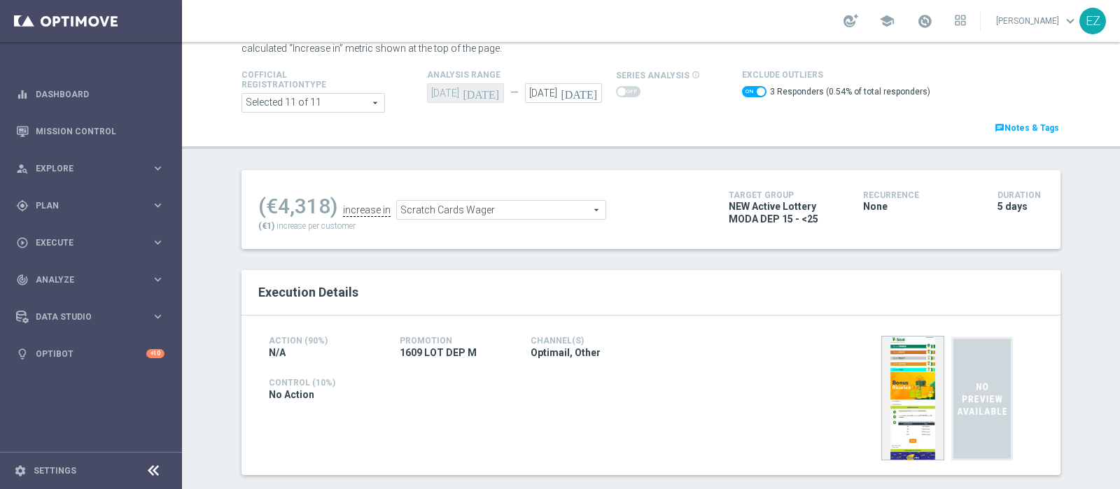
click at [479, 206] on span "Scratch Cards Wager" at bounding box center [501, 210] width 209 height 18
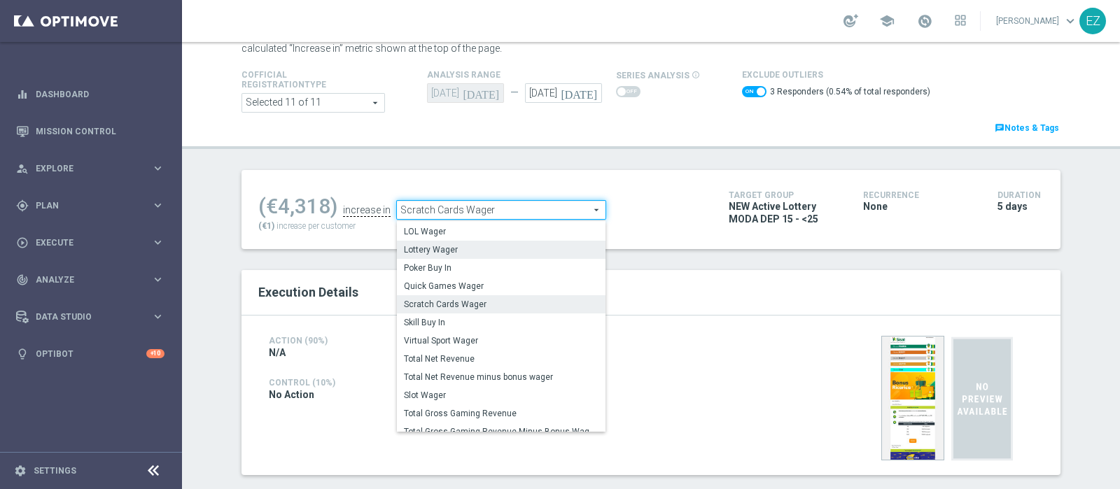
scroll to position [132, 0]
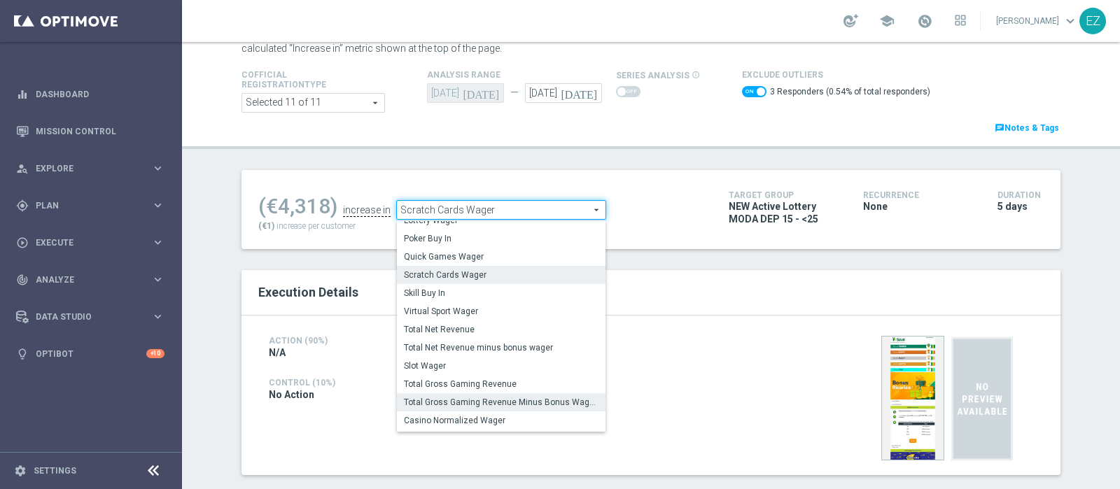
click at [500, 401] on span "Total Gross Gaming Revenue Minus Bonus Wagared" at bounding box center [501, 402] width 195 height 11
checkbox input "false"
type input "Total Gross Gaming Revenue Minus Bonus Wagared"
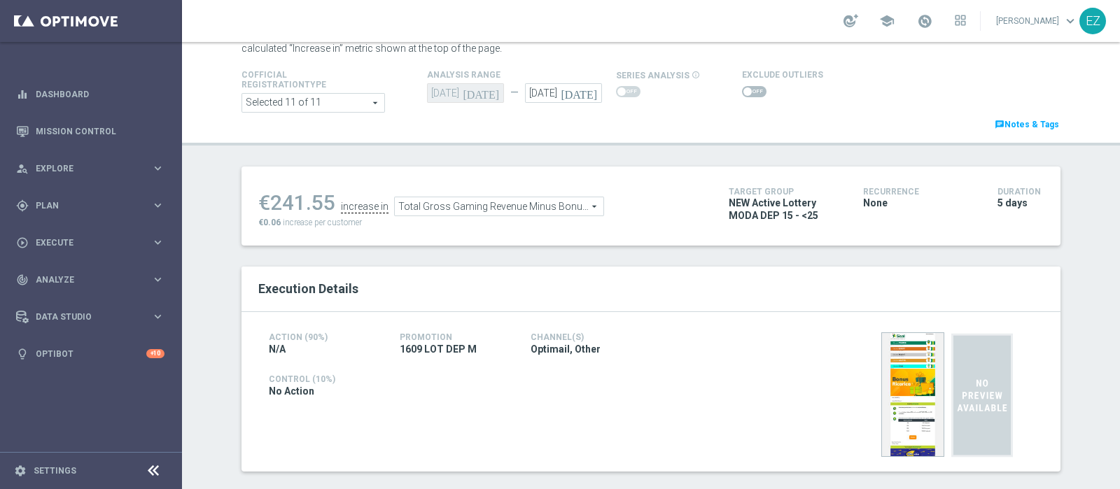
click at [742, 92] on span at bounding box center [754, 91] width 24 height 11
click at [742, 92] on input "checkbox" at bounding box center [754, 91] width 24 height 11
checkbox input "true"
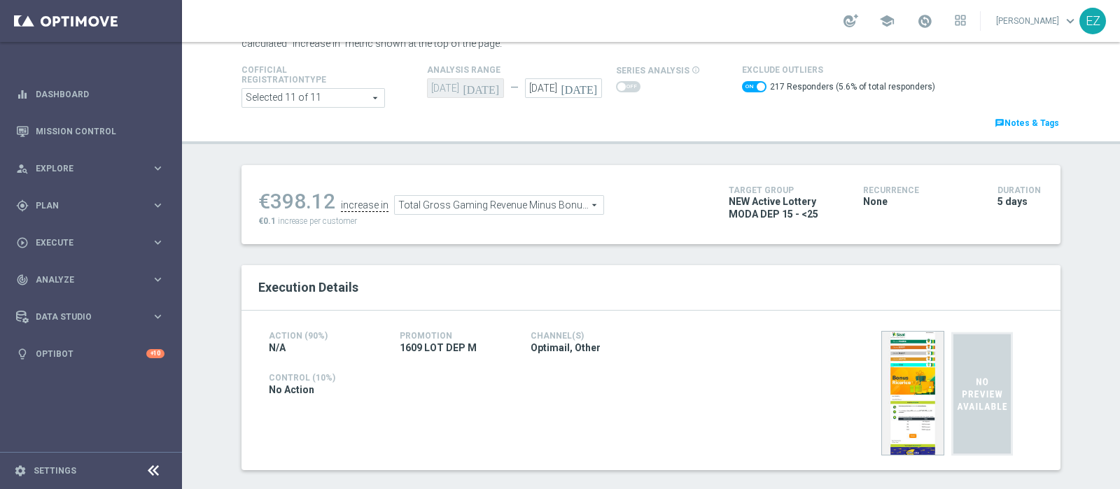
scroll to position [24, 0]
